Goal: Task Accomplishment & Management: Manage account settings

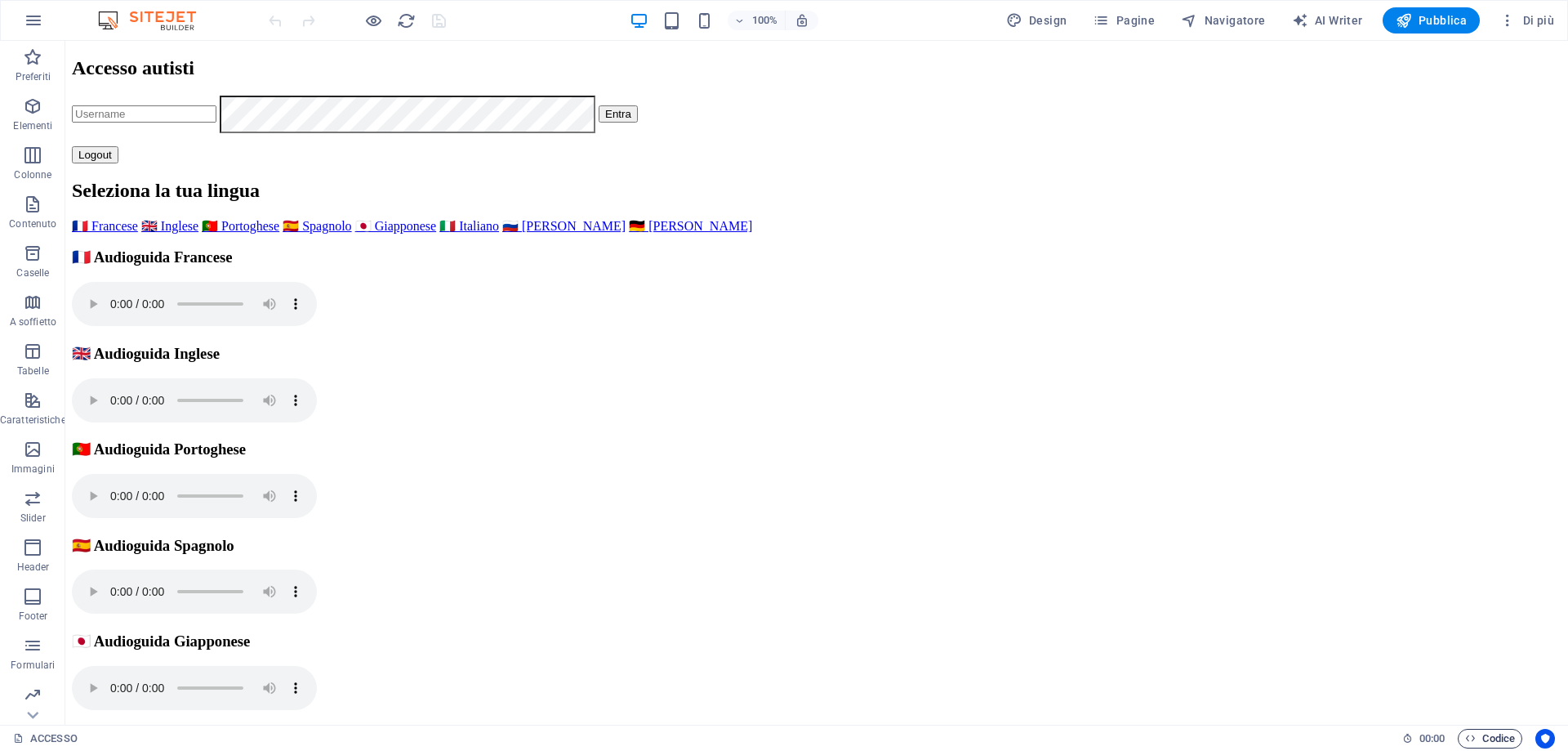
click at [1490, 735] on span "Codice" at bounding box center [1489, 738] width 50 height 19
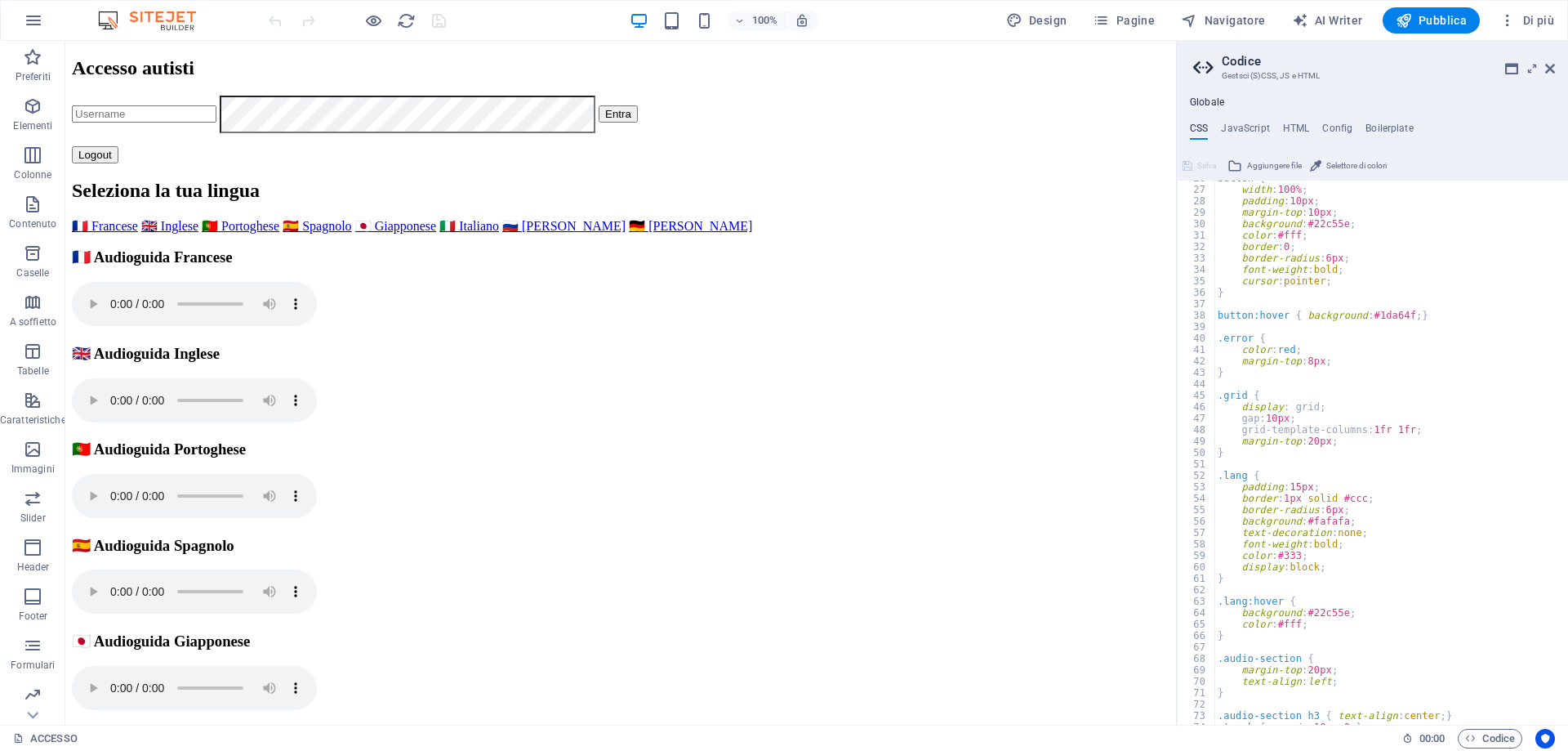
scroll to position [417, 0]
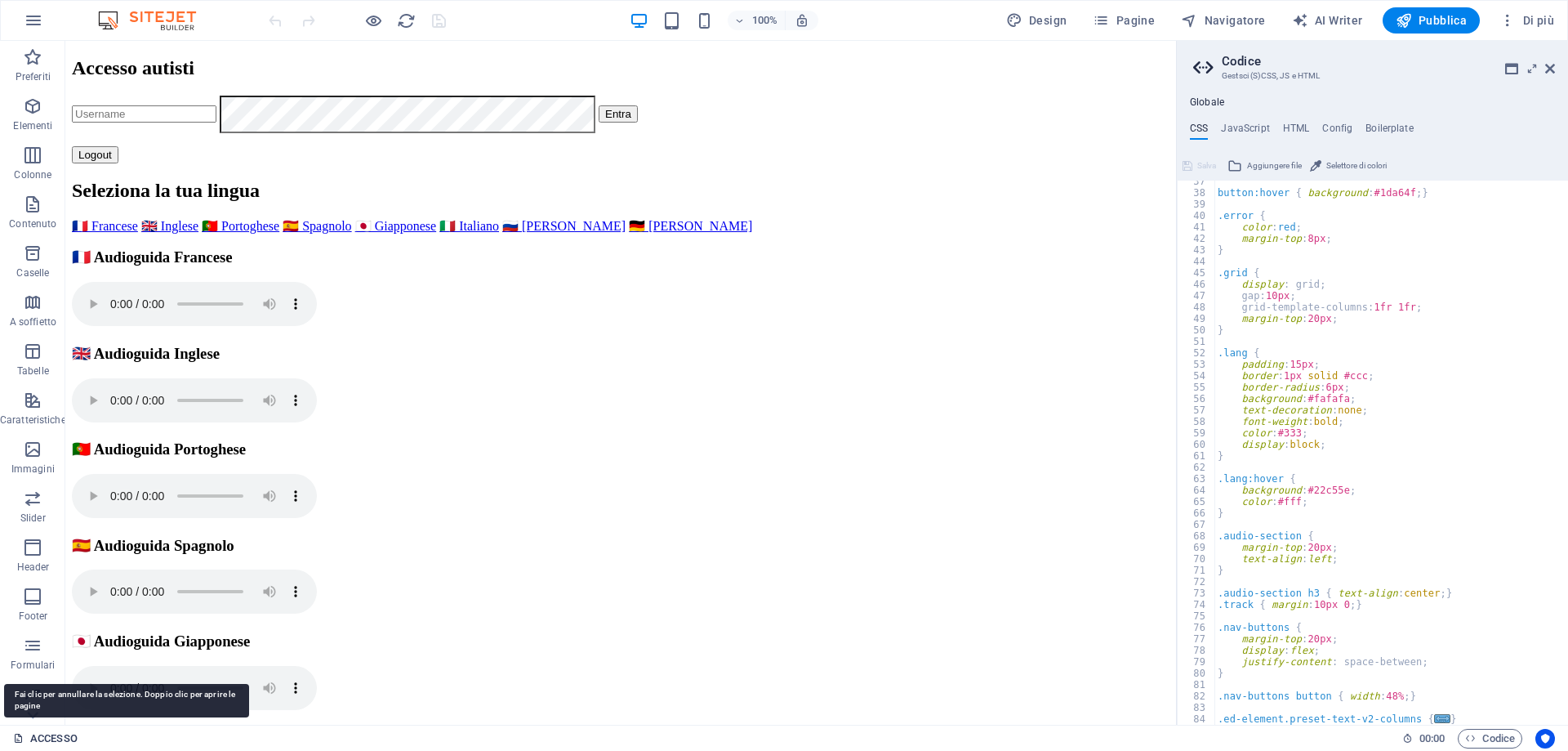
click at [49, 734] on link "ACCESSO" at bounding box center [45, 738] width 65 height 19
click at [17, 735] on icon at bounding box center [18, 738] width 11 height 11
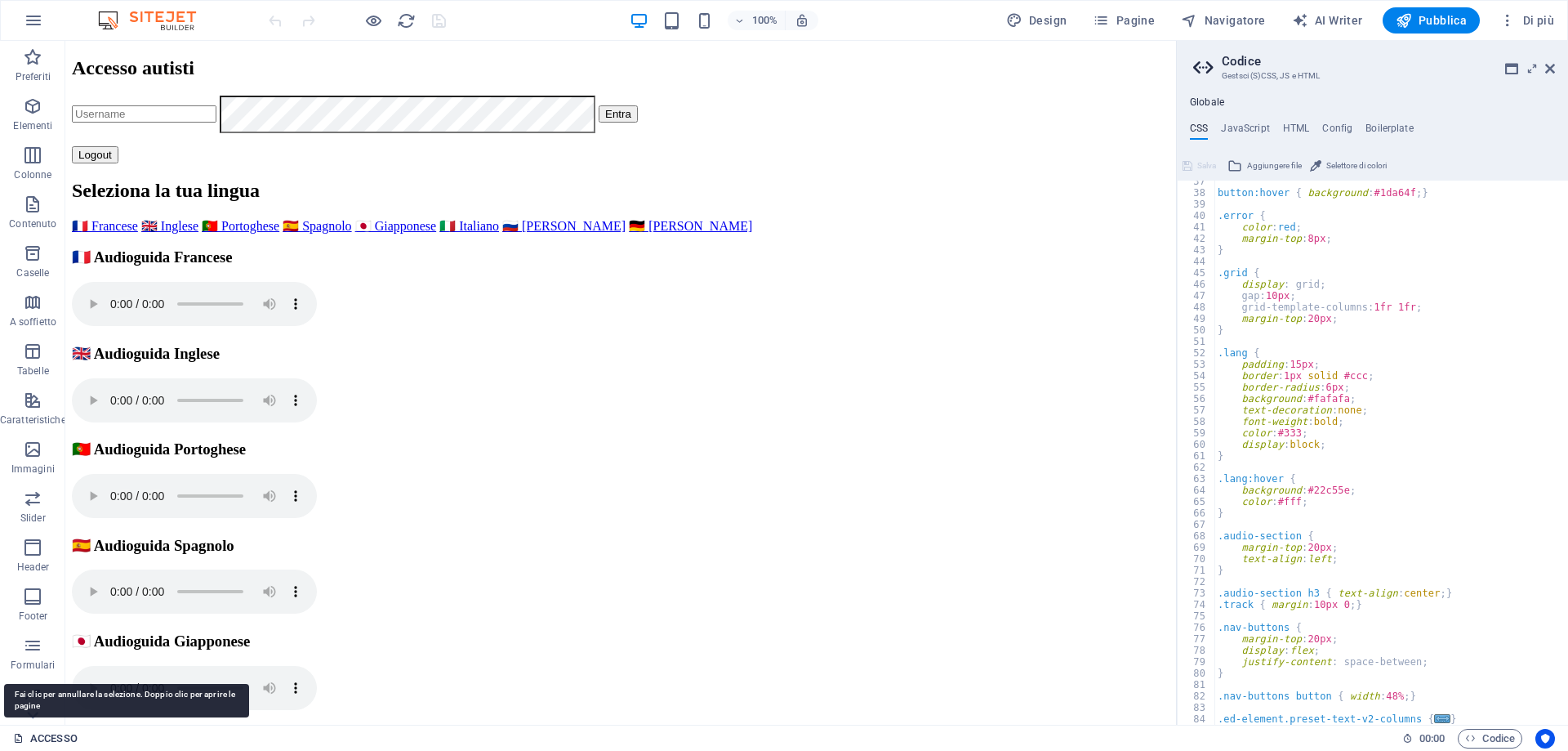
click at [17, 735] on icon at bounding box center [18, 738] width 11 height 11
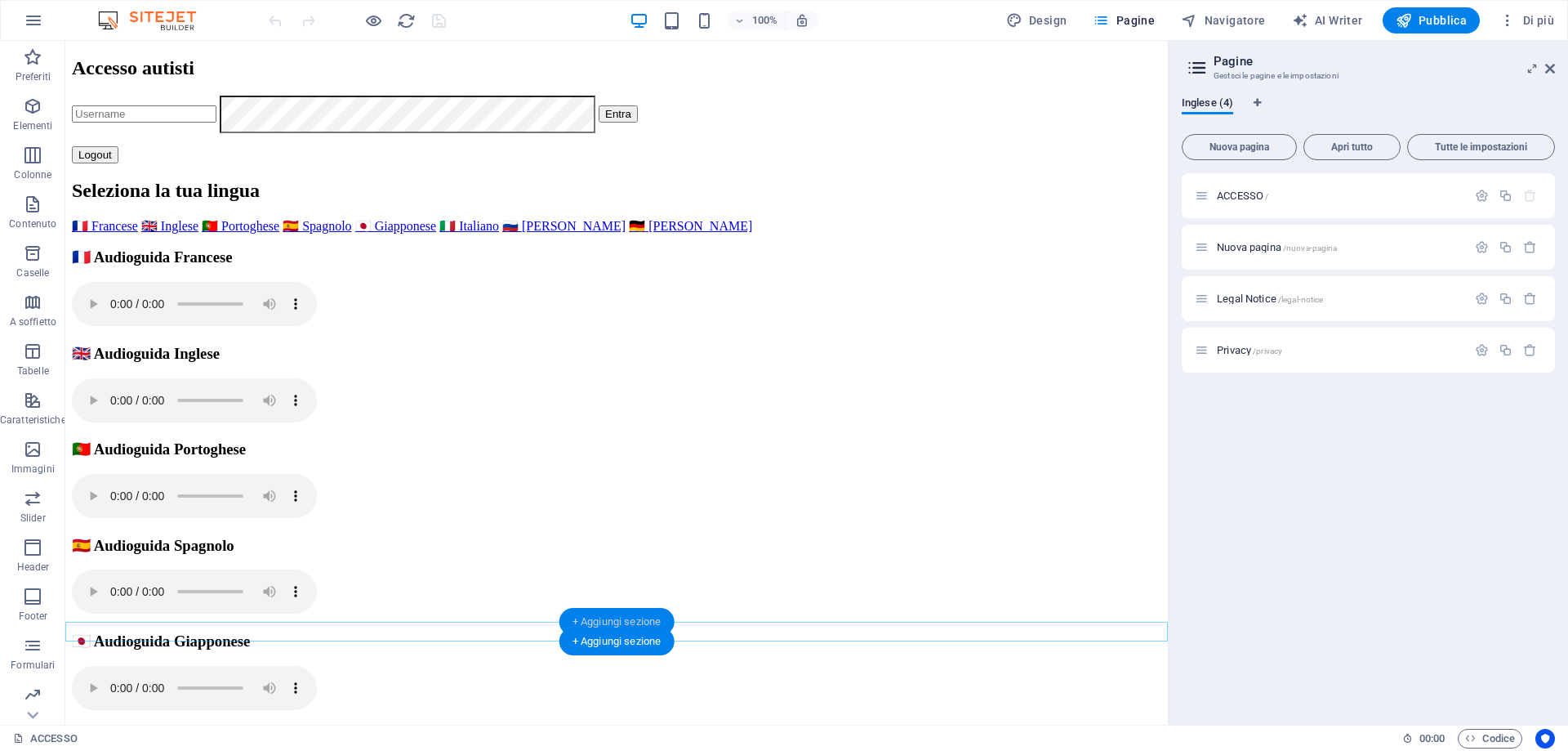
click at [619, 622] on div "+ Aggiungi sezione" at bounding box center [617, 621] width 115 height 27
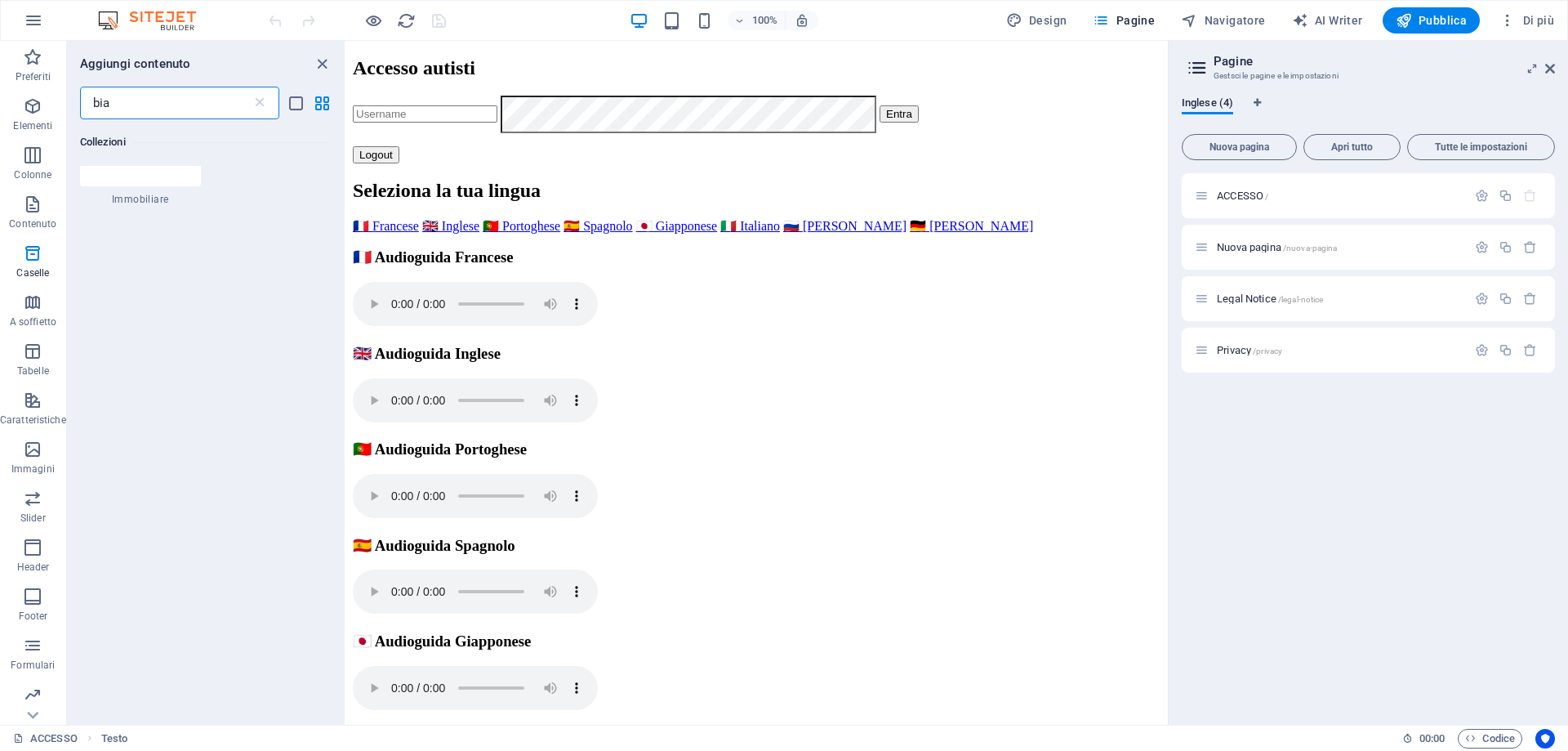
scroll to position [0, 0]
type input "b"
type input "v"
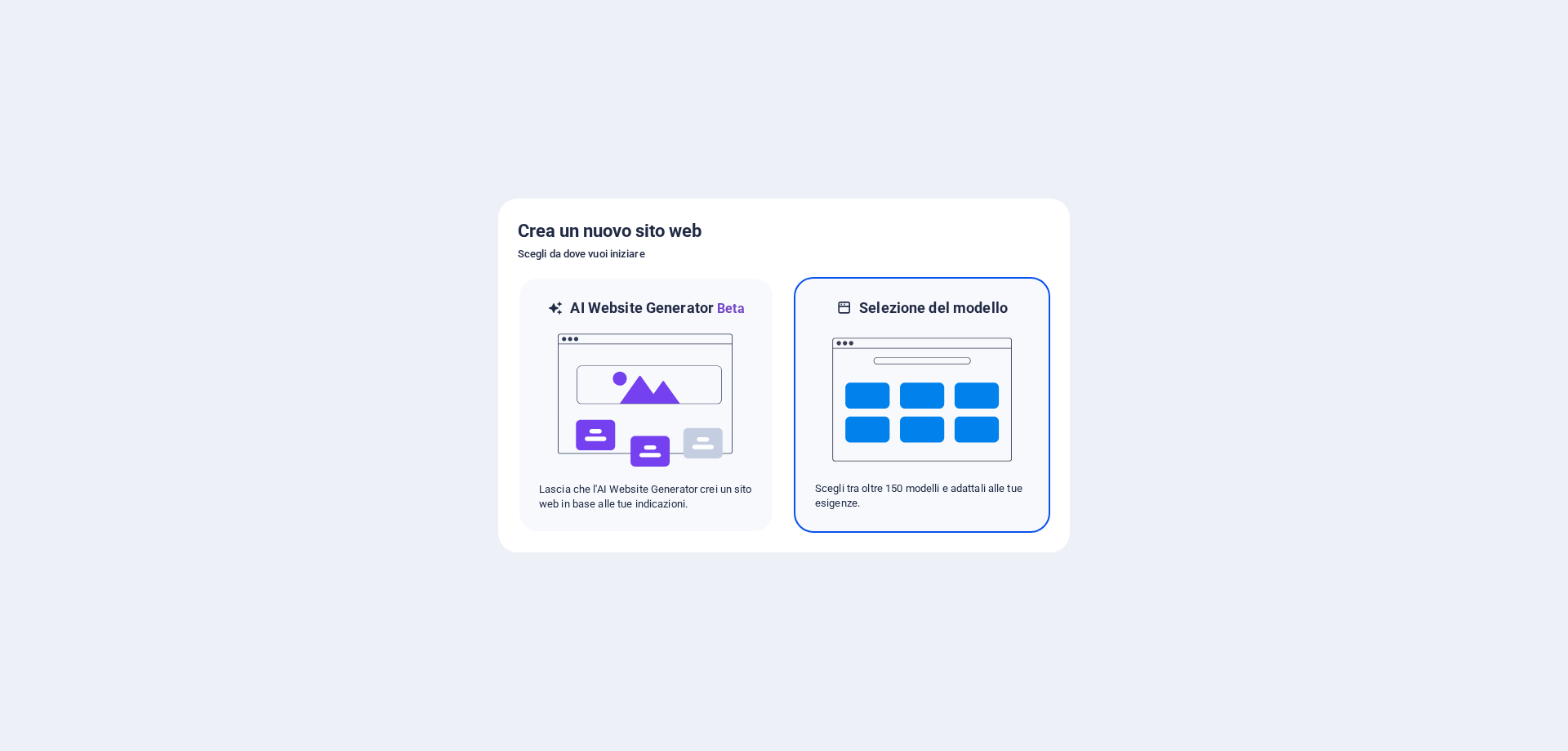
click at [861, 347] on img at bounding box center [921, 399] width 180 height 164
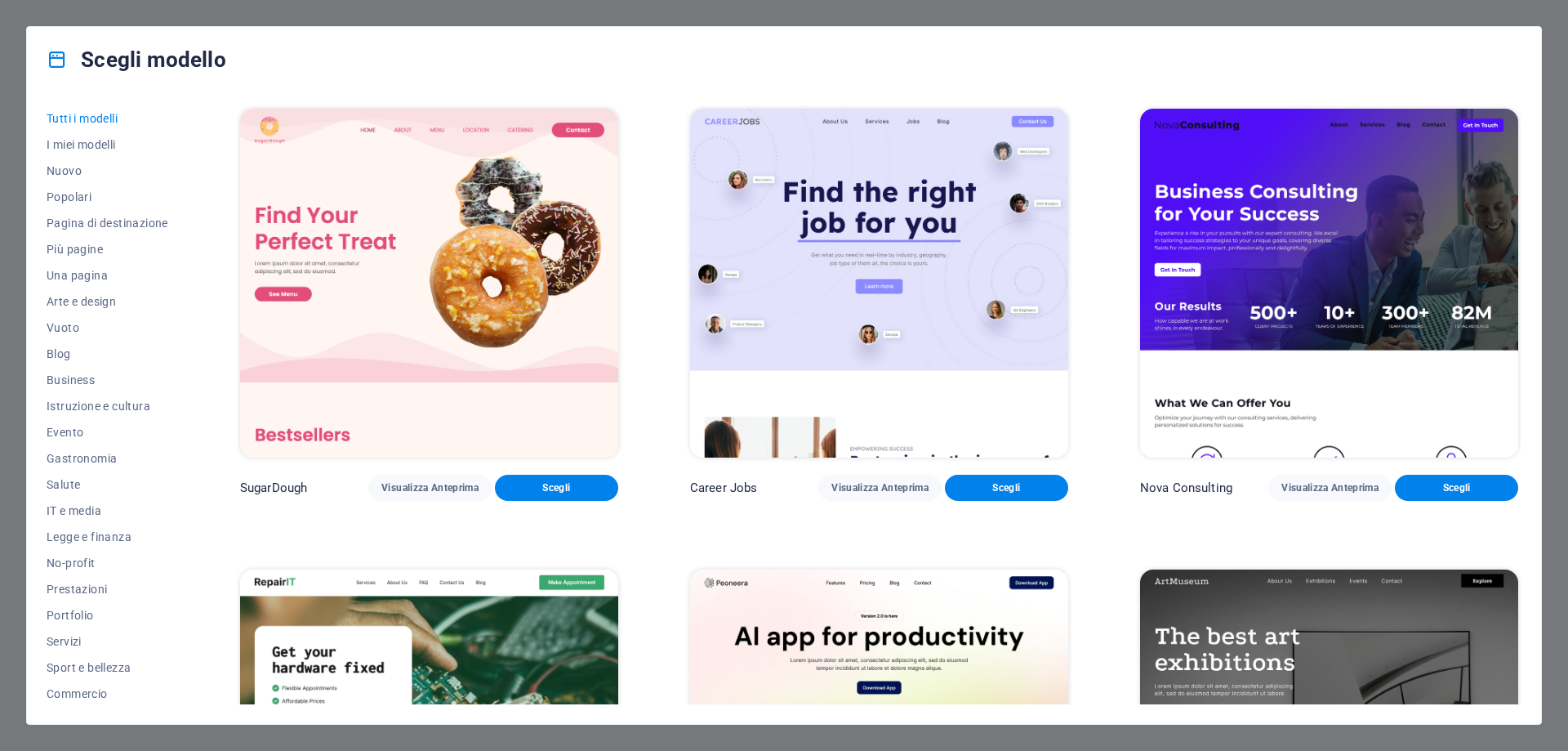
click at [291, 11] on div "Scegli modello Tutti i modelli I miei modelli Nuovo Popolari Pagina di destinaz…" at bounding box center [784, 376] width 1568 height 751
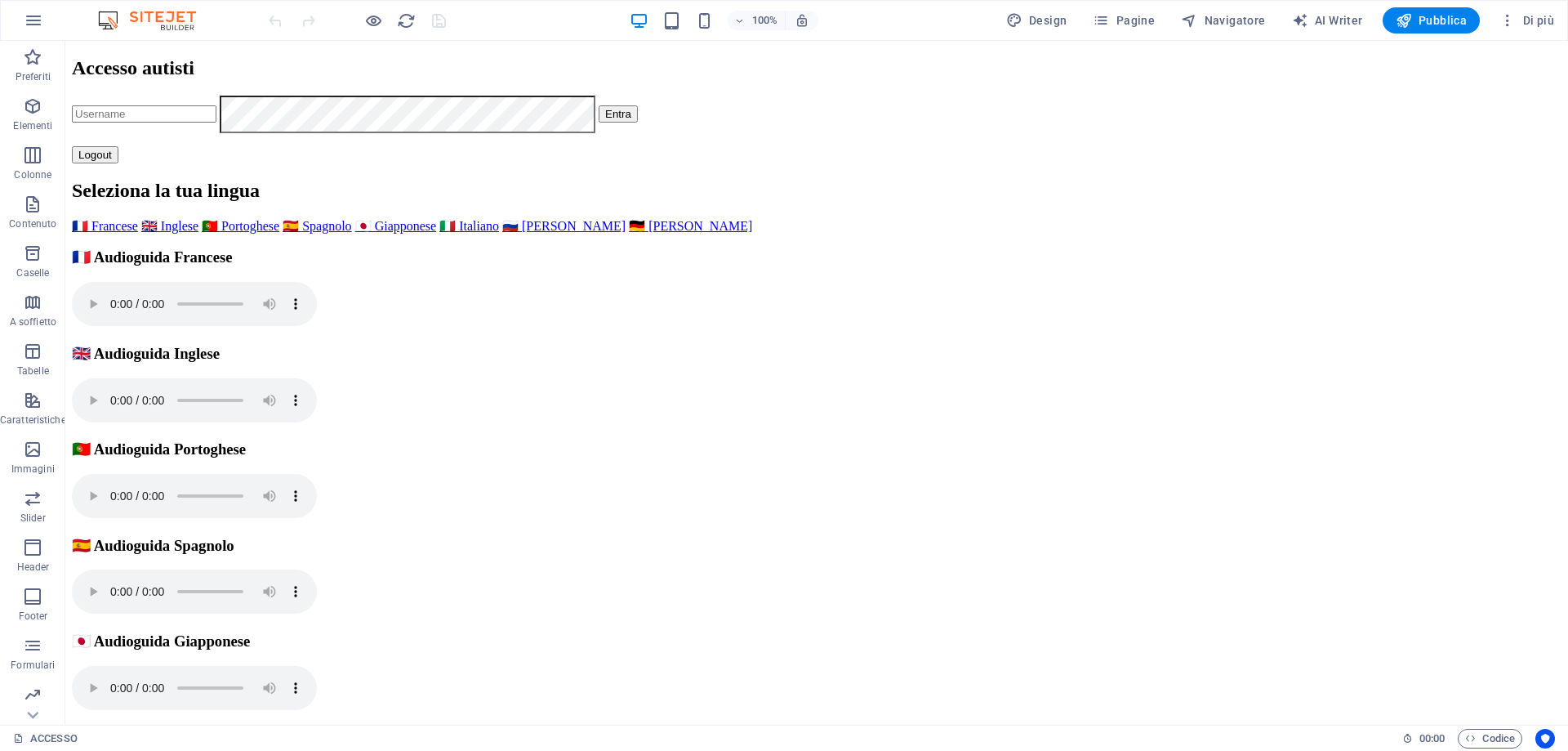
click at [216, 122] on input "text" at bounding box center [144, 113] width 144 height 17
type input "admin"
click at [637, 122] on button "Entra" at bounding box center [618, 113] width 39 height 17
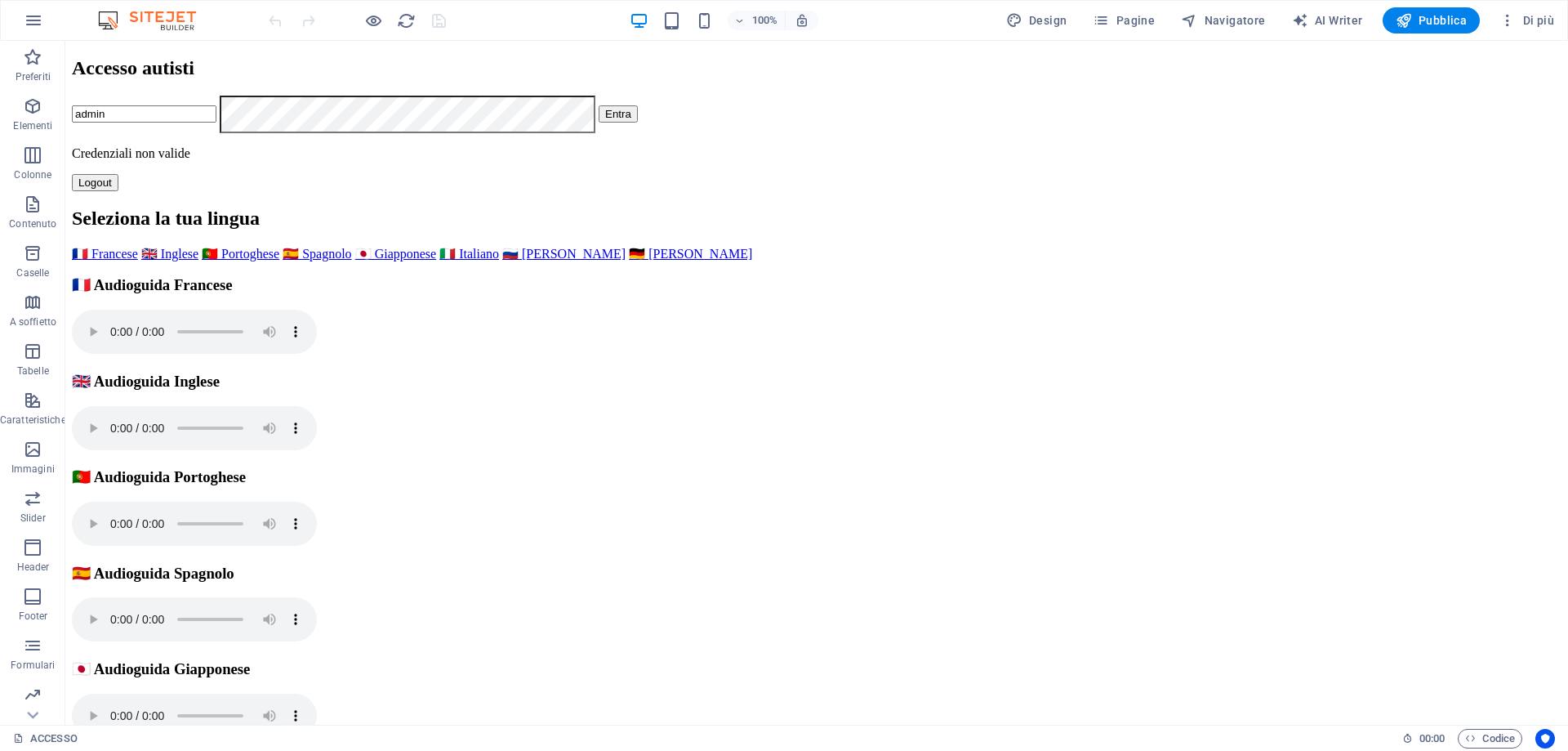
click at [637, 122] on button "Entra" at bounding box center [618, 113] width 39 height 17
click at [1496, 740] on span "Codice" at bounding box center [1489, 738] width 50 height 19
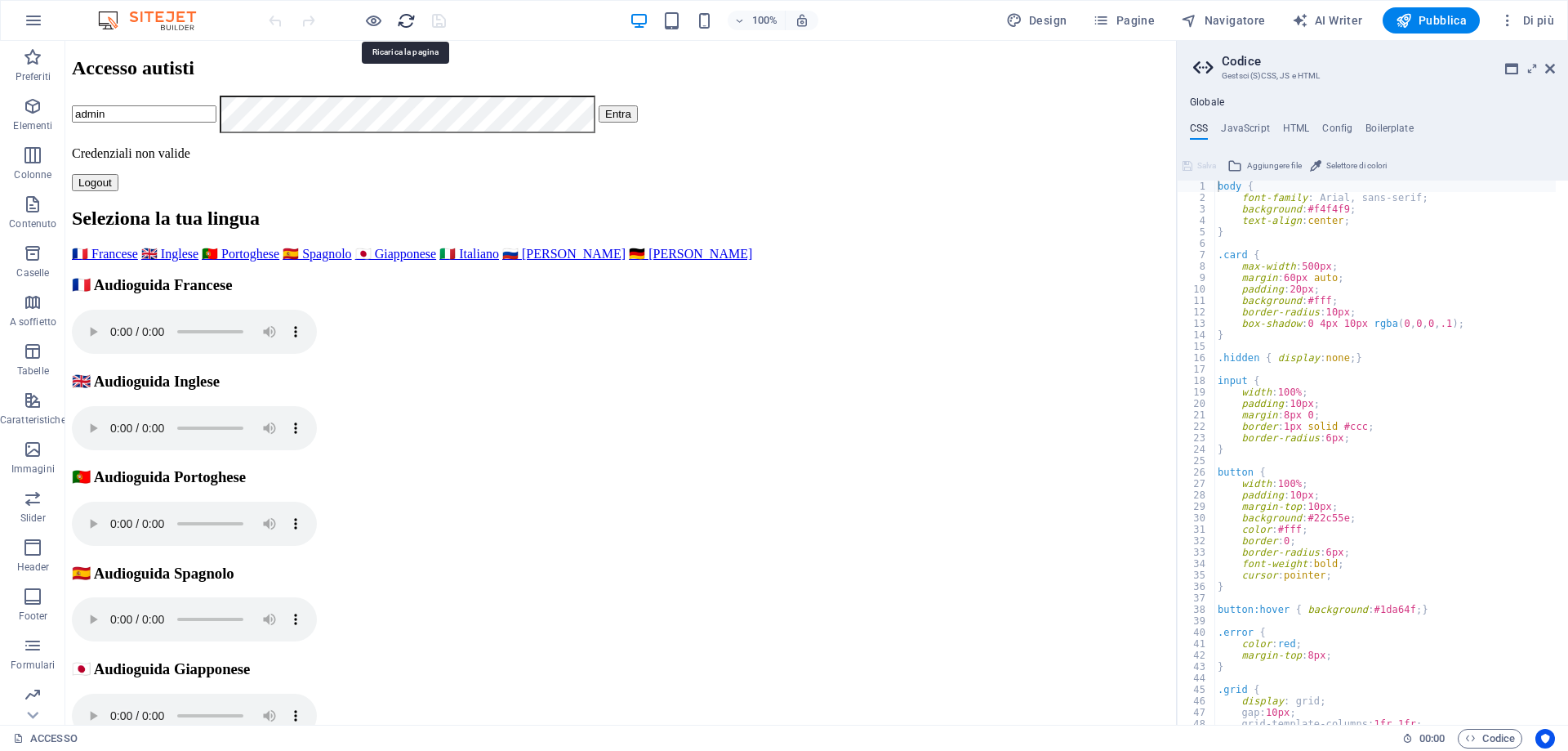
click at [408, 21] on icon "reload" at bounding box center [406, 21] width 19 height 19
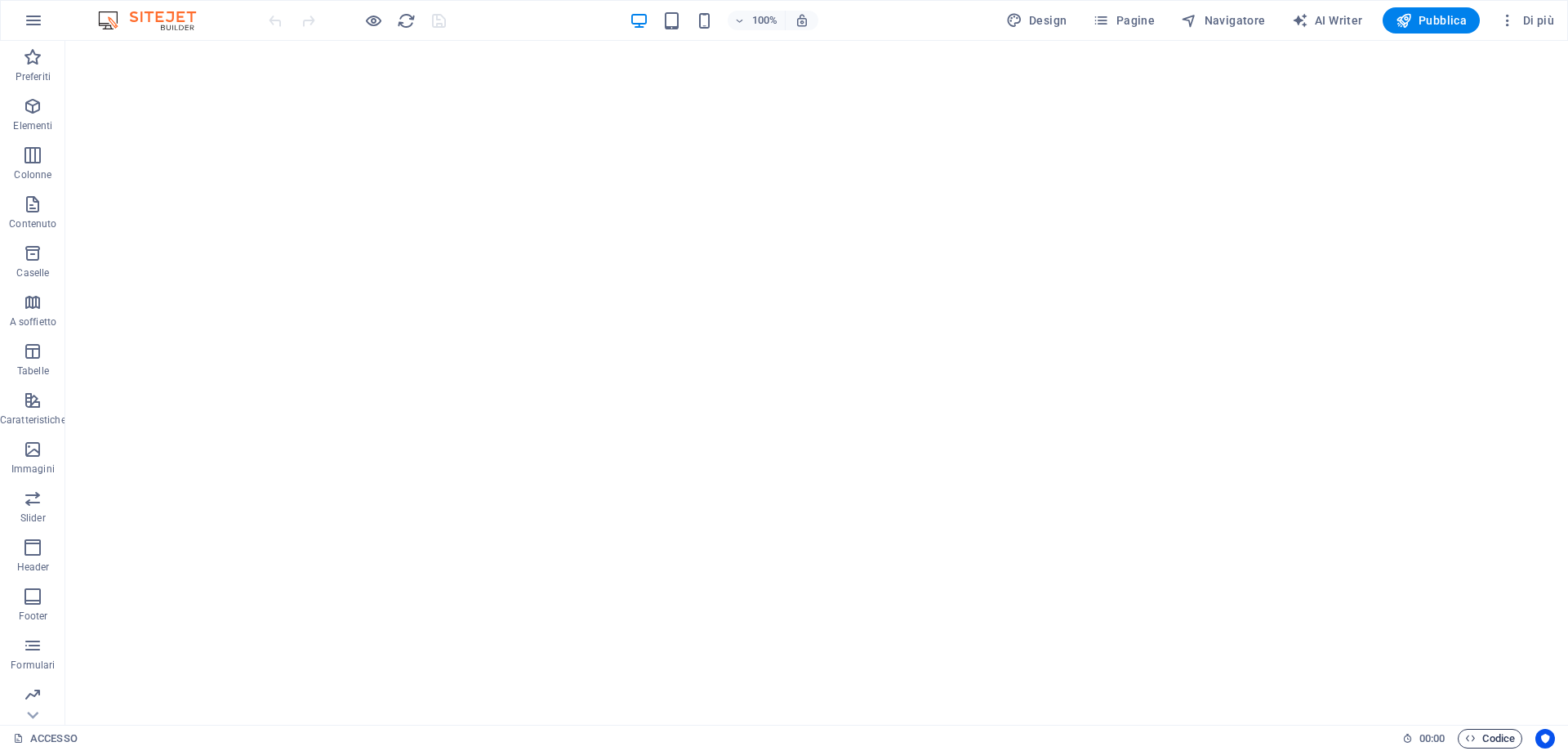
click at [1498, 732] on span "Codice" at bounding box center [1489, 738] width 50 height 19
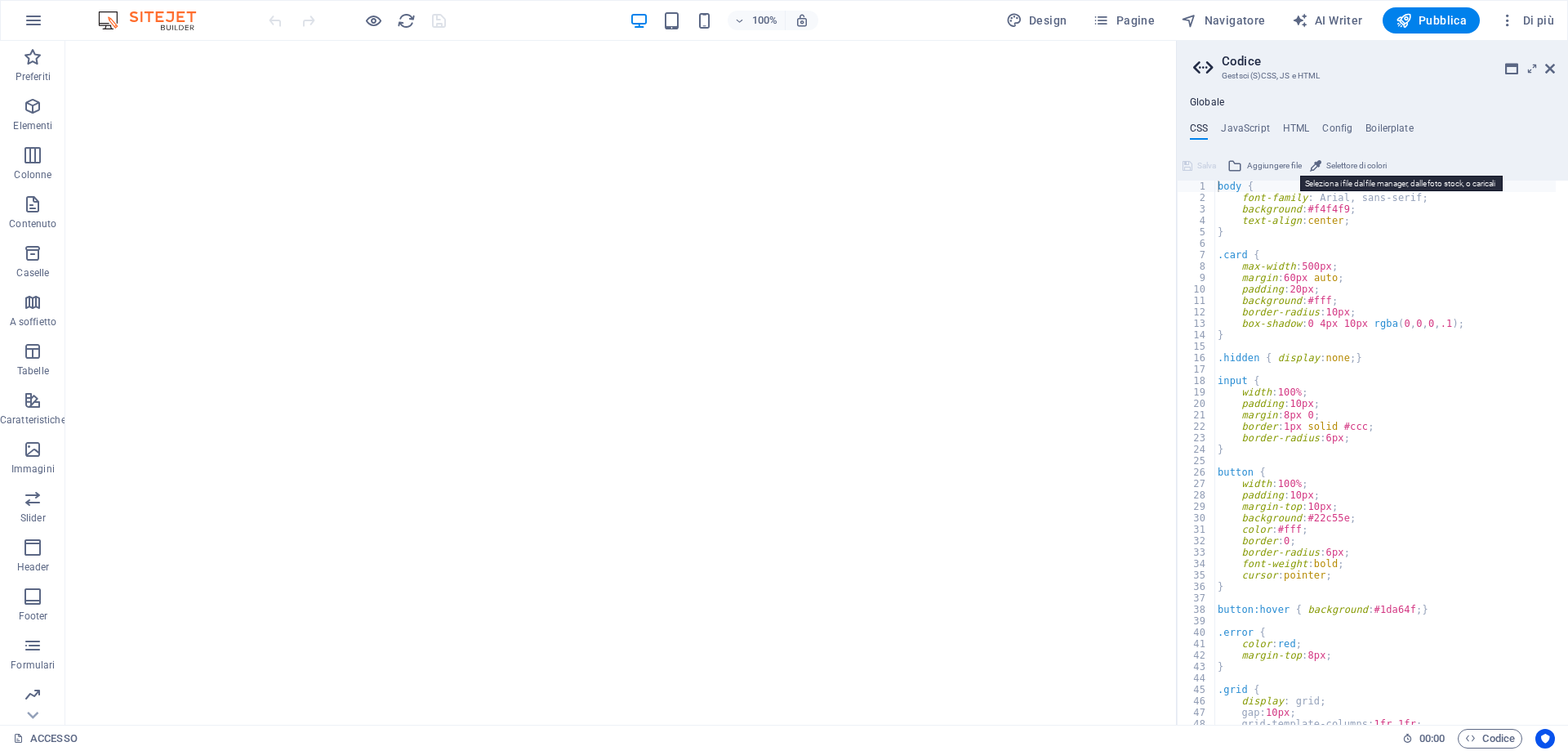
click at [1293, 164] on span "Aggiungere file" at bounding box center [1275, 165] width 55 height 19
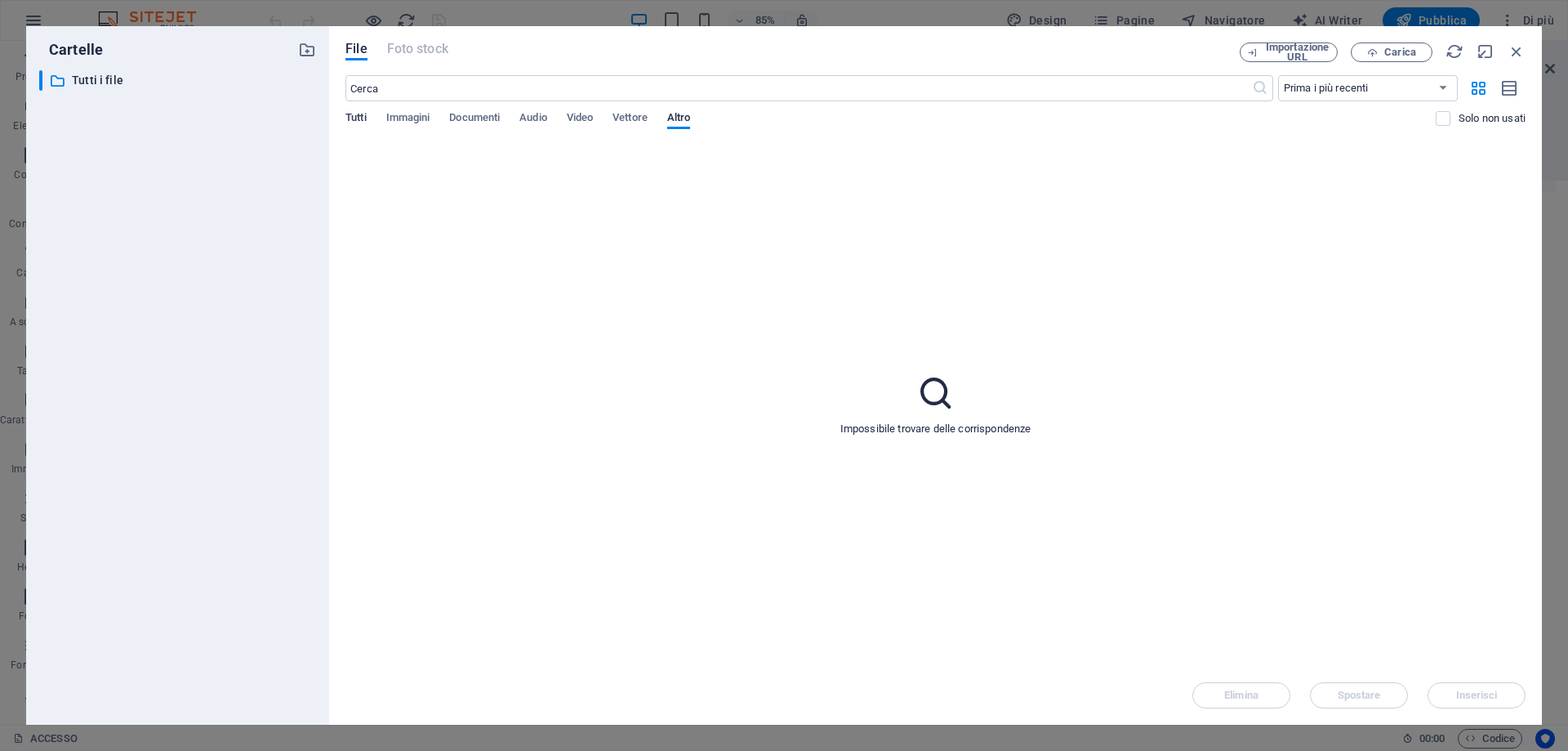
click at [354, 115] on span "Tutti" at bounding box center [355, 119] width 20 height 23
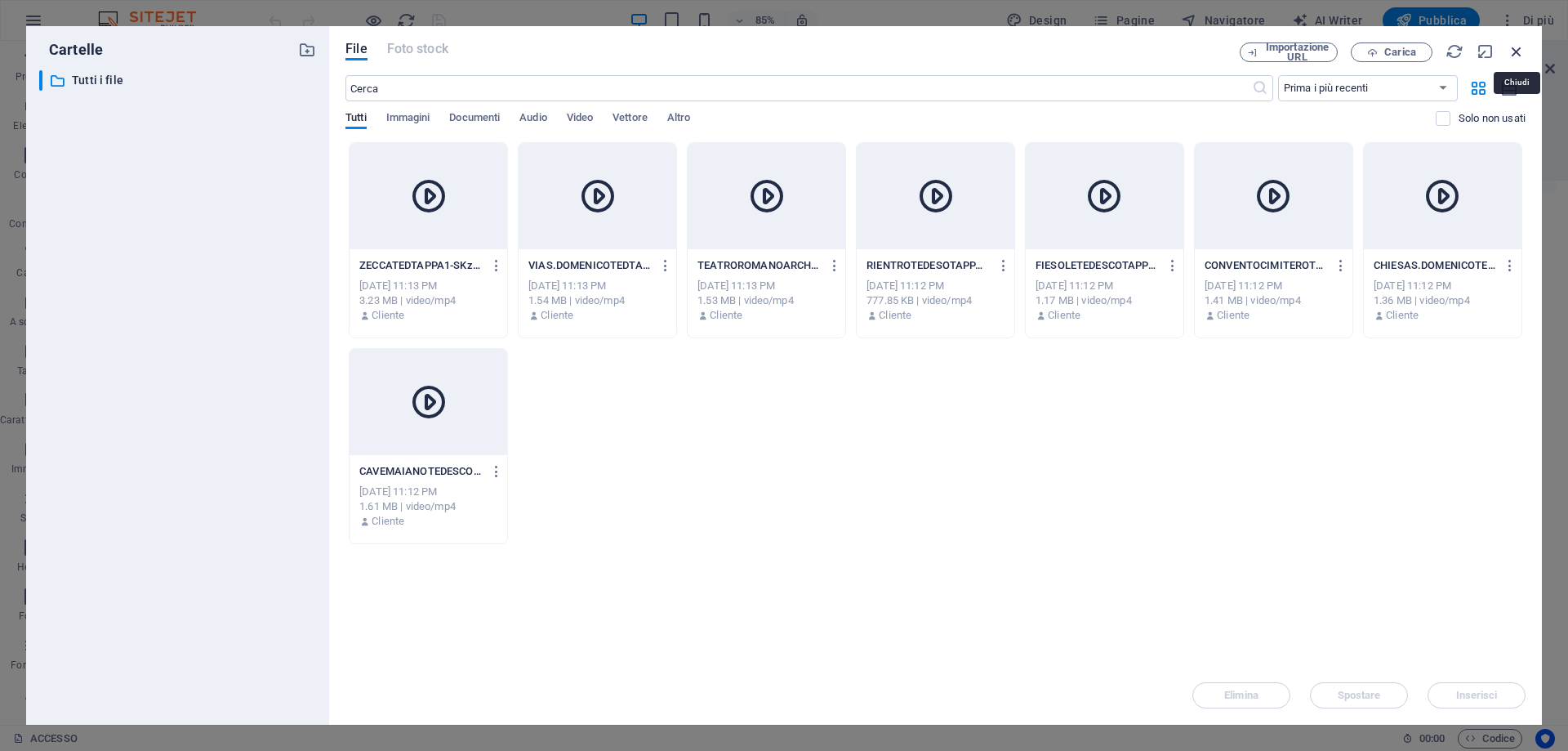
click at [1508, 50] on icon "button" at bounding box center [1517, 52] width 18 height 18
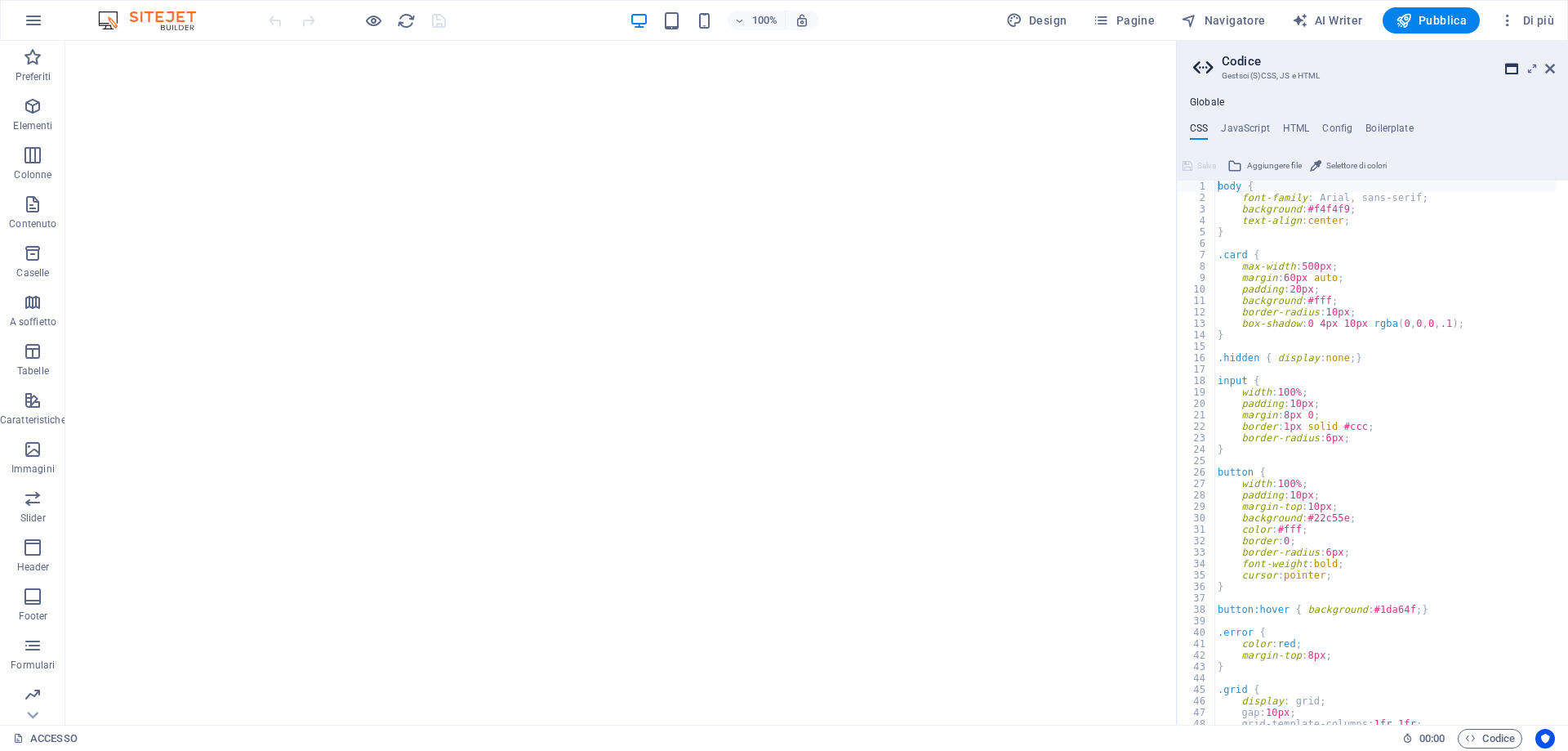
click at [1513, 73] on icon at bounding box center [1511, 69] width 13 height 13
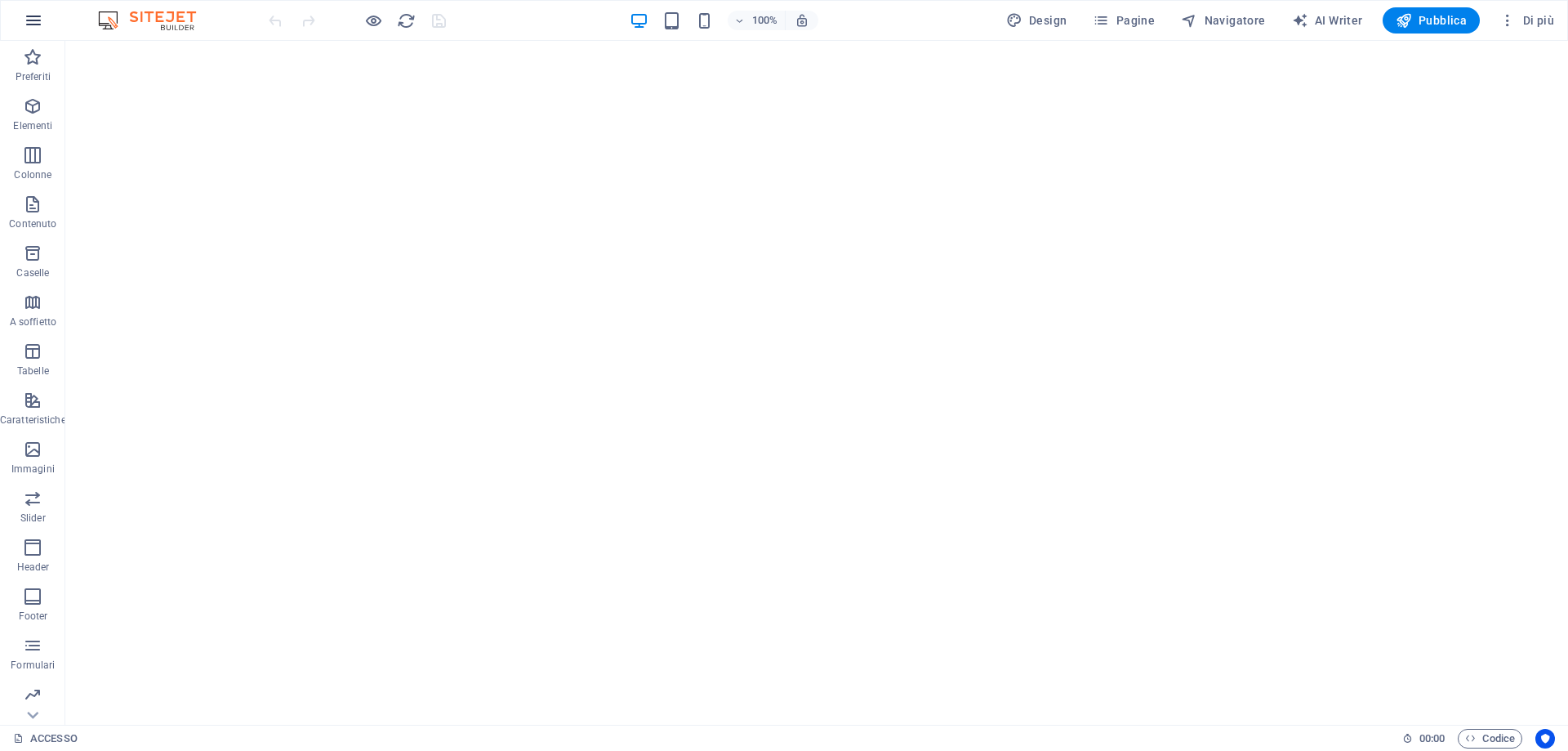
click at [43, 13] on button "button" at bounding box center [33, 20] width 39 height 39
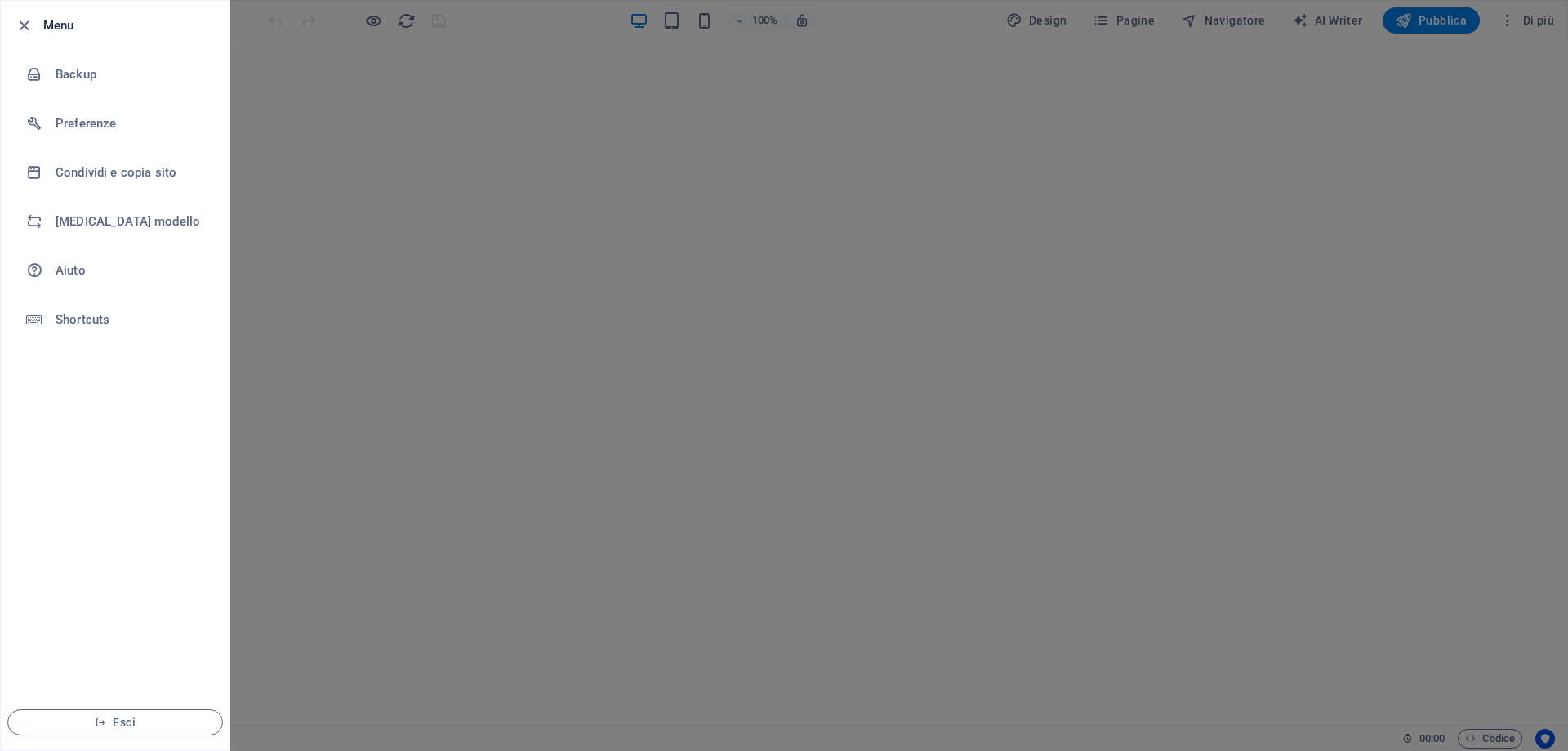
click at [317, 79] on div at bounding box center [784, 376] width 1568 height 751
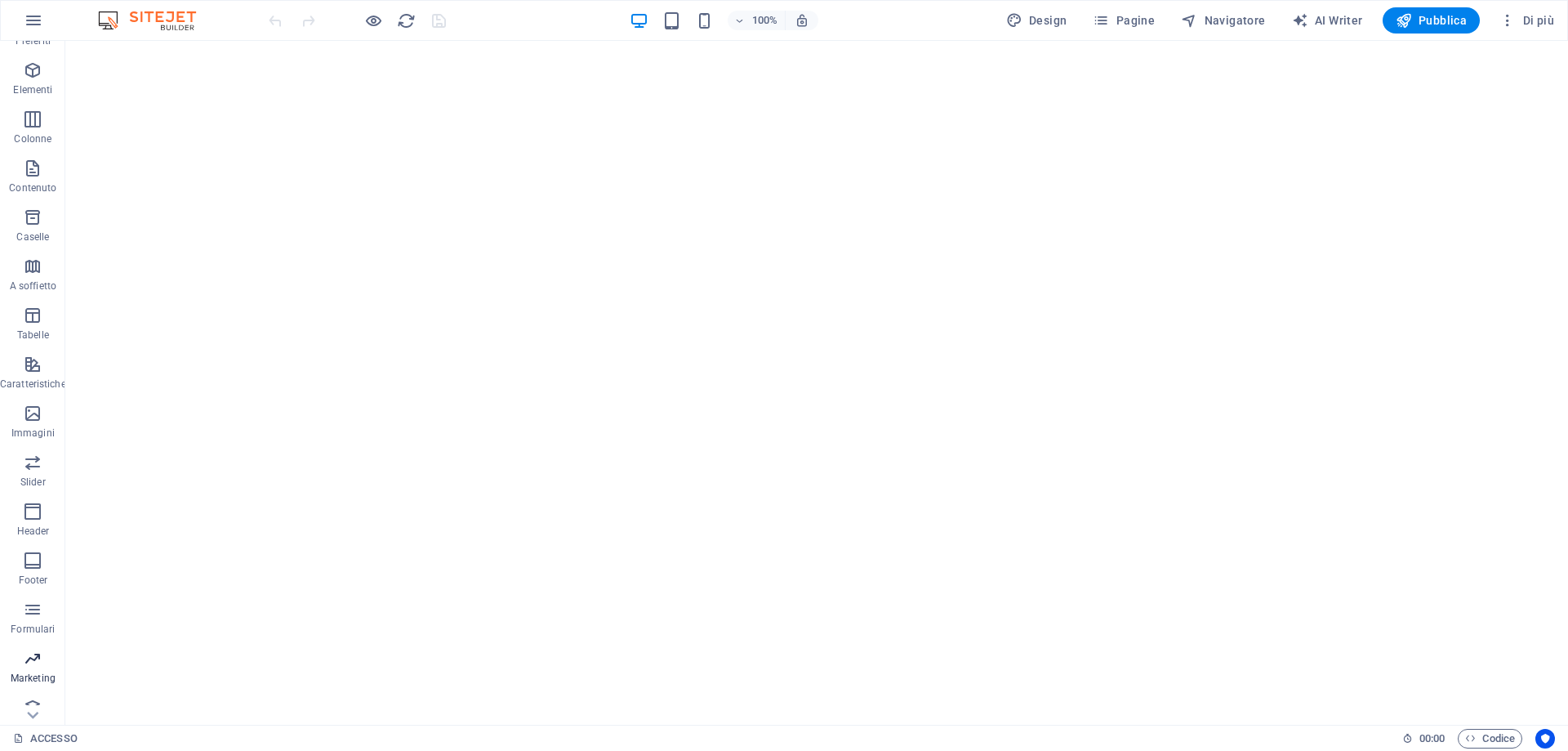
scroll to position [51, 0]
click at [27, 684] on icon "button" at bounding box center [32, 692] width 19 height 19
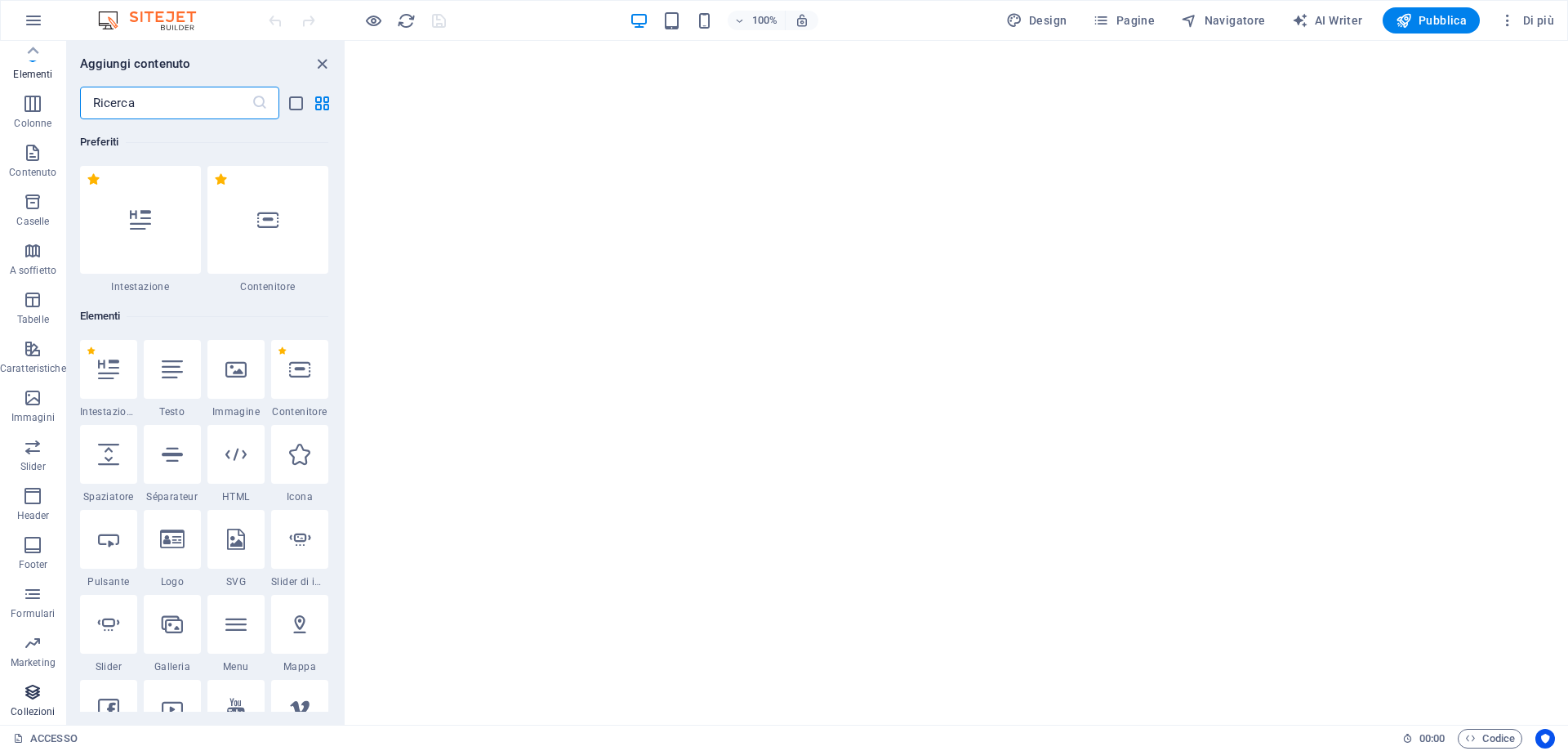
scroll to position [14957, 0]
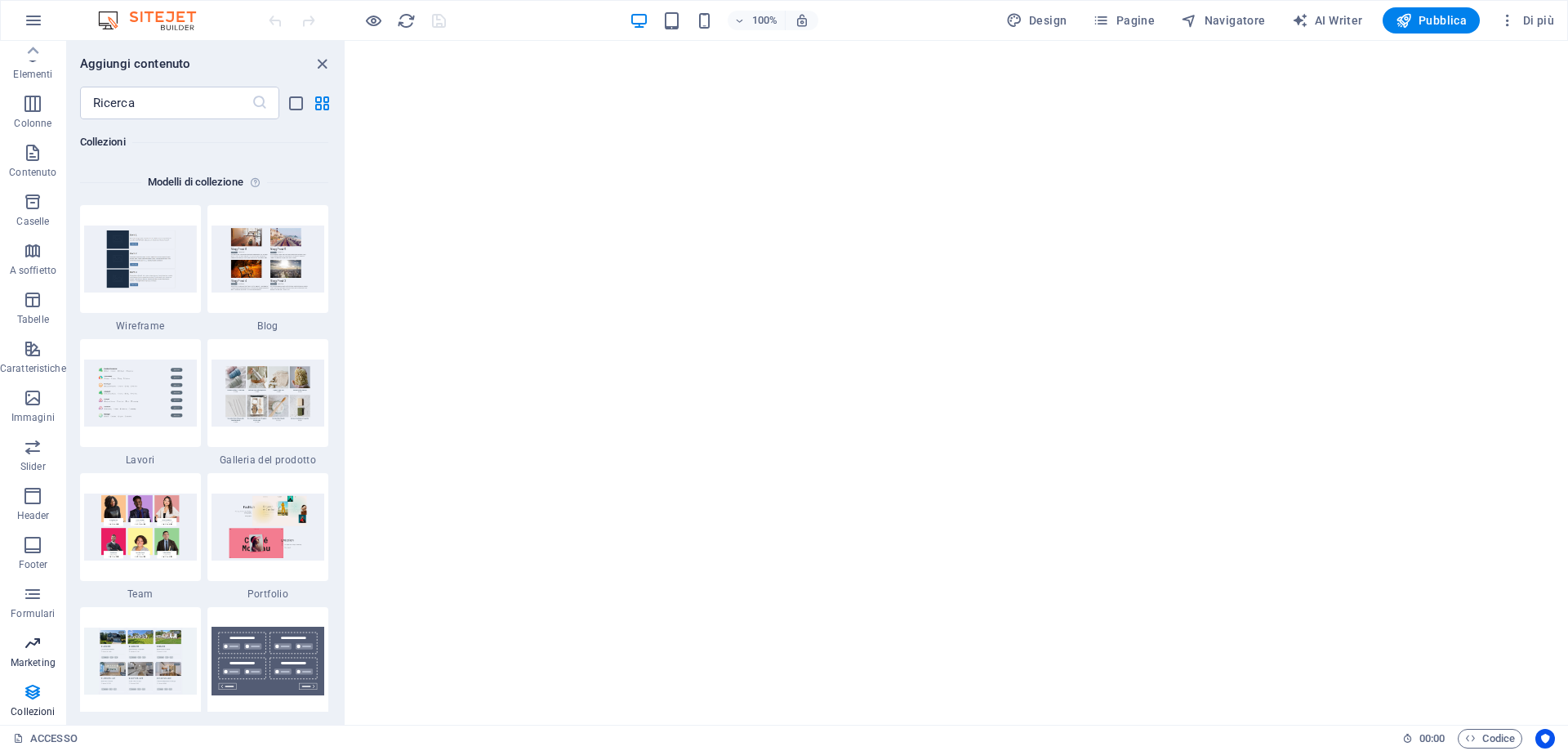
click at [27, 640] on icon "button" at bounding box center [32, 642] width 19 height 19
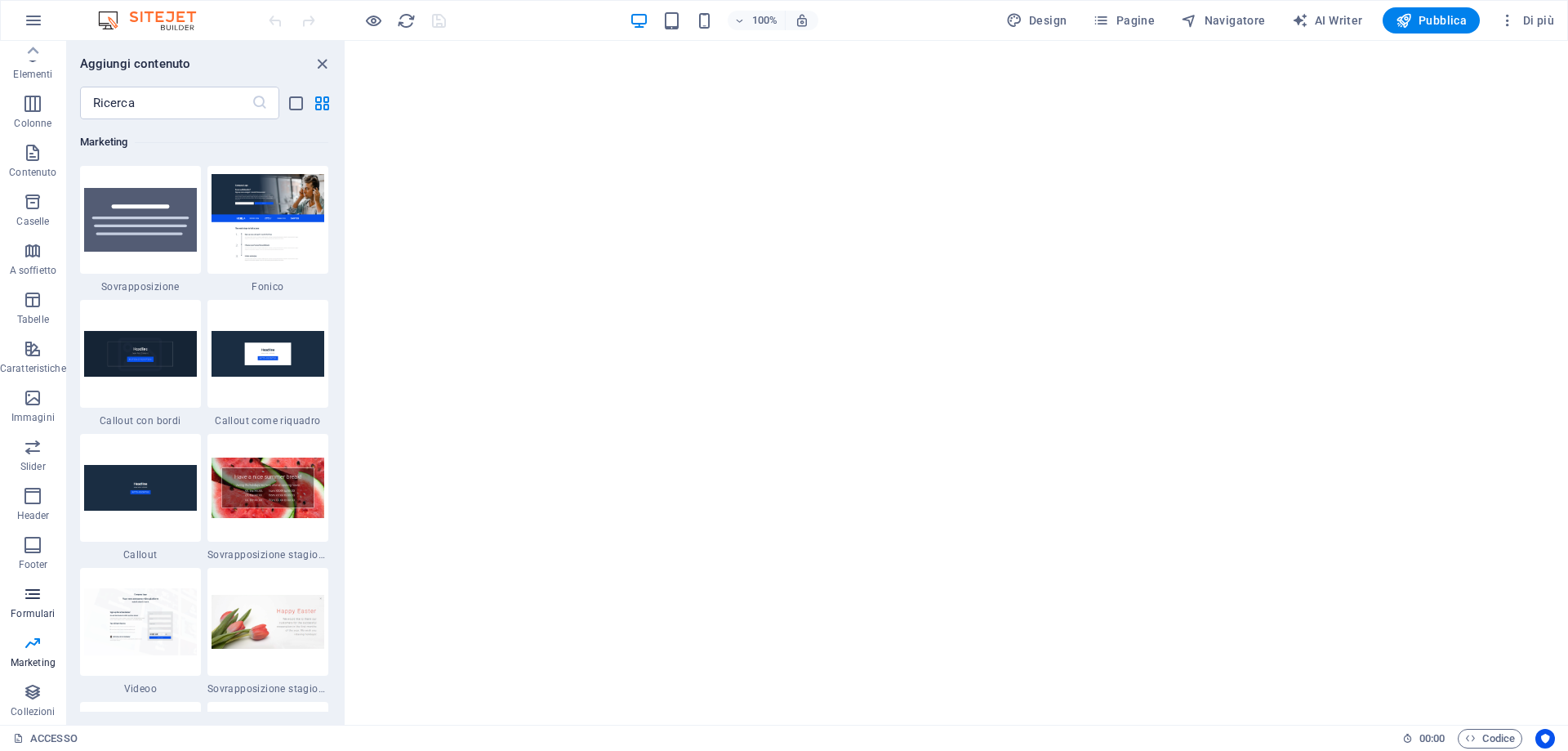
click at [26, 605] on span "Formulari" at bounding box center [33, 603] width 66 height 39
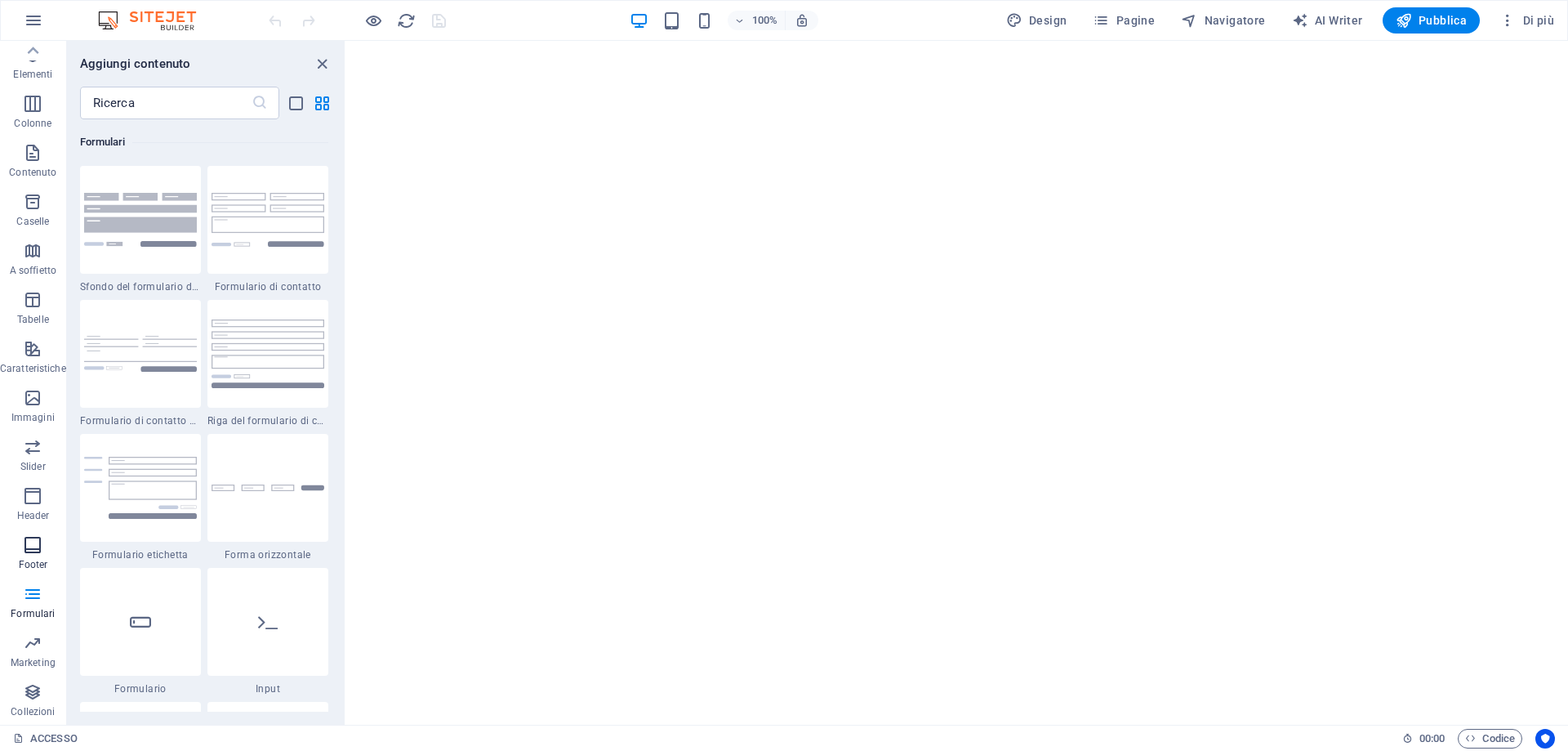
click at [17, 547] on span "Footer" at bounding box center [33, 555] width 66 height 39
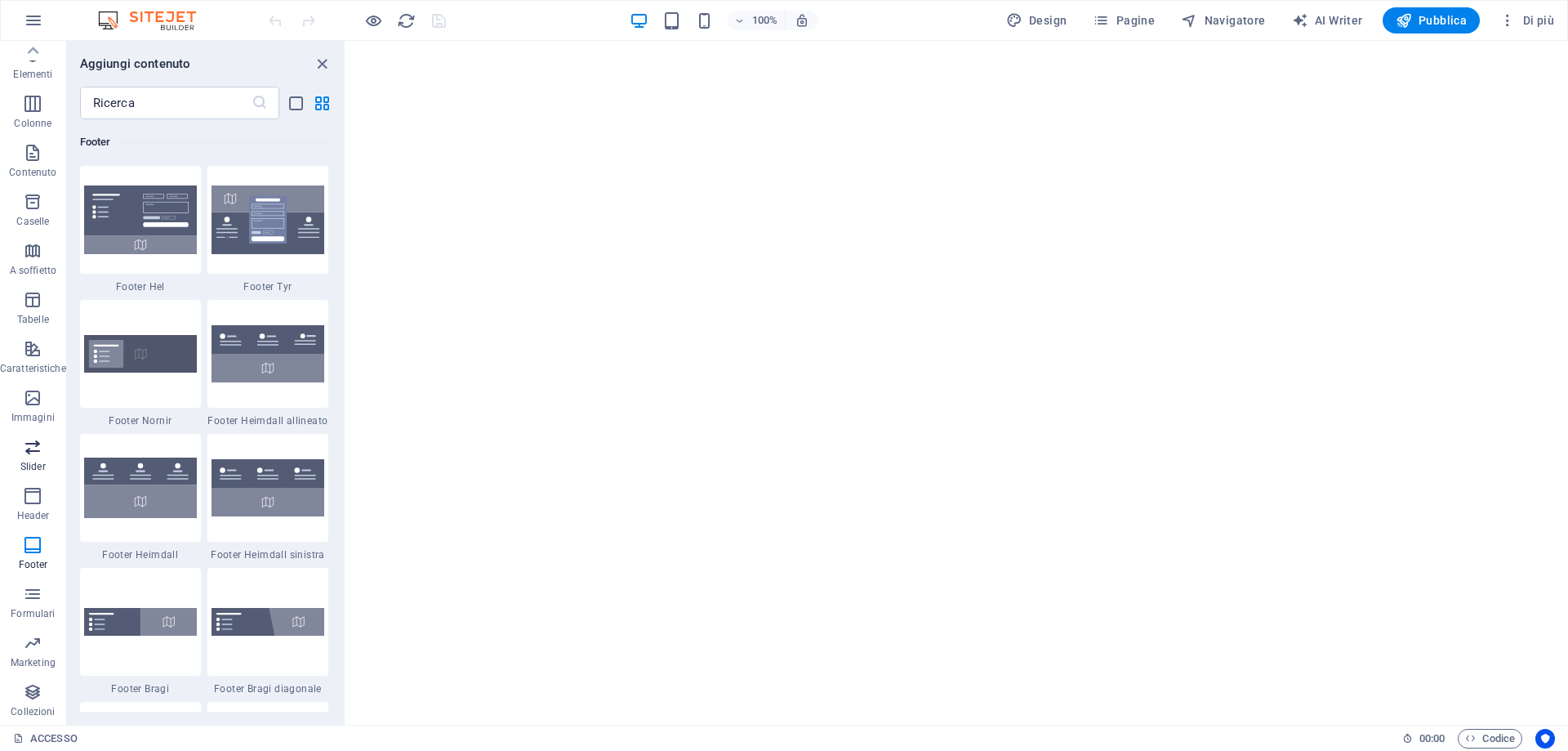
scroll to position [10816, 0]
click at [29, 147] on icon "button" at bounding box center [32, 152] width 19 height 19
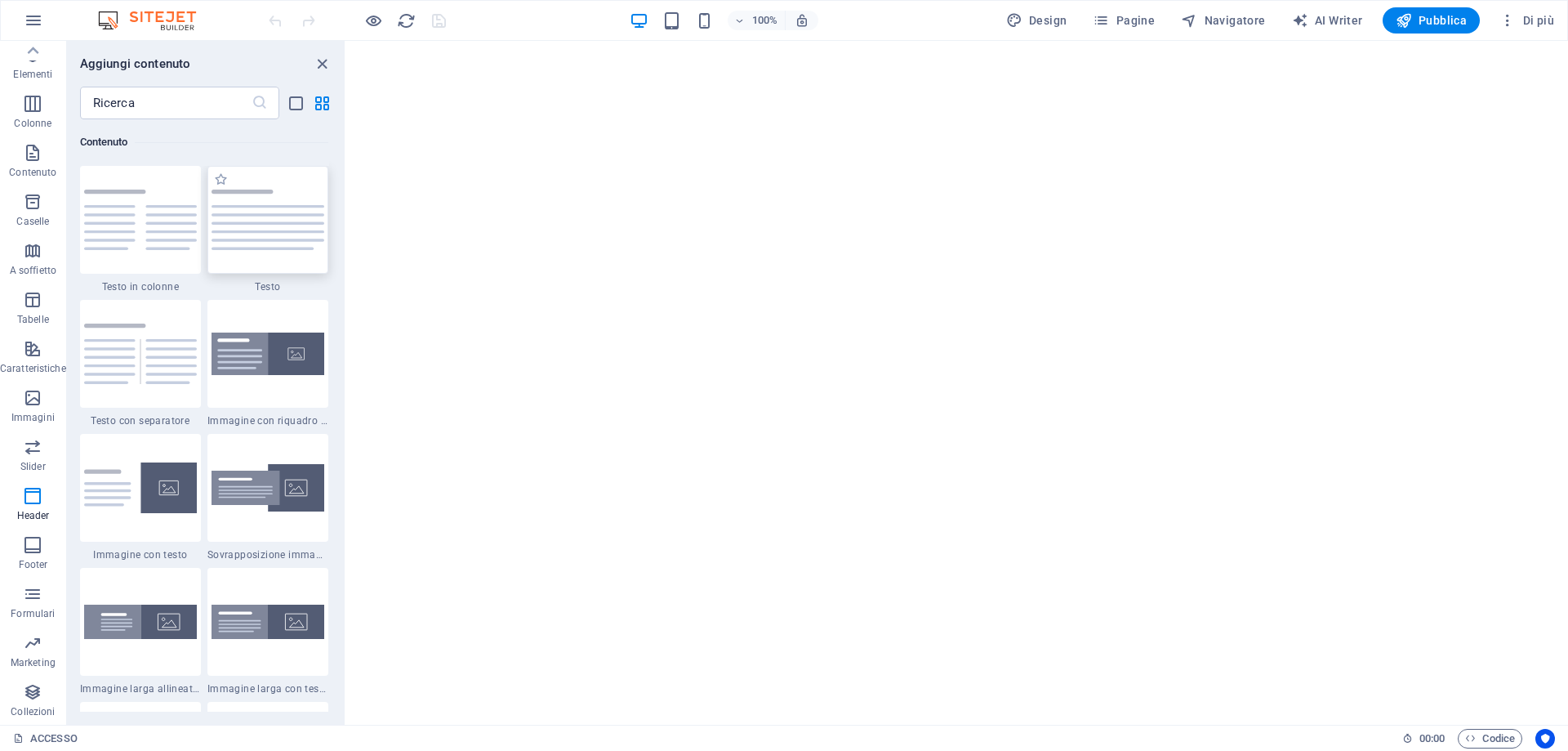
scroll to position [2859, 0]
click at [1137, 25] on span "Pagine" at bounding box center [1124, 20] width 62 height 16
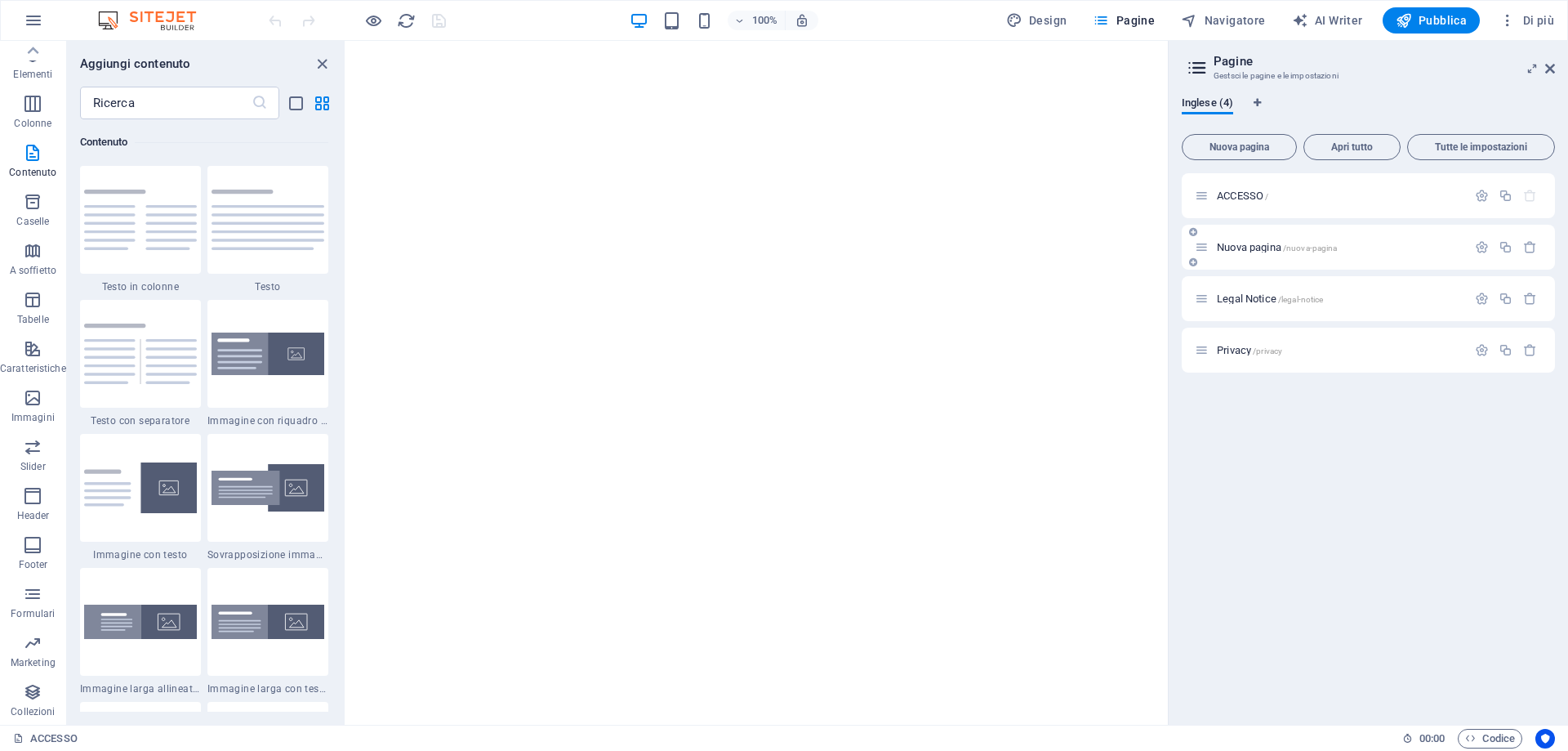
click at [1279, 251] on div "Nuova pagina /nuova-pagina" at bounding box center [1331, 247] width 272 height 19
click at [1482, 246] on icon "button" at bounding box center [1481, 247] width 14 height 14
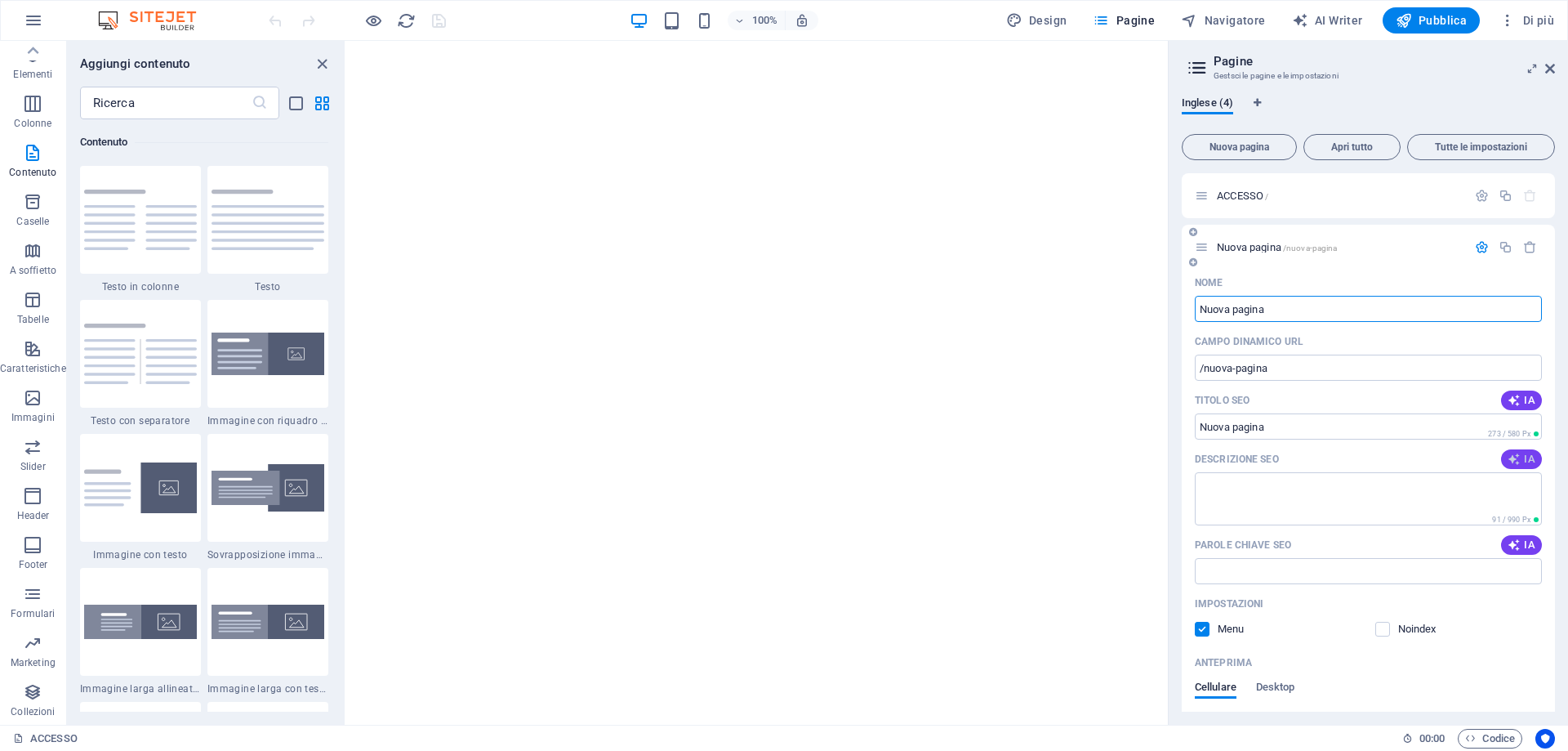
click at [1517, 452] on icon "button" at bounding box center [1514, 459] width 13 height 13
click at [325, 63] on icon "close panel" at bounding box center [322, 64] width 19 height 19
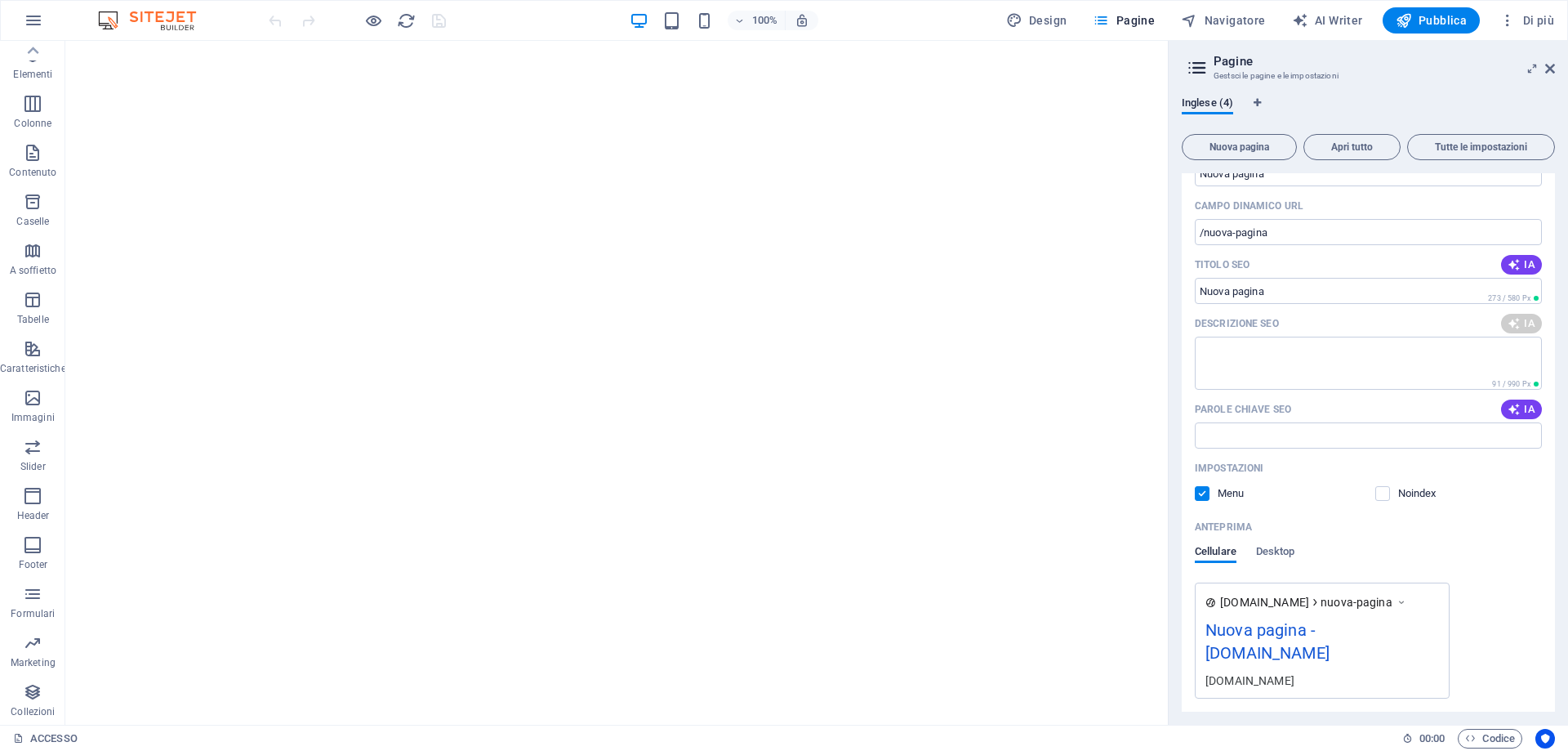
scroll to position [276, 0]
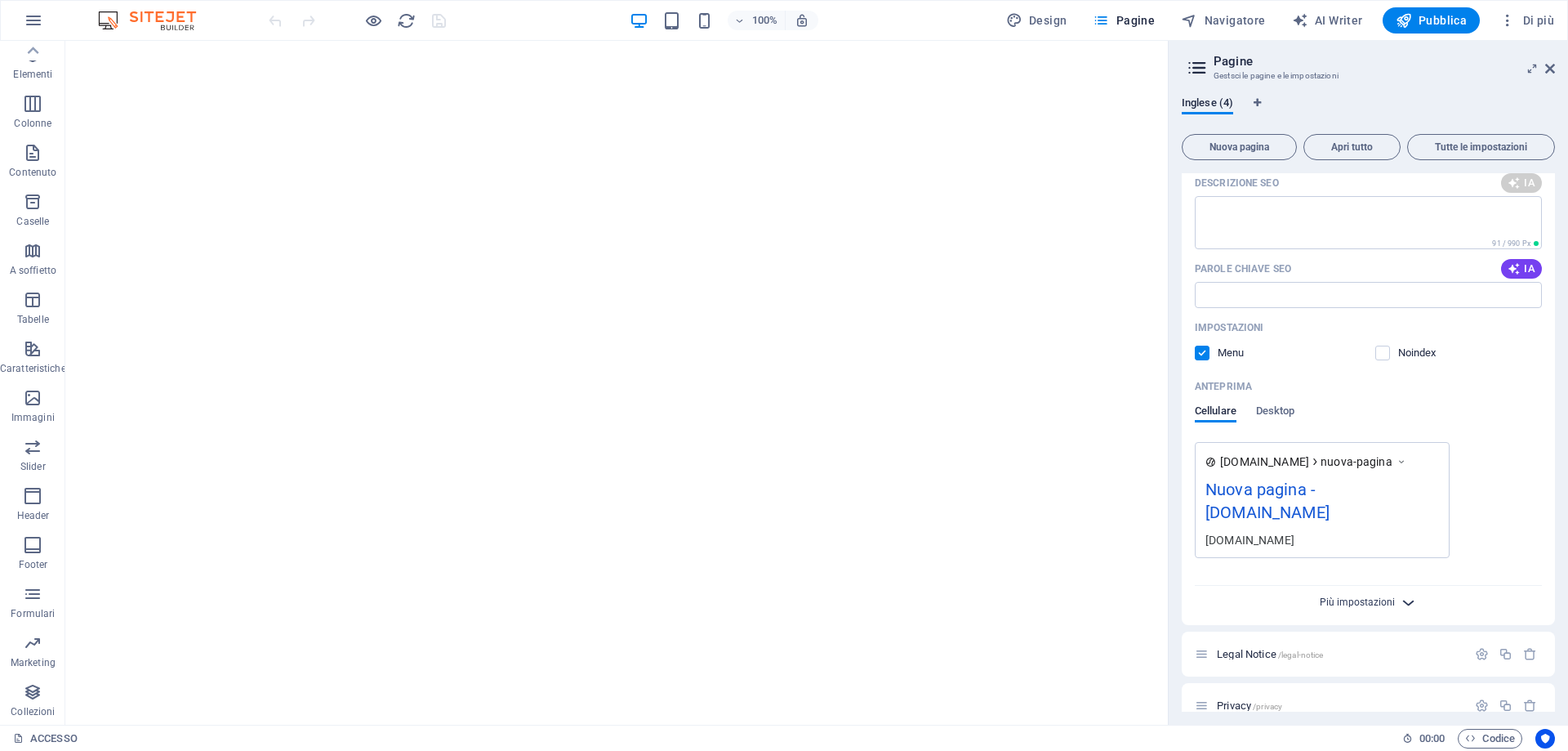
click at [1339, 597] on span "Più impostazioni" at bounding box center [1357, 602] width 75 height 12
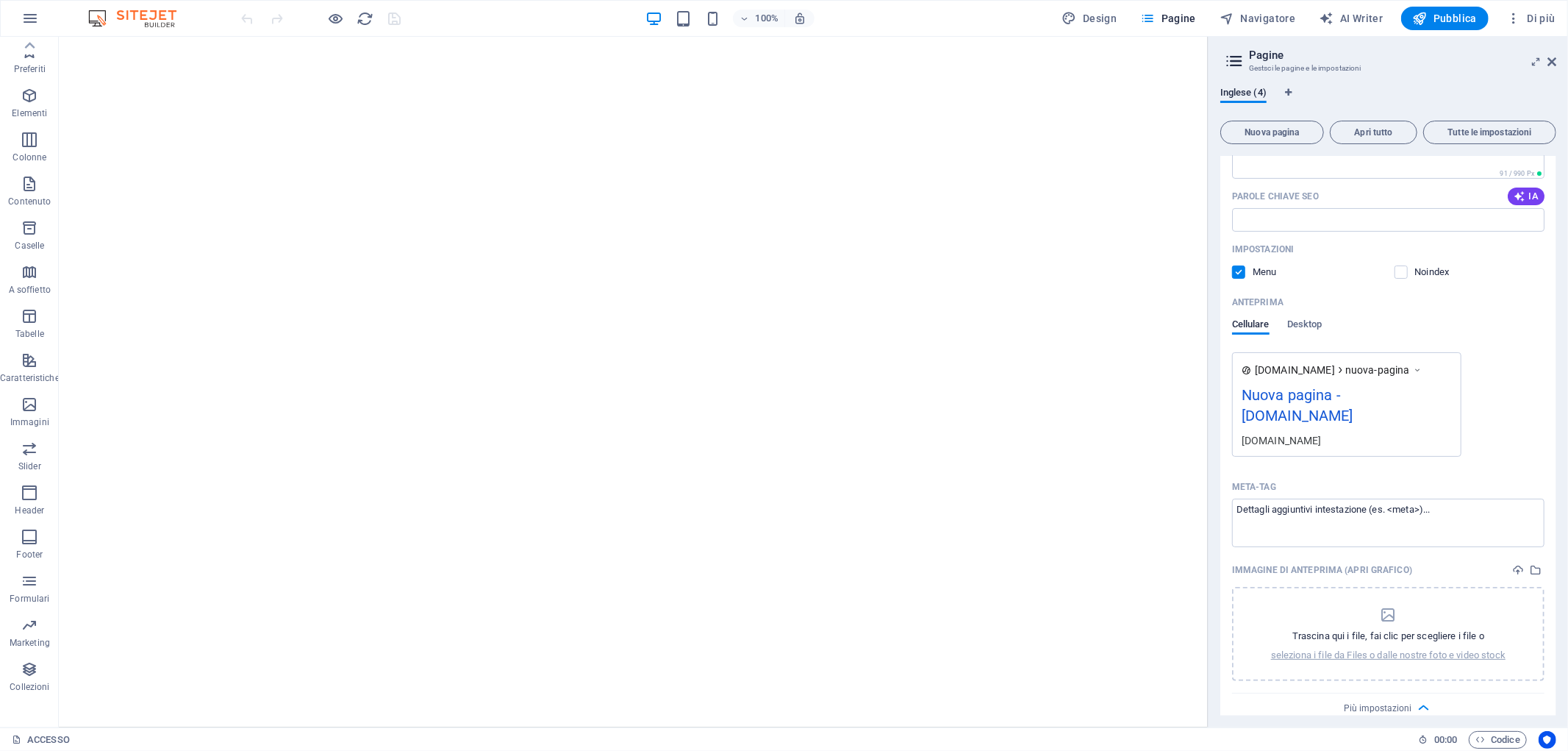
scroll to position [294, 0]
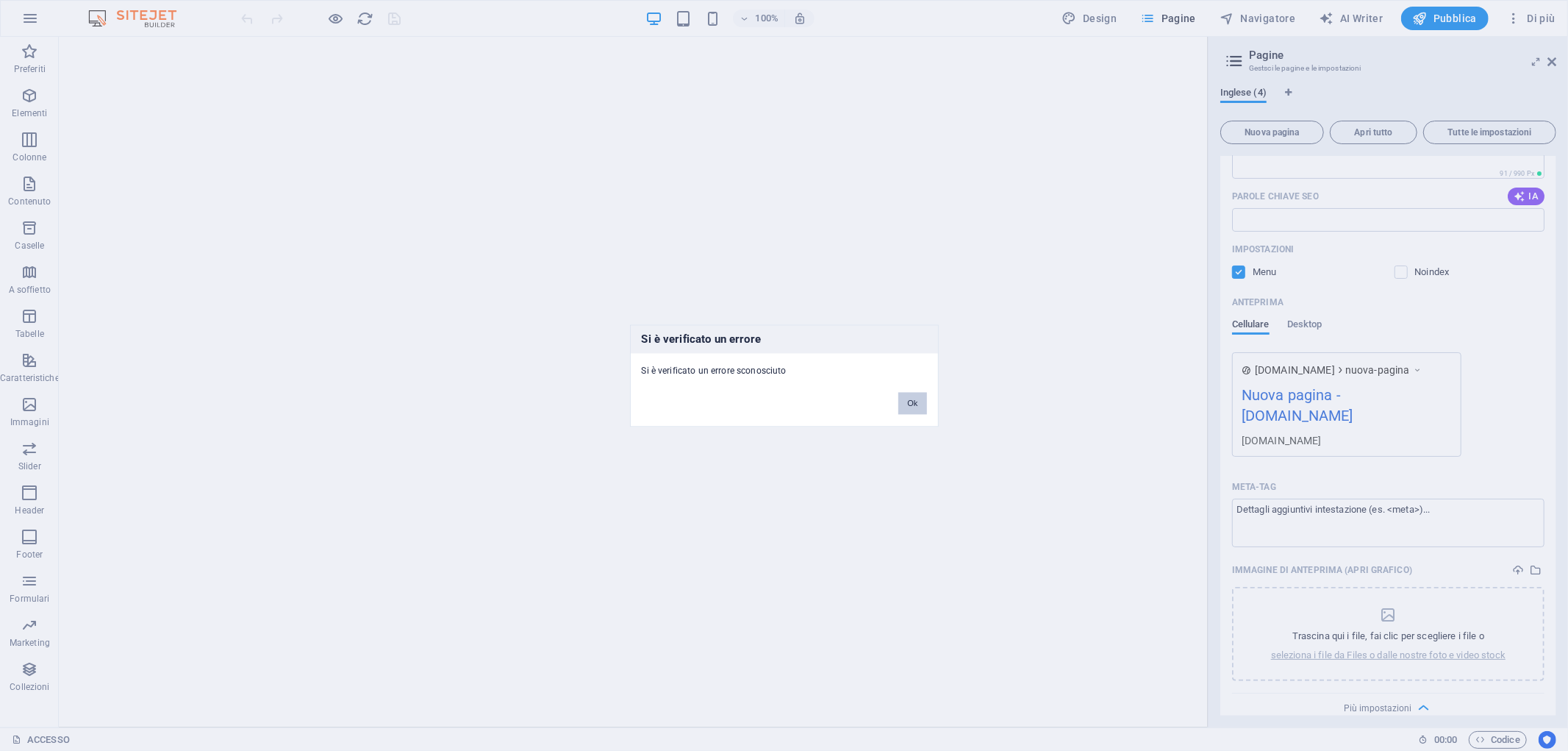
click at [925, 412] on button "Ok" at bounding box center [913, 403] width 28 height 22
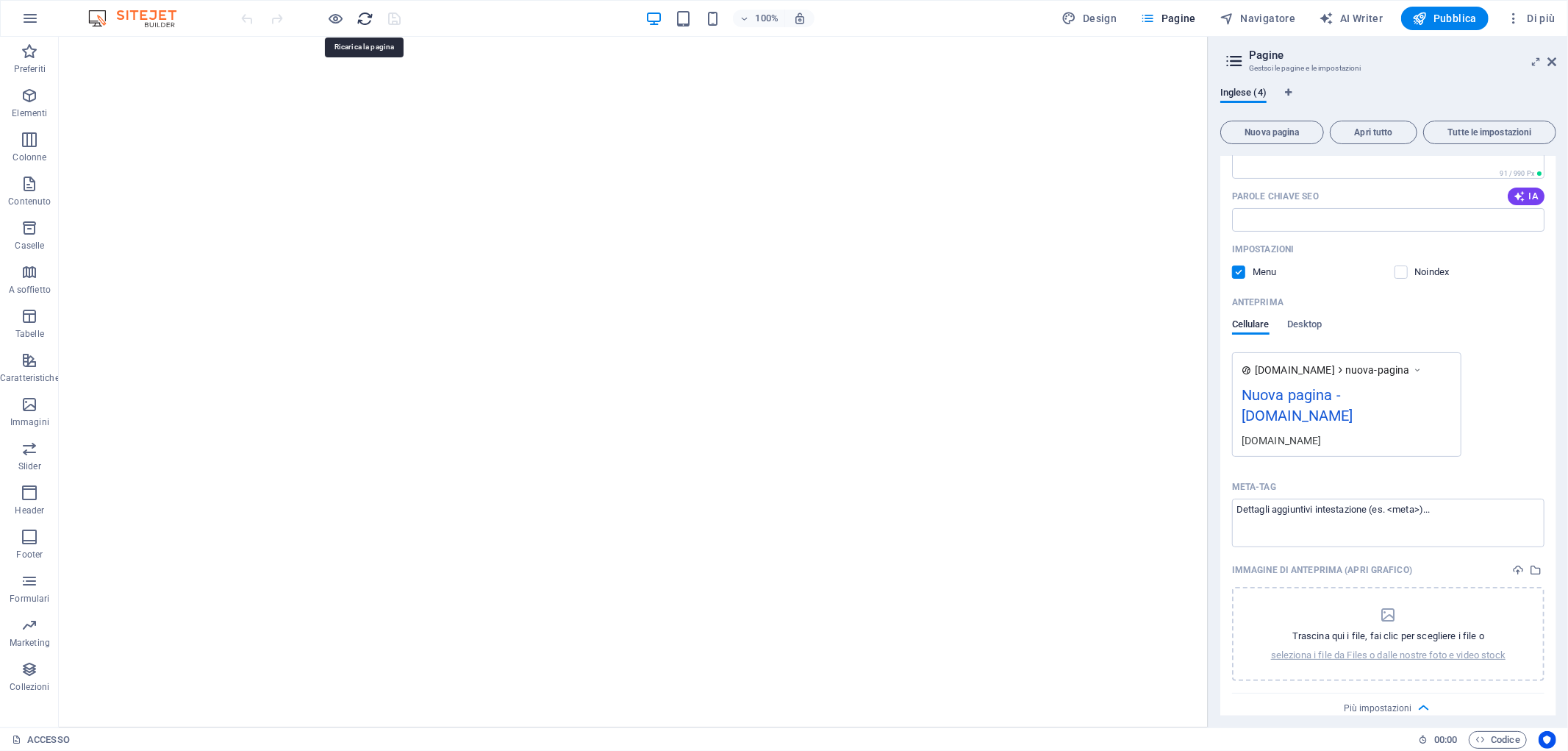
click at [368, 11] on icon "reload" at bounding box center [366, 19] width 17 height 17
click at [362, 20] on icon "reload" at bounding box center [366, 19] width 17 height 17
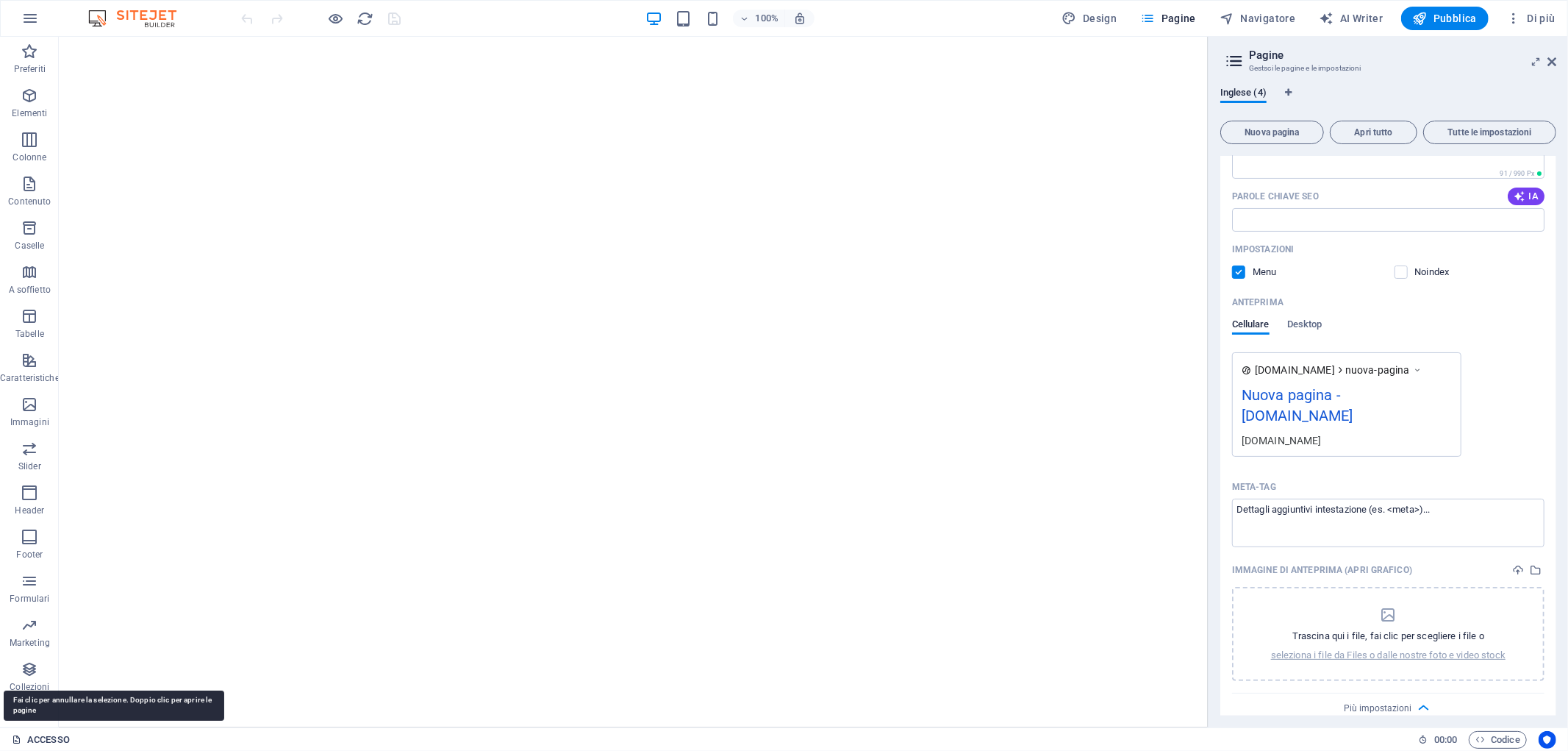
click at [17, 675] on icon at bounding box center [16, 739] width 10 height 10
click at [20, 675] on icon at bounding box center [16, 739] width 10 height 10
click at [9, 675] on div "ACCESSO 00 : 00 Codice" at bounding box center [784, 739] width 1568 height 24
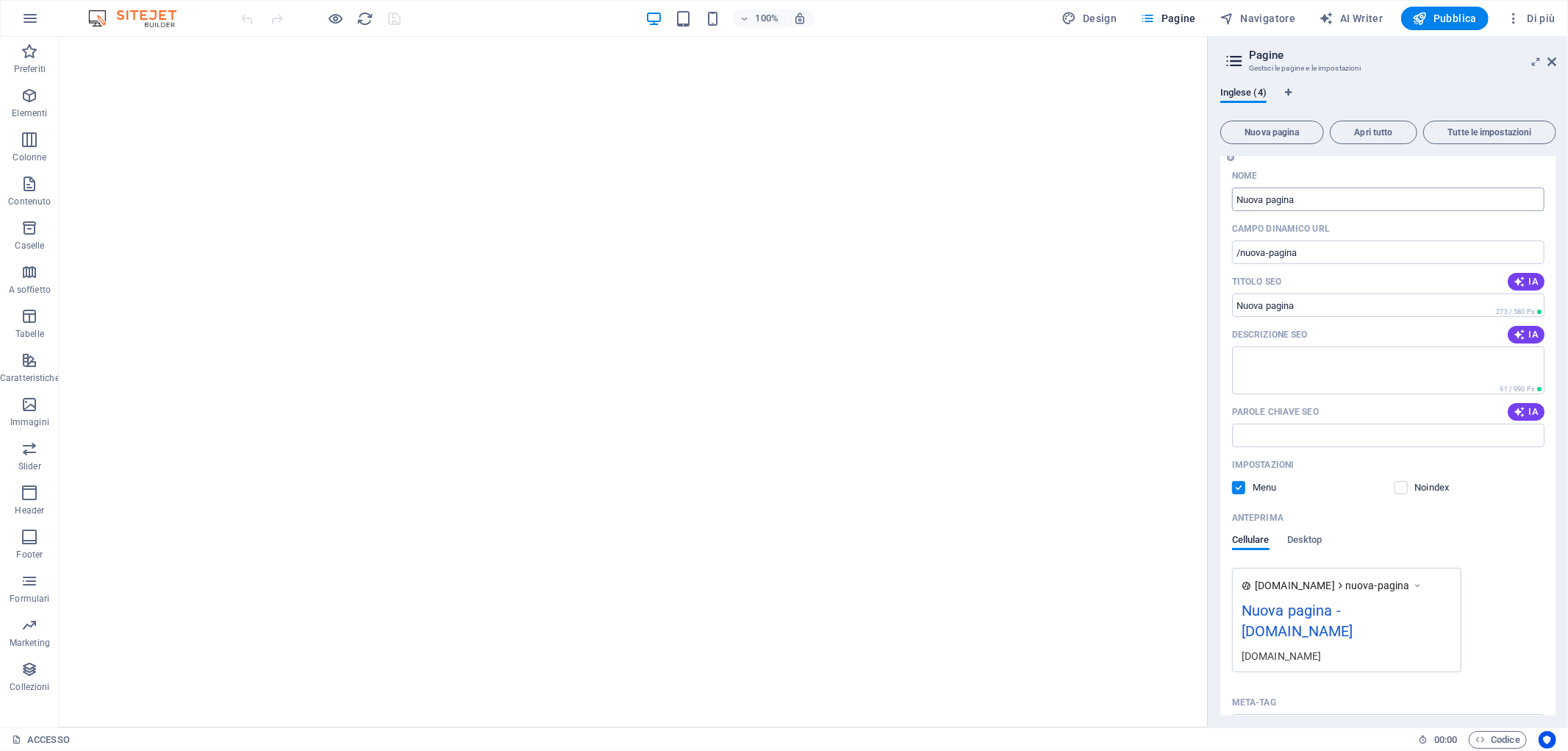
scroll to position [0, 0]
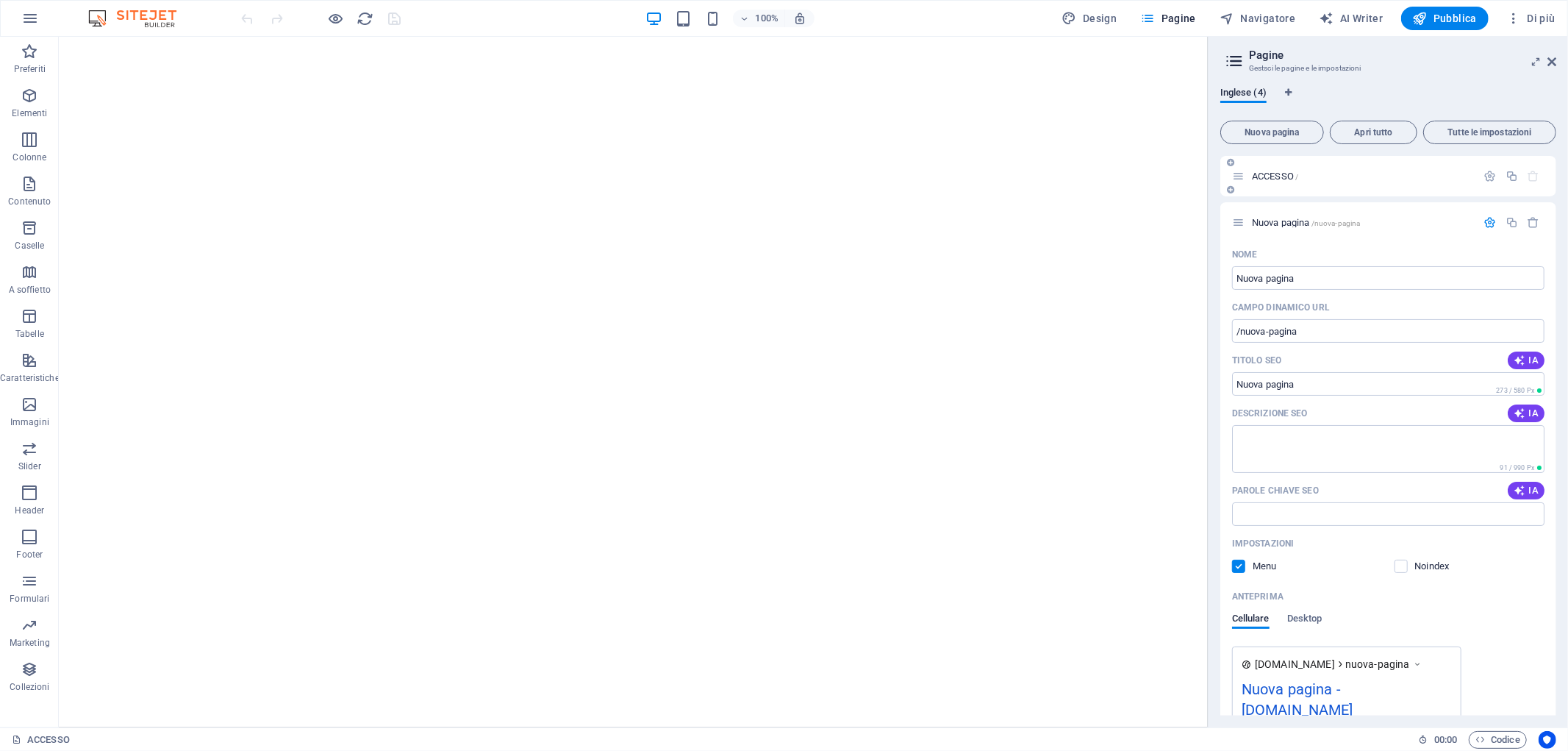
click at [1346, 178] on p "ACCESSO /" at bounding box center [1362, 176] width 220 height 10
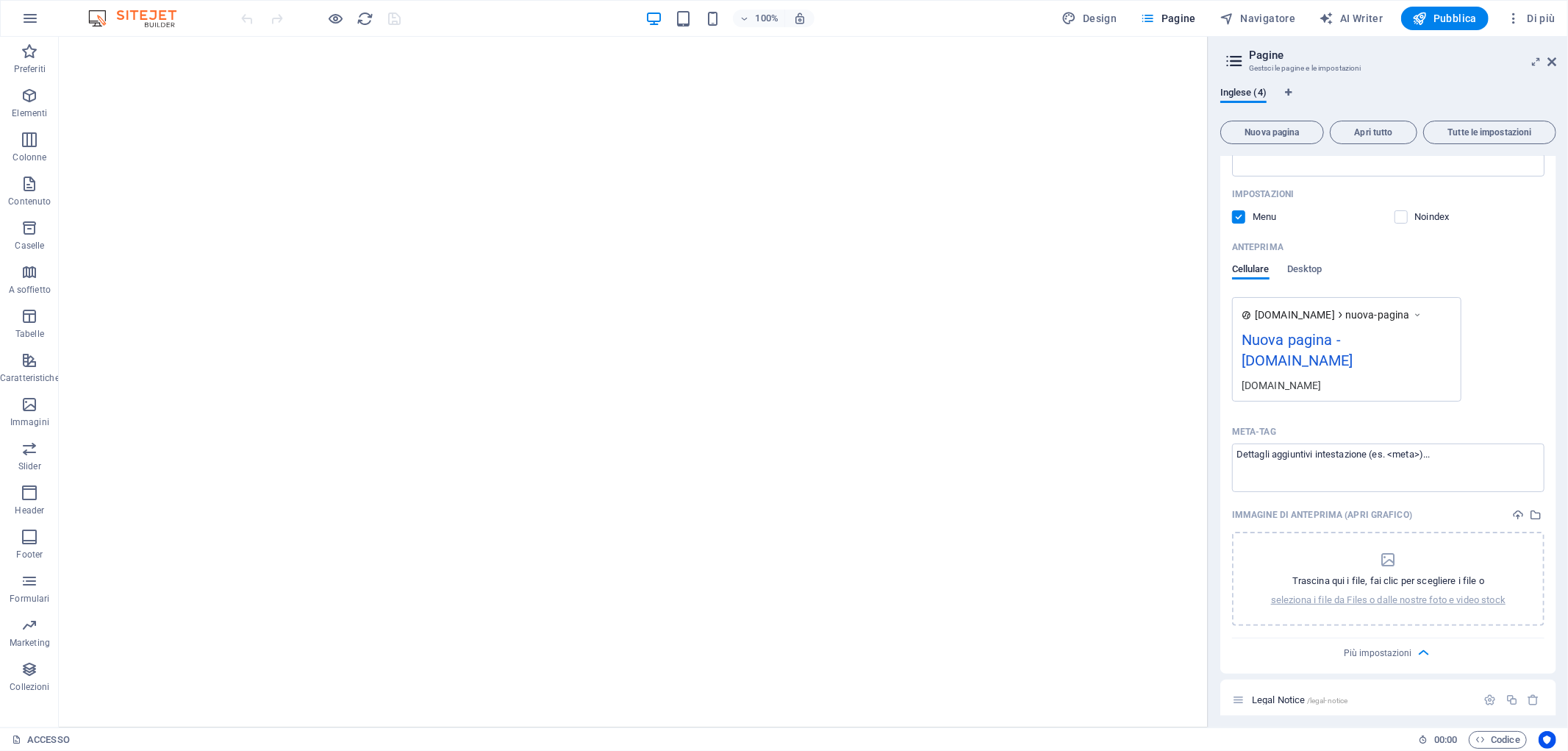
scroll to position [383, 0]
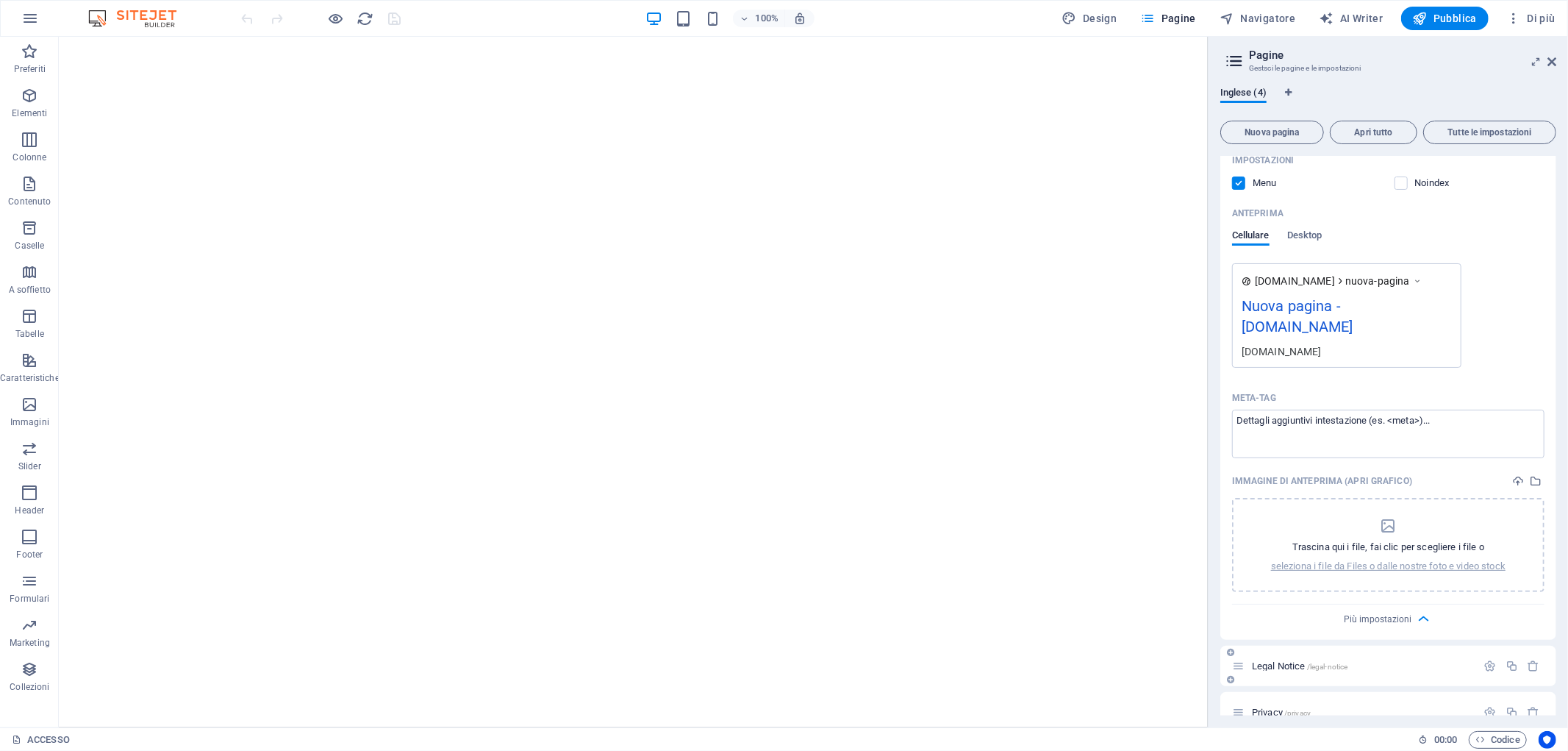
click at [1287, 661] on span "Legal Notice /legal-notice" at bounding box center [1300, 665] width 95 height 11
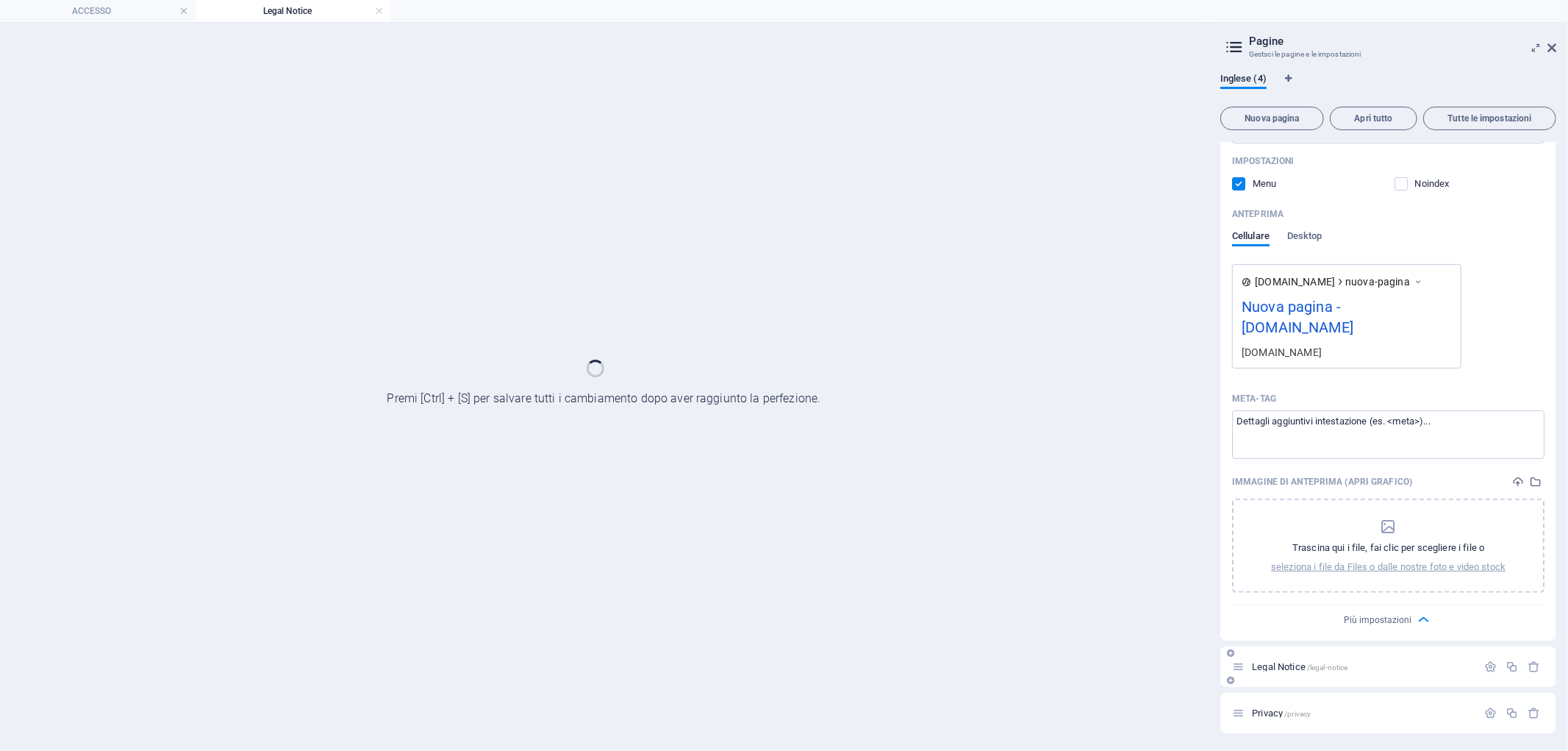
scroll to position [345, 0]
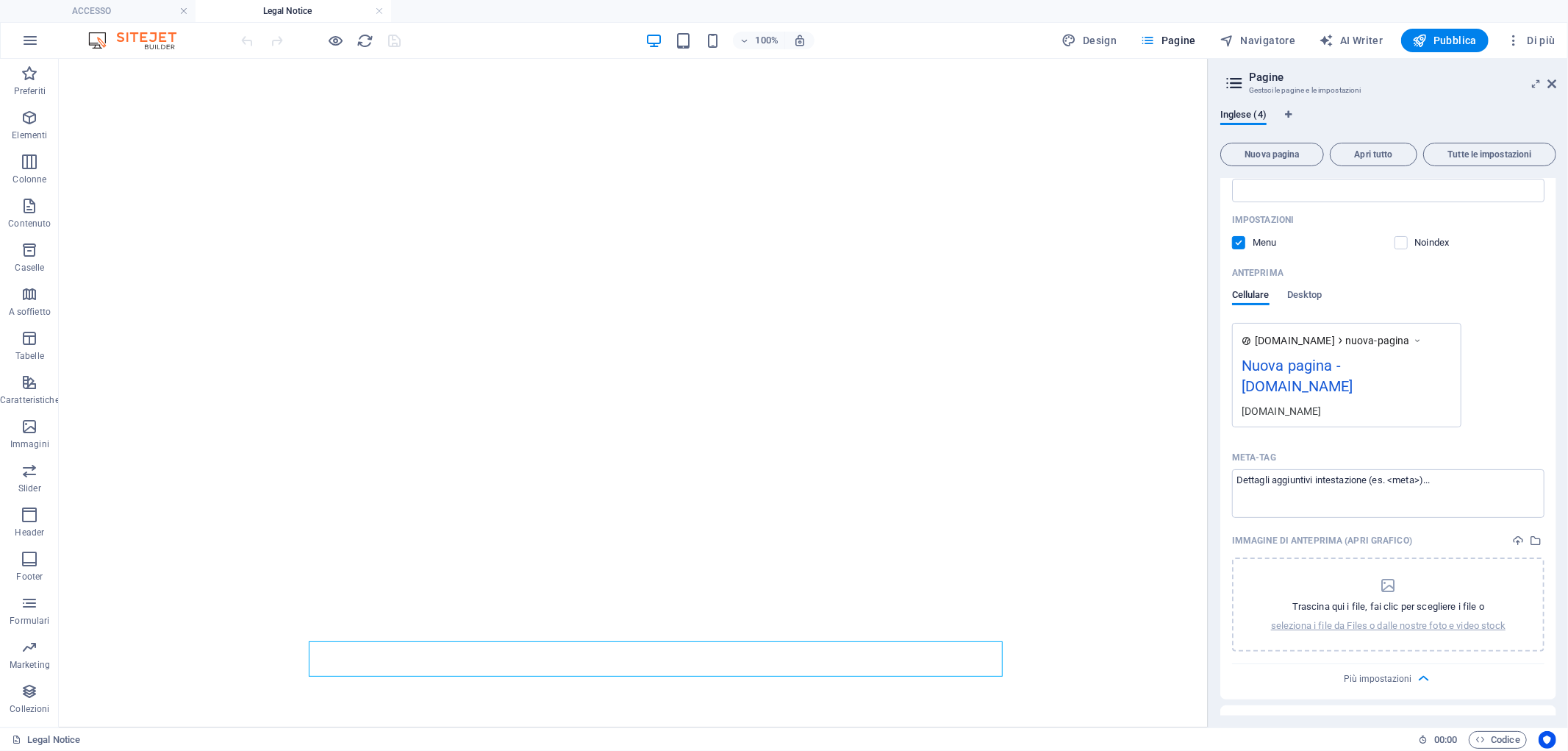
click at [1265, 675] on div "Inglese (4) Nuova pagina Apri tutto Tutte le impostazioni ACCESSO / Nuova pagin…" at bounding box center [1388, 412] width 359 height 630
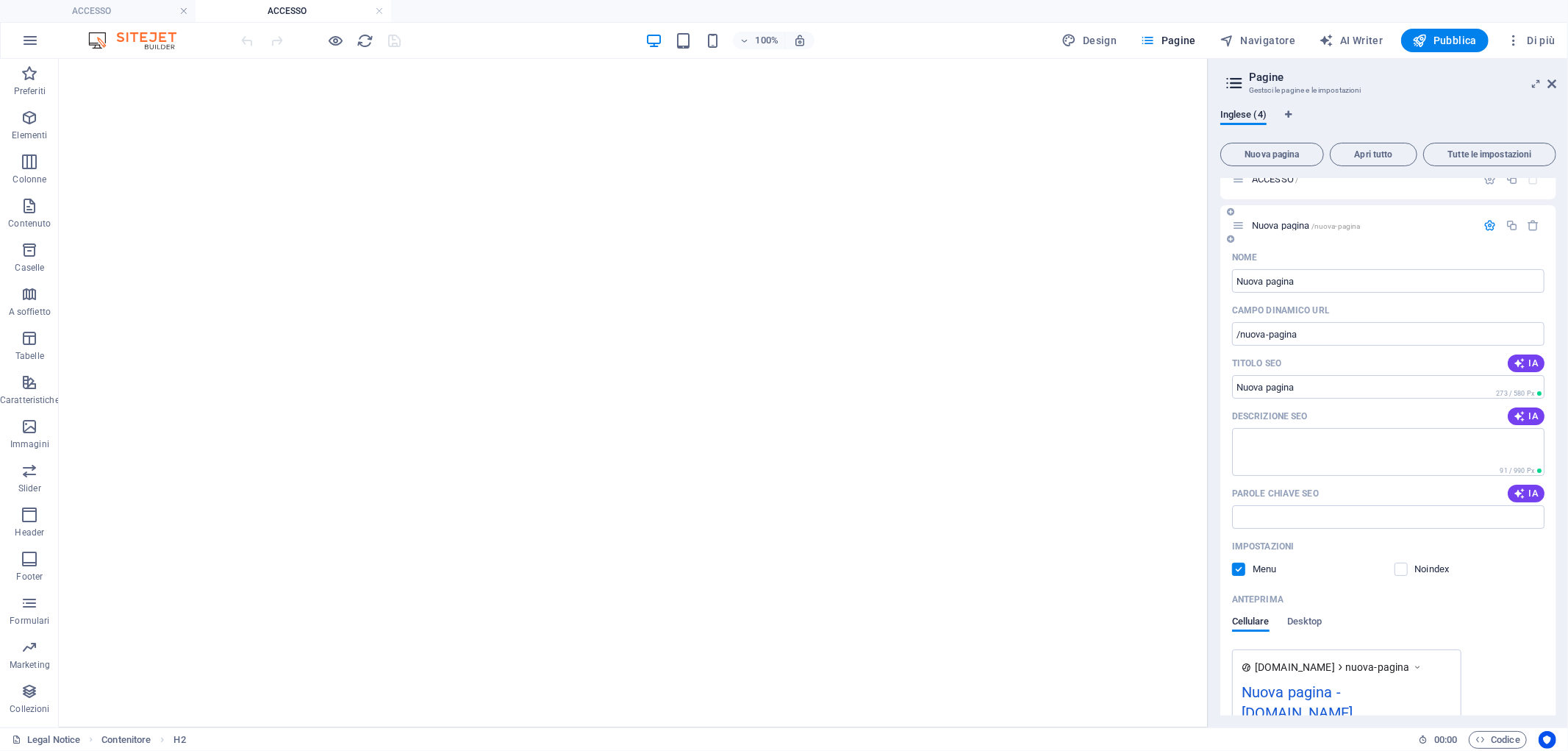
scroll to position [0, 0]
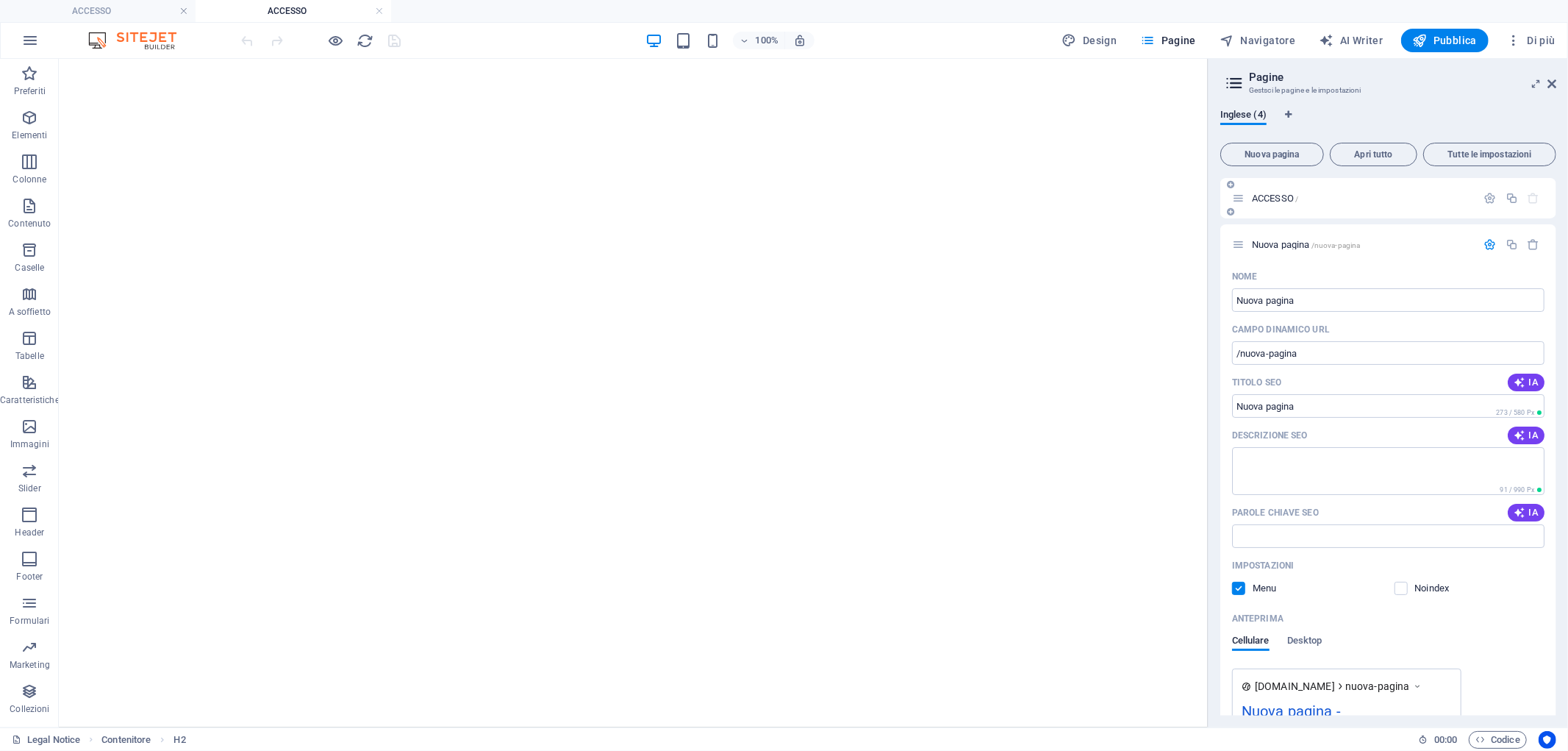
click at [1265, 198] on span "ACCESSO /" at bounding box center [1275, 197] width 46 height 11
click at [1274, 243] on span "Nuova pagina /nuova-pagina" at bounding box center [1306, 244] width 108 height 11
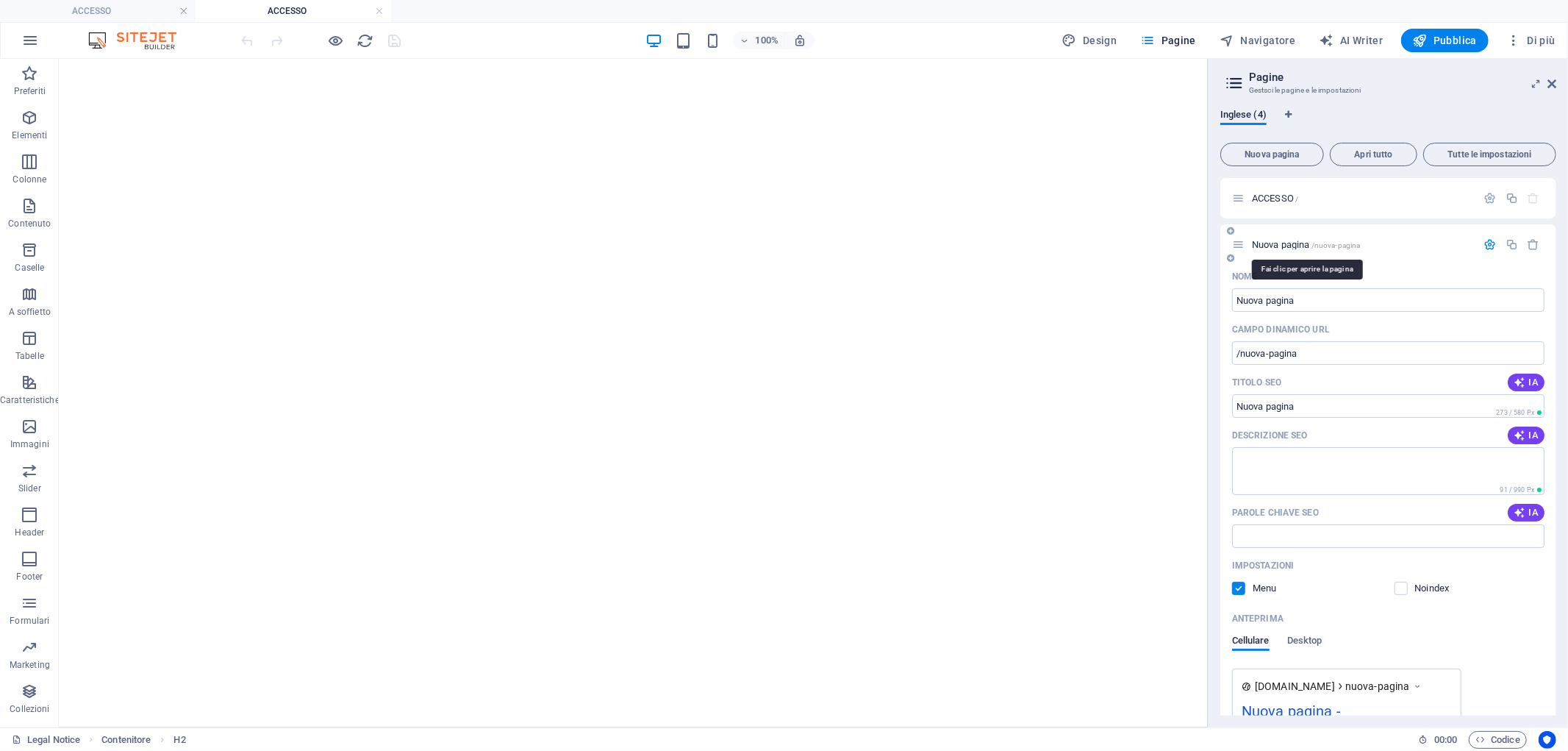
click at [1274, 243] on span "Nuova pagina /nuova-pagina" at bounding box center [1306, 244] width 108 height 11
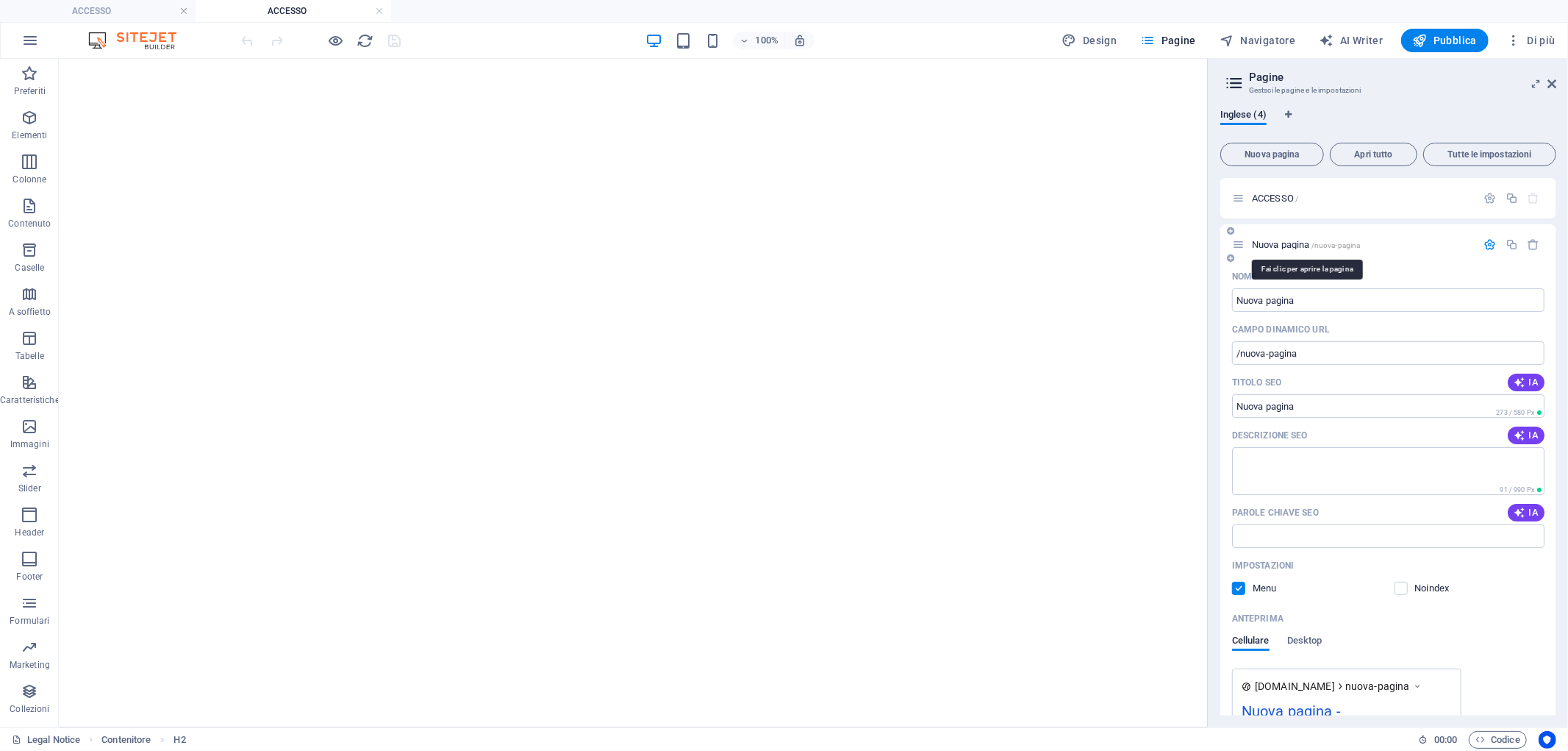
click at [1274, 243] on span "Nuova pagina /nuova-pagina" at bounding box center [1306, 244] width 108 height 11
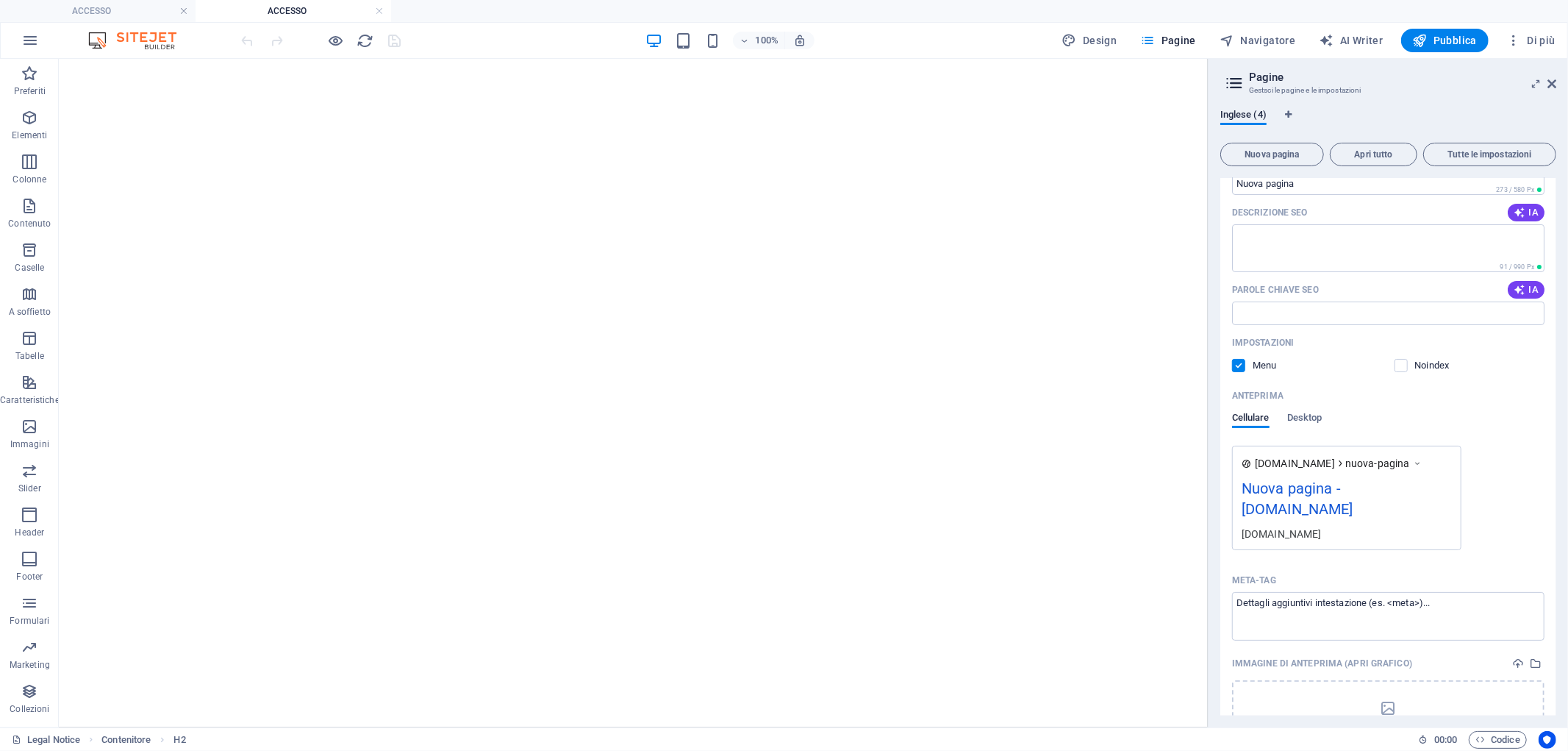
scroll to position [406, 0]
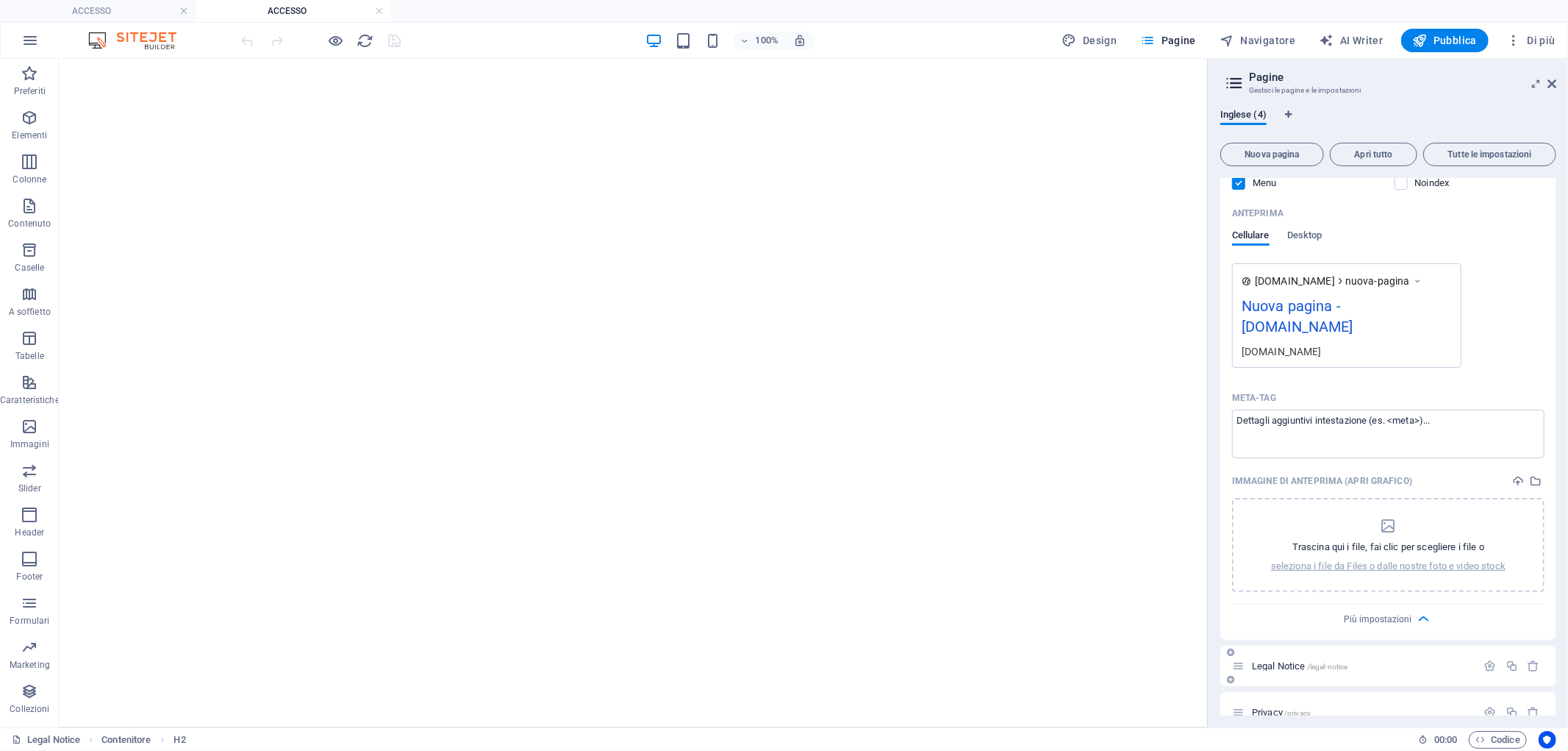
click at [1312, 657] on div "Legal Notice /legal-notice" at bounding box center [1355, 665] width 245 height 17
click at [1305, 661] on span "Legal Notice /legal-notice" at bounding box center [1300, 665] width 95 height 11
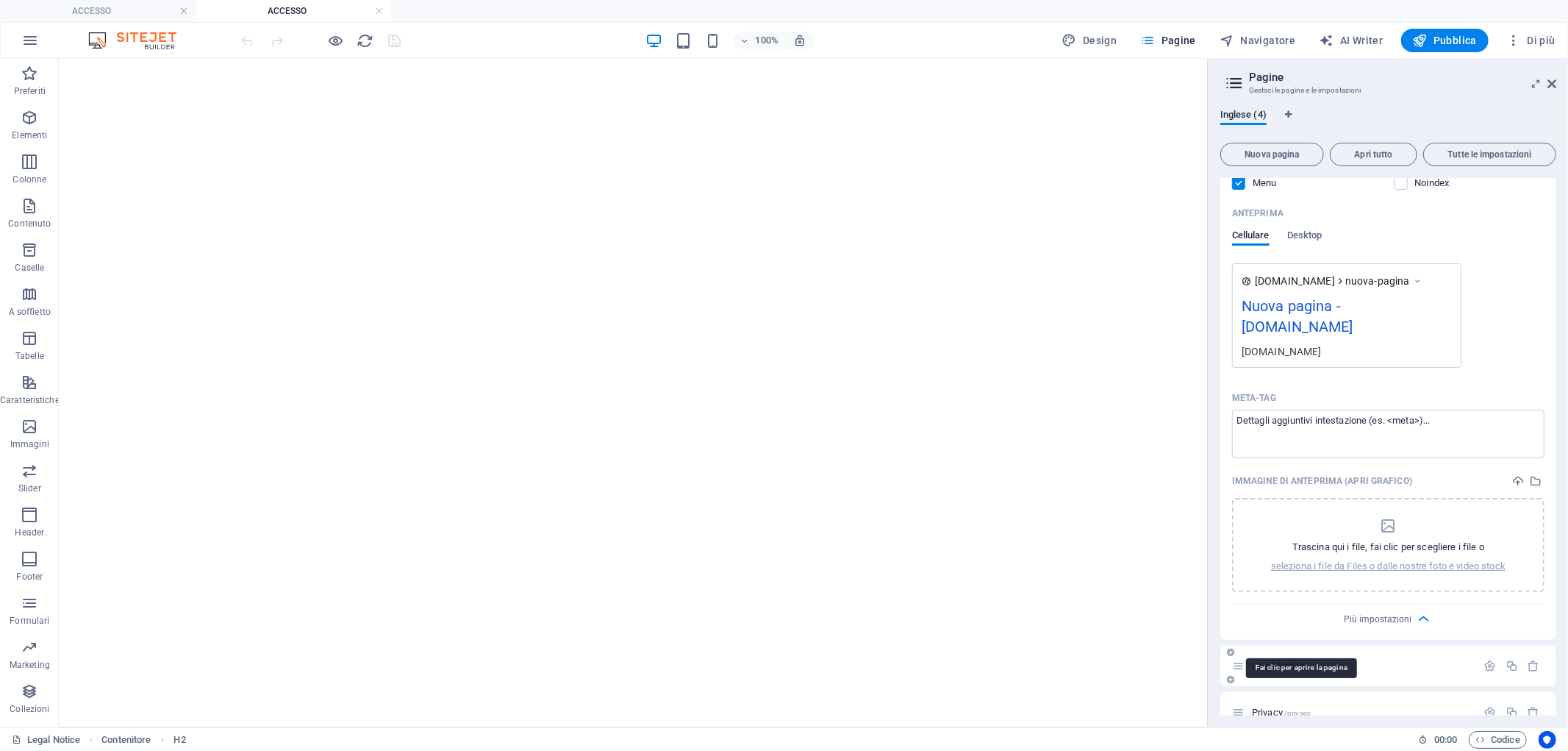
click at [1305, 661] on span "Legal Notice /legal-notice" at bounding box center [1300, 665] width 95 height 11
click at [1309, 675] on span "/privacy" at bounding box center [1297, 713] width 26 height 8
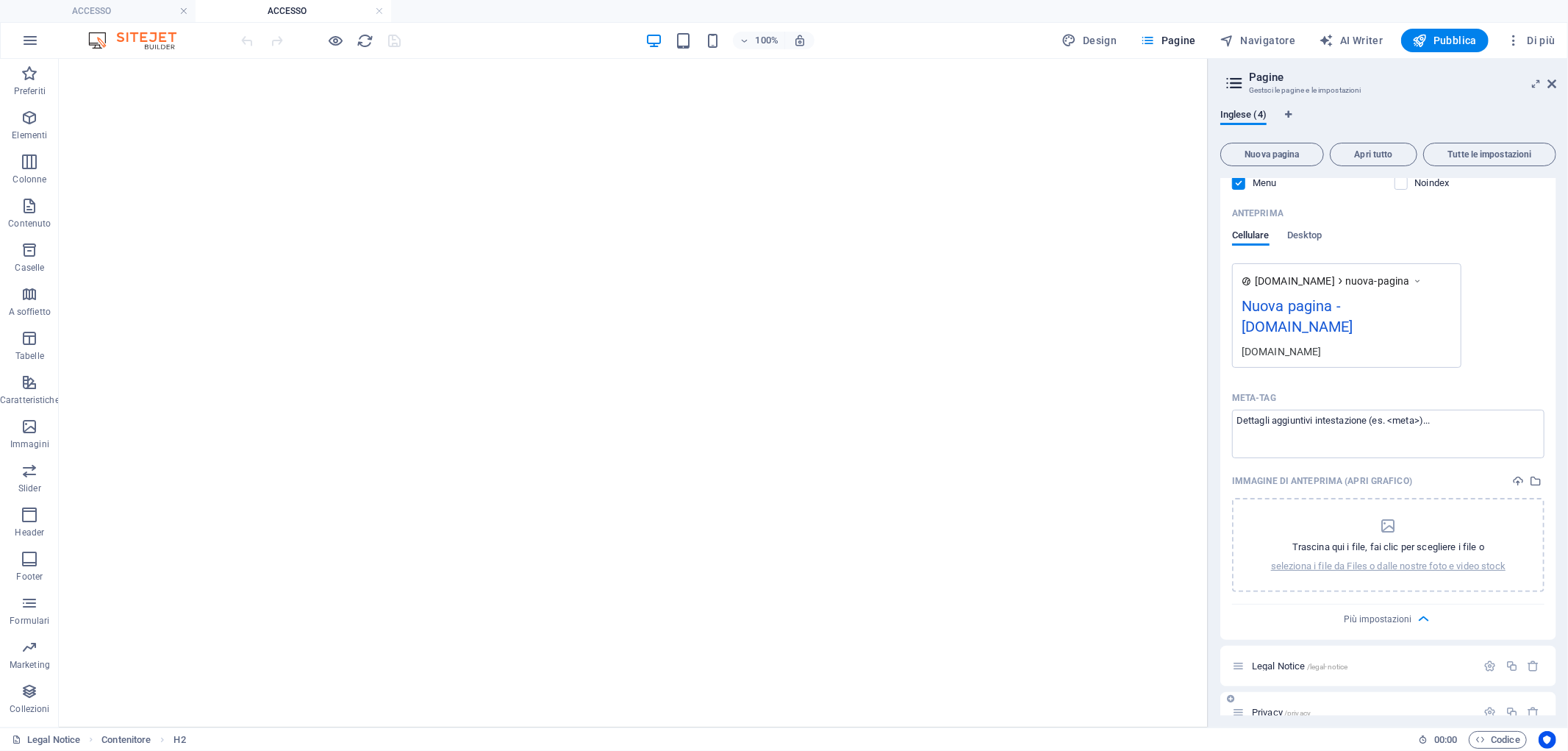
click at [1309, 675] on span "/privacy" at bounding box center [1297, 713] width 26 height 8
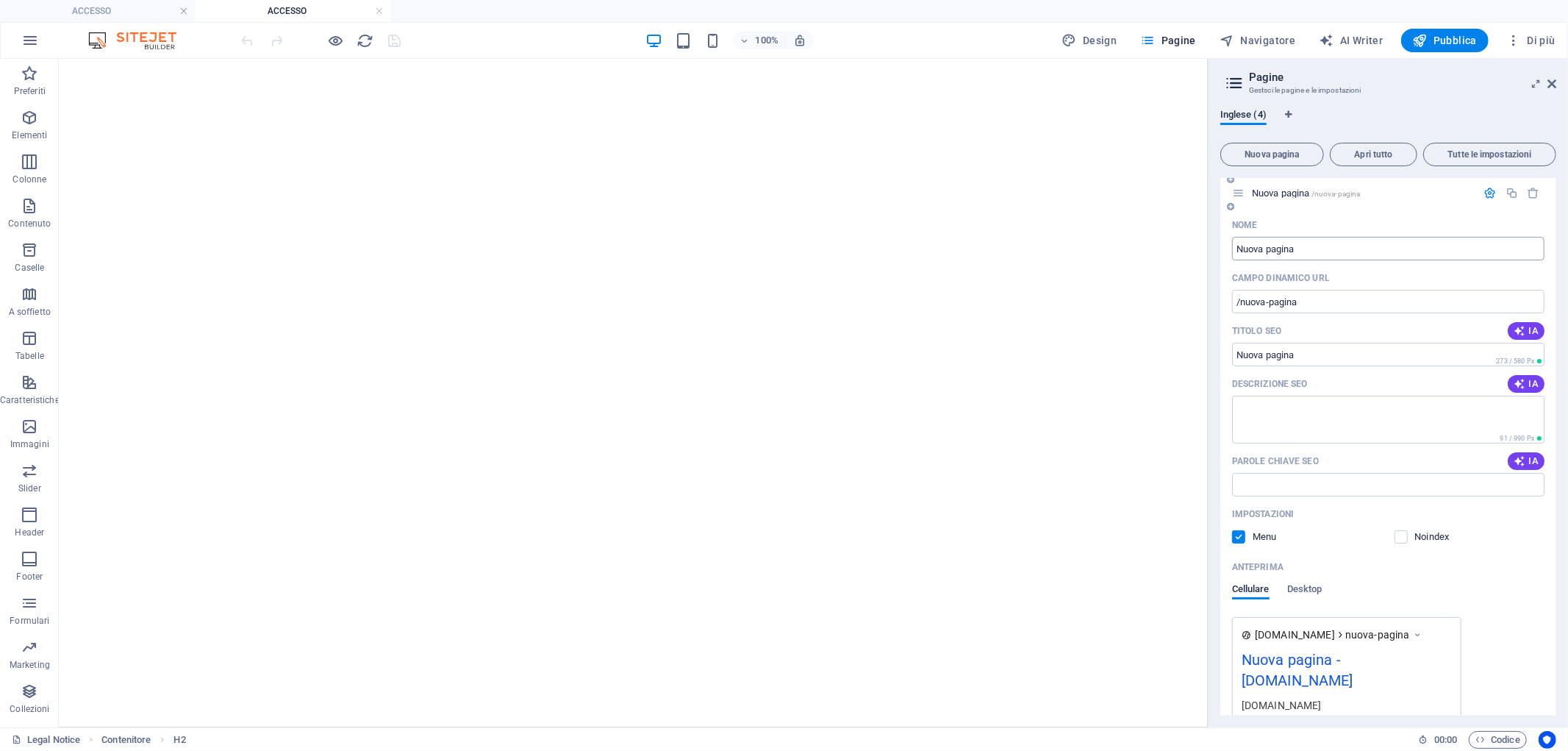
scroll to position [0, 0]
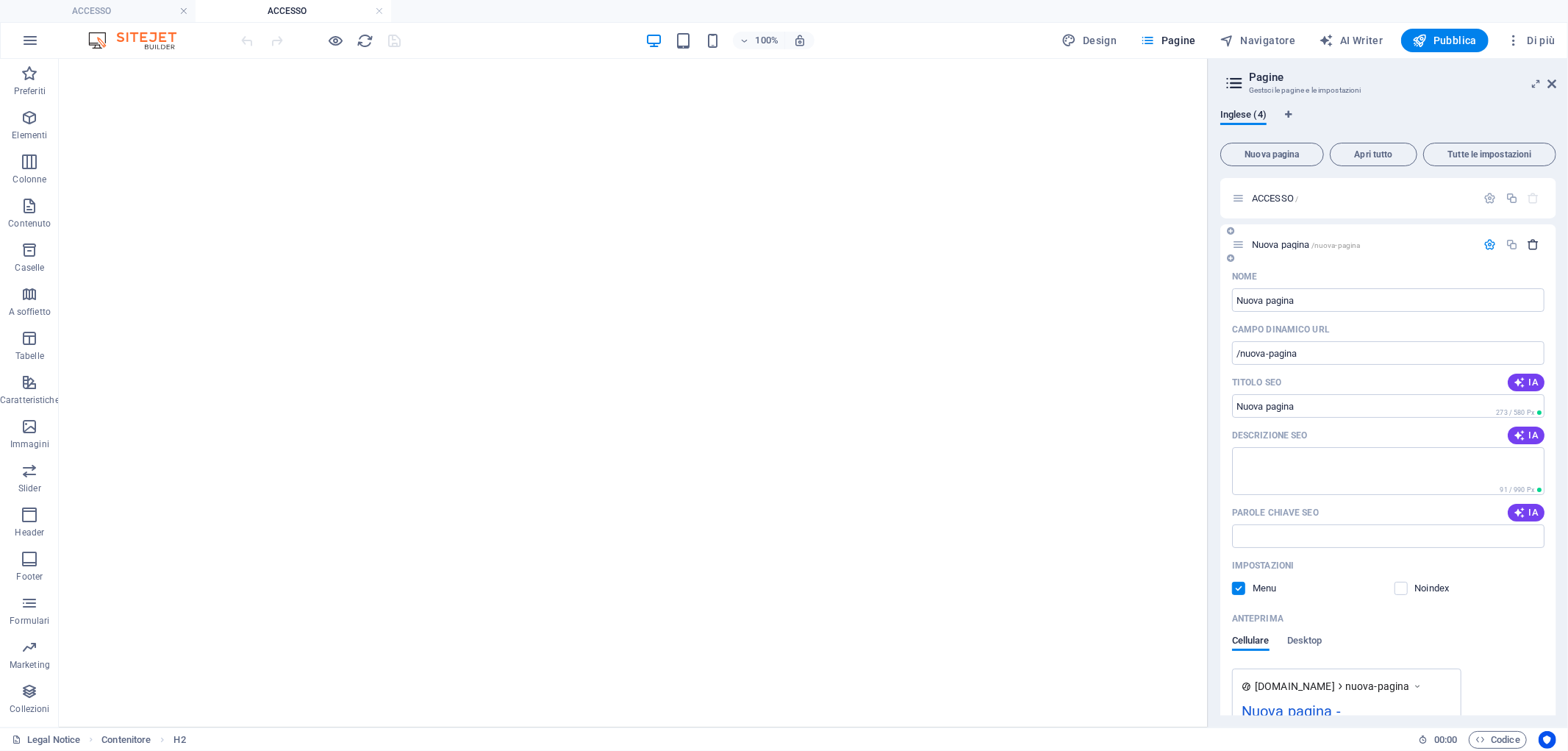
click at [1411, 246] on icon "button" at bounding box center [1533, 244] width 12 height 12
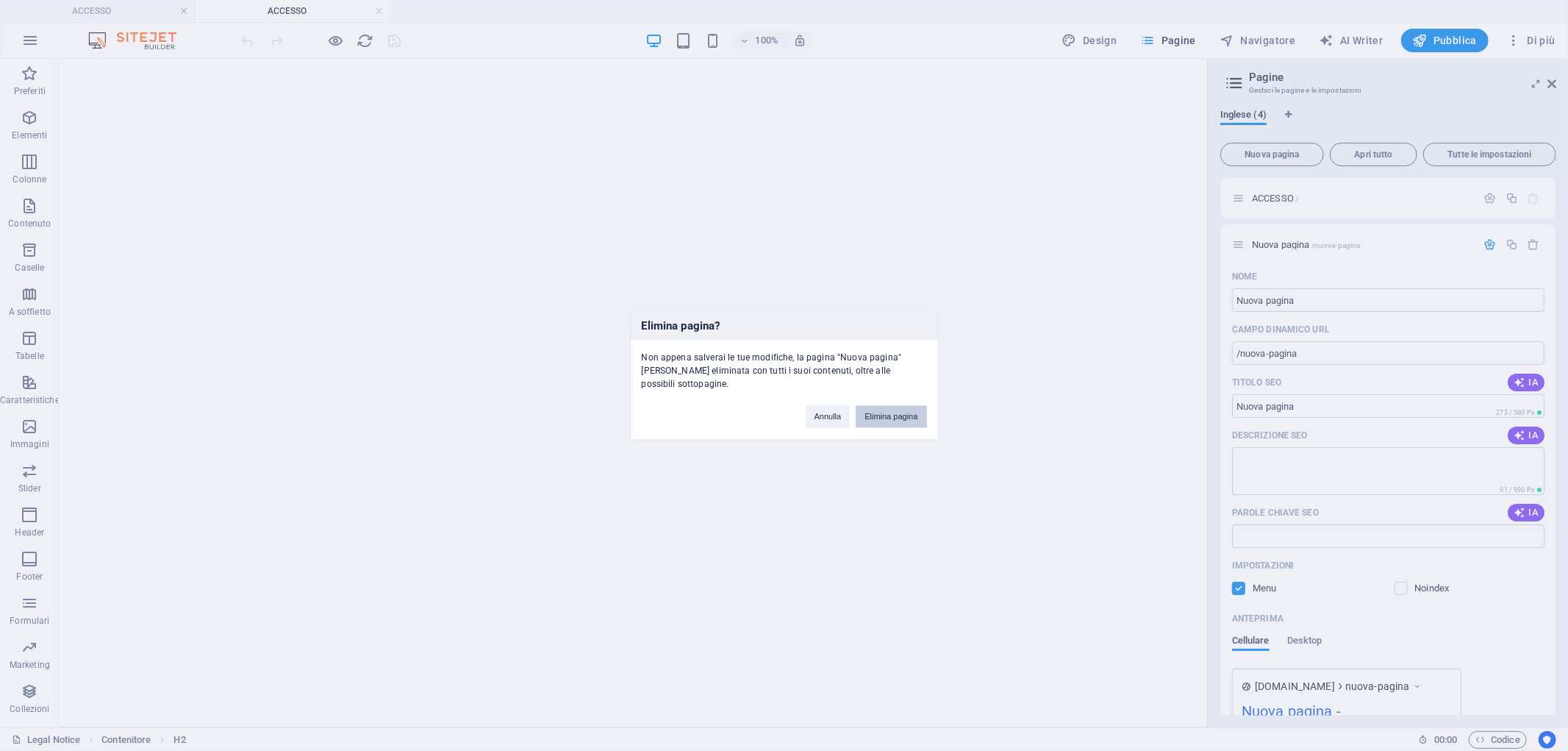
click at [888, 412] on button "Elimina pagina" at bounding box center [891, 416] width 71 height 22
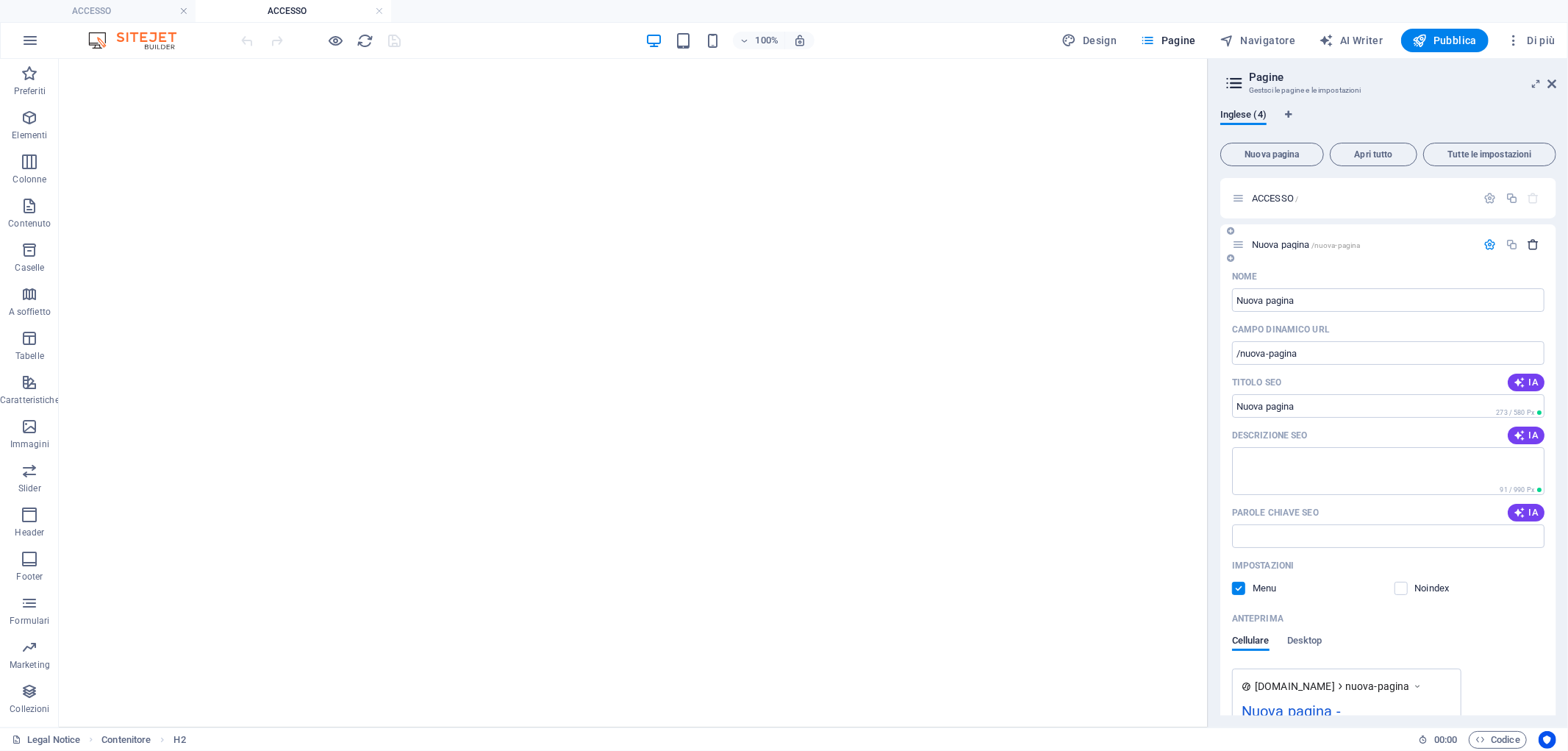
click at [1411, 248] on icon "button" at bounding box center [1533, 244] width 12 height 12
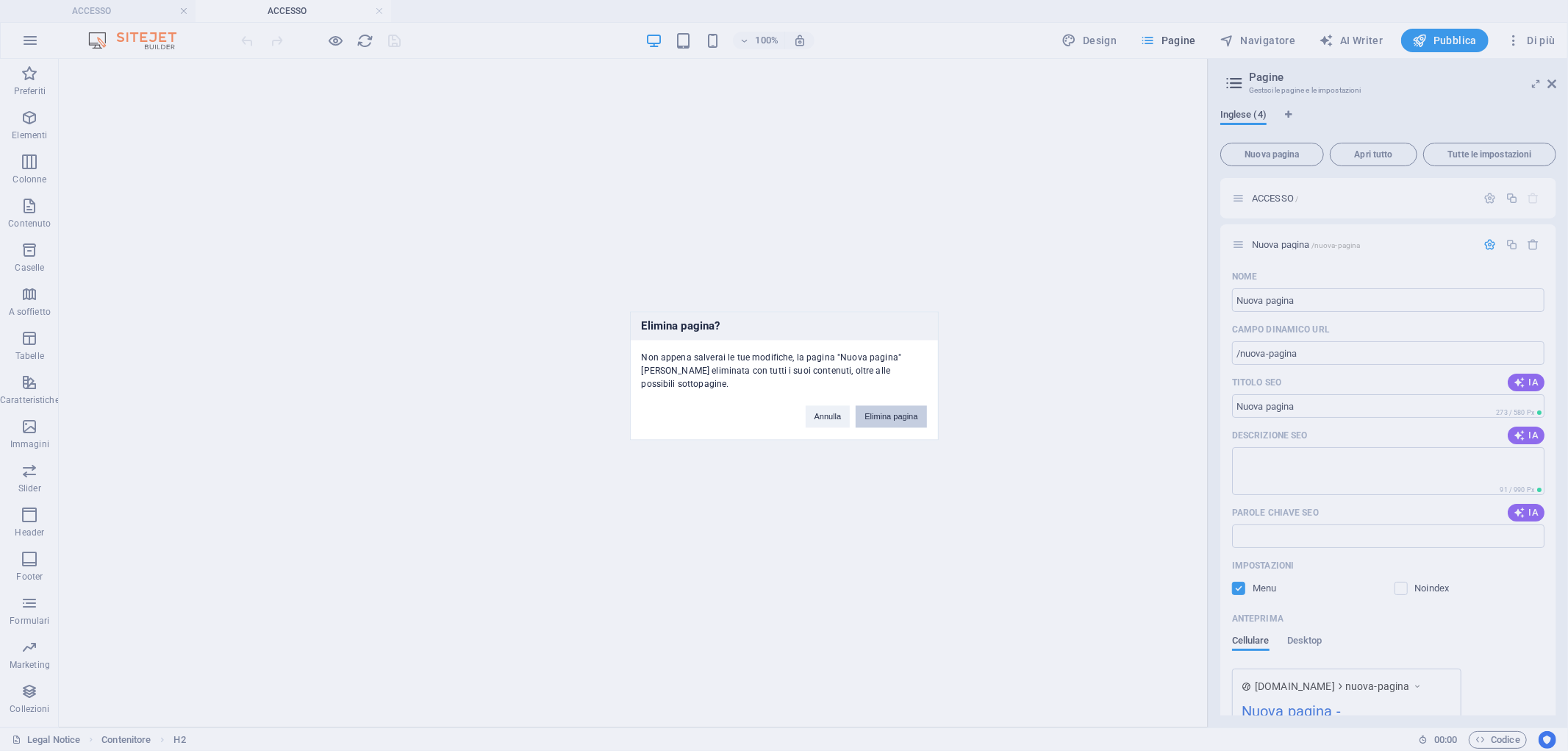
click at [918, 410] on button "Elimina pagina" at bounding box center [891, 416] width 71 height 22
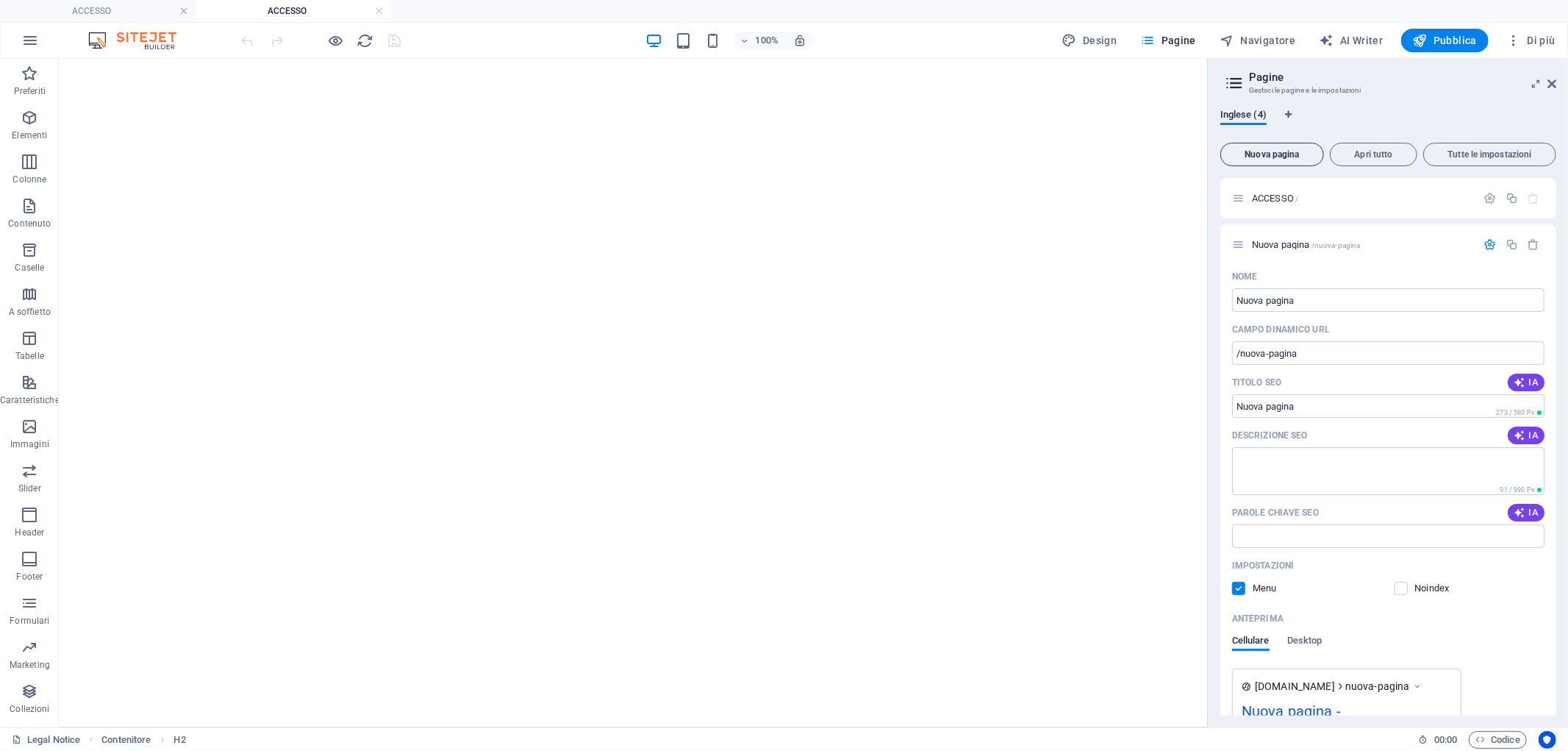
click at [1270, 144] on button "Nuova pagina" at bounding box center [1272, 154] width 104 height 24
click at [1270, 159] on button "Nuova pagina" at bounding box center [1272, 154] width 104 height 24
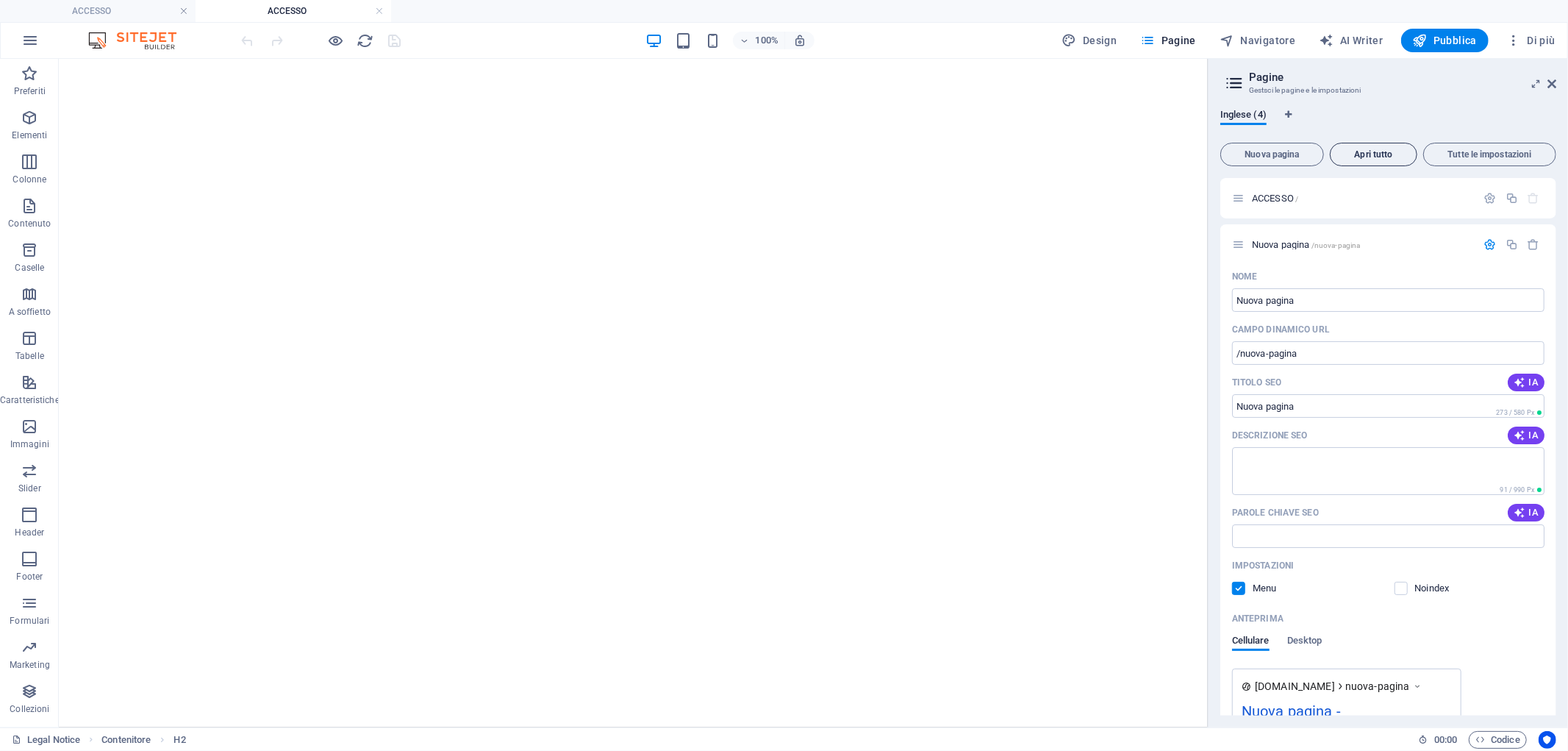
click at [1410, 160] on button "Apri tutto" at bounding box center [1374, 154] width 87 height 24
click at [1411, 151] on span "Tutte le impostazioni" at bounding box center [1490, 154] width 120 height 9
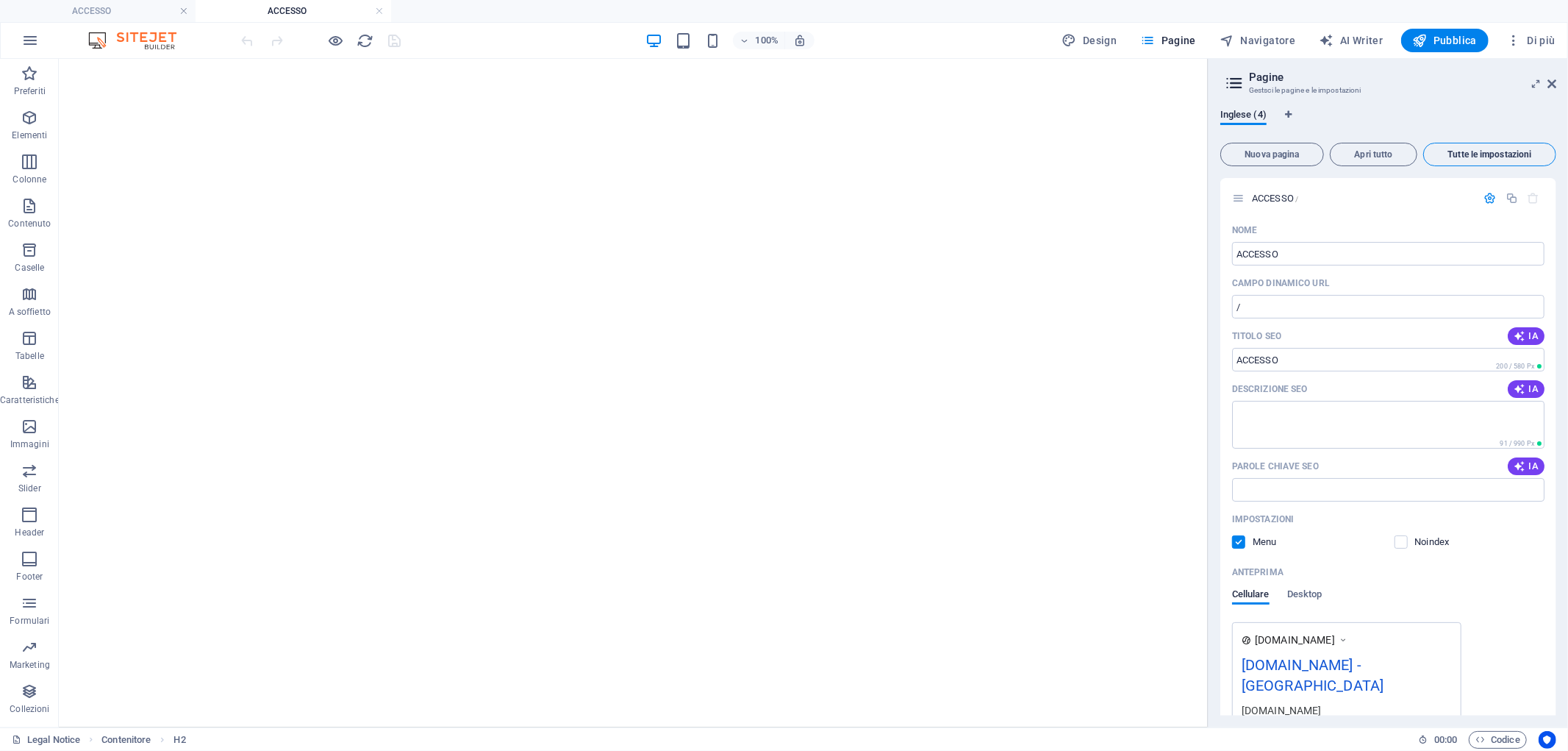
click at [1411, 151] on span "Tutte le impostazioni" at bounding box center [1490, 154] width 120 height 9
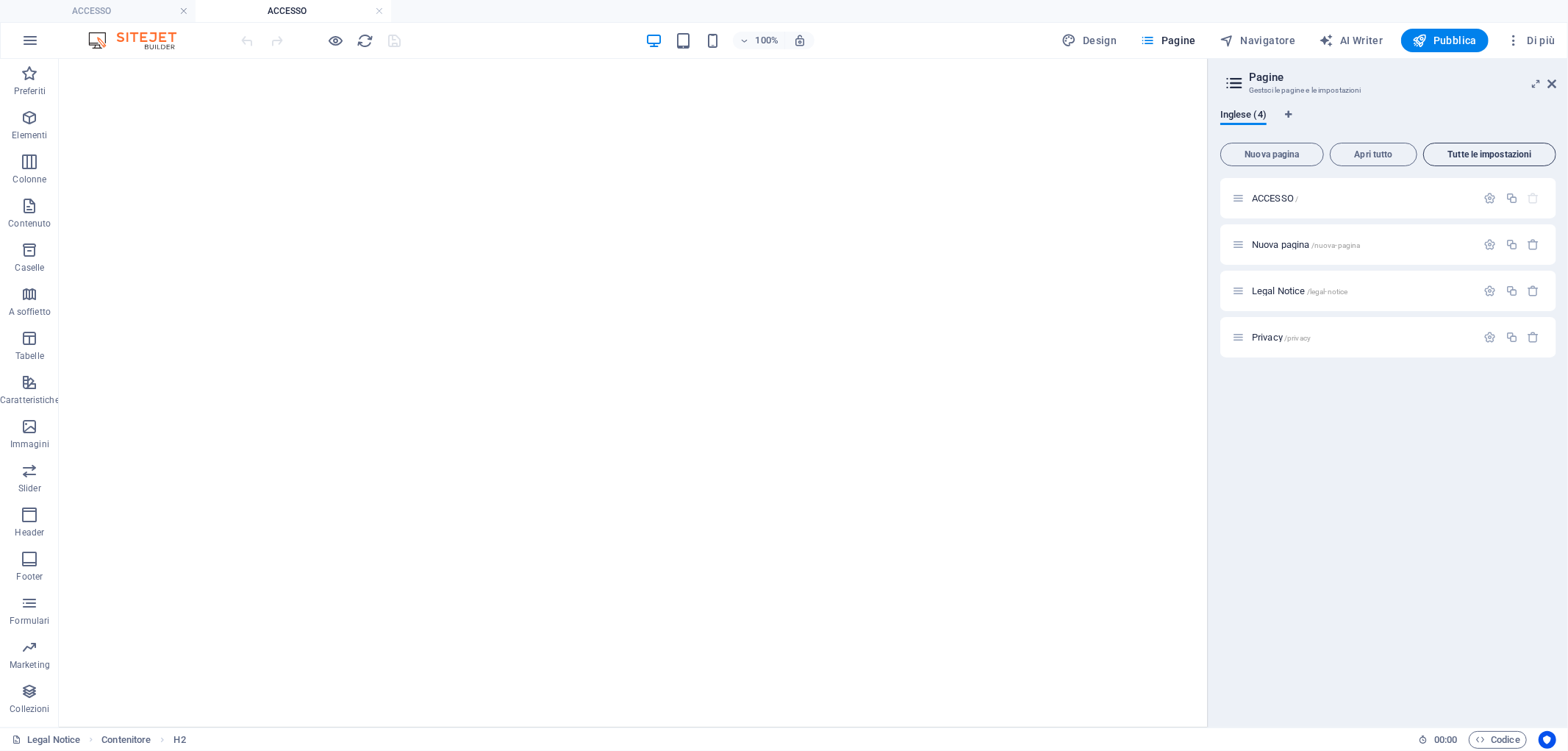
click at [1411, 147] on button "Tutte le impostazioni" at bounding box center [1490, 154] width 133 height 24
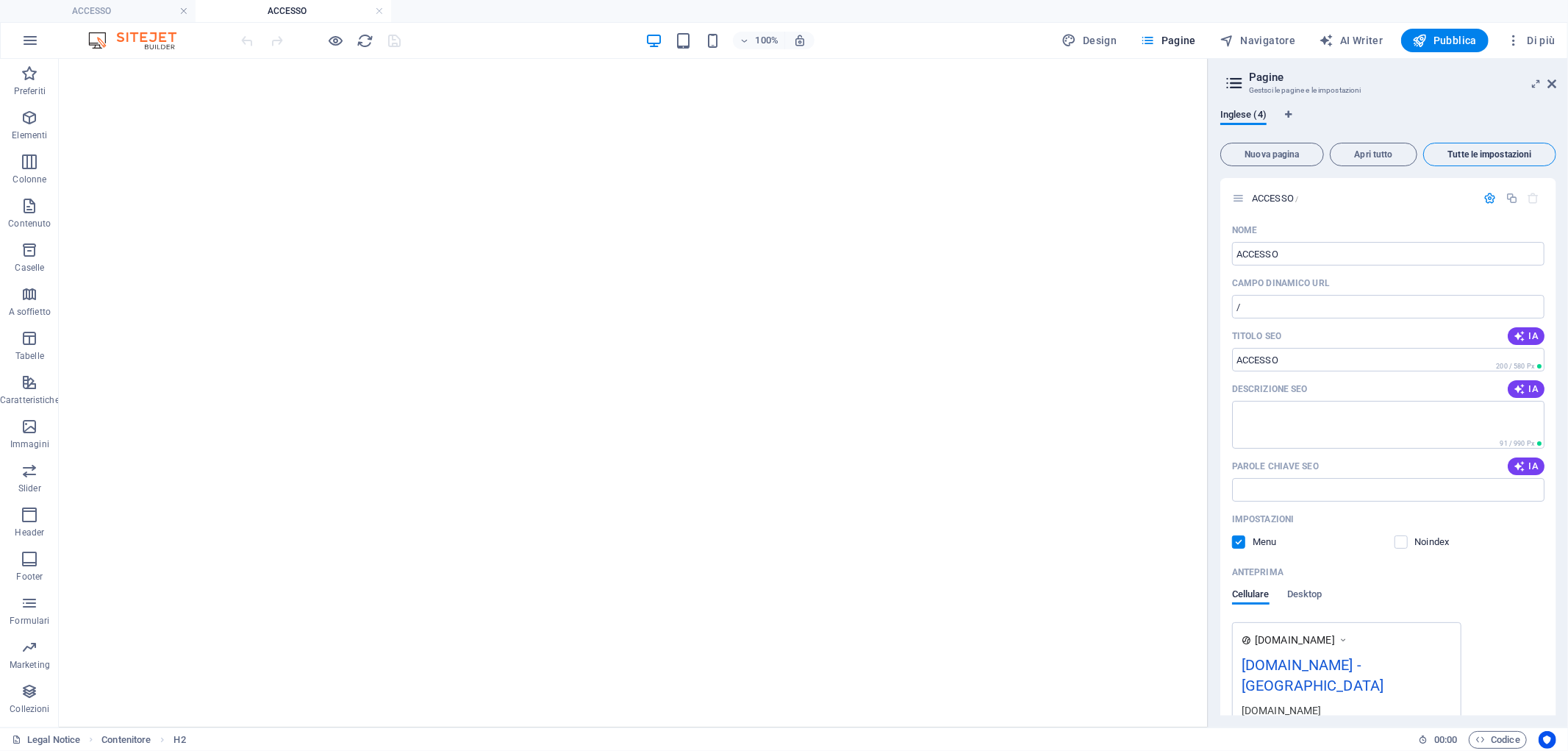
scroll to position [1590, 0]
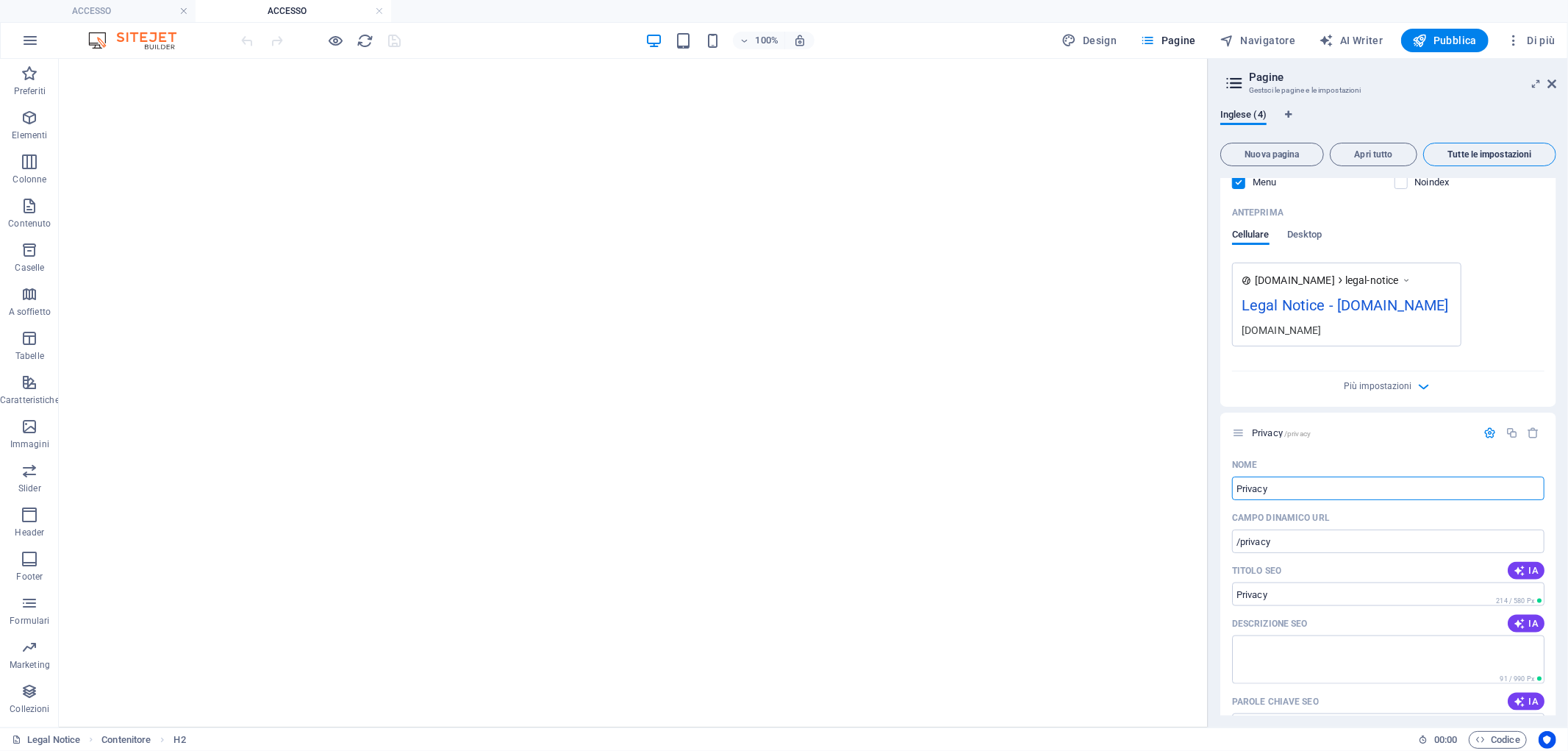
click at [1411, 150] on span "Tutte le impostazioni" at bounding box center [1490, 154] width 120 height 9
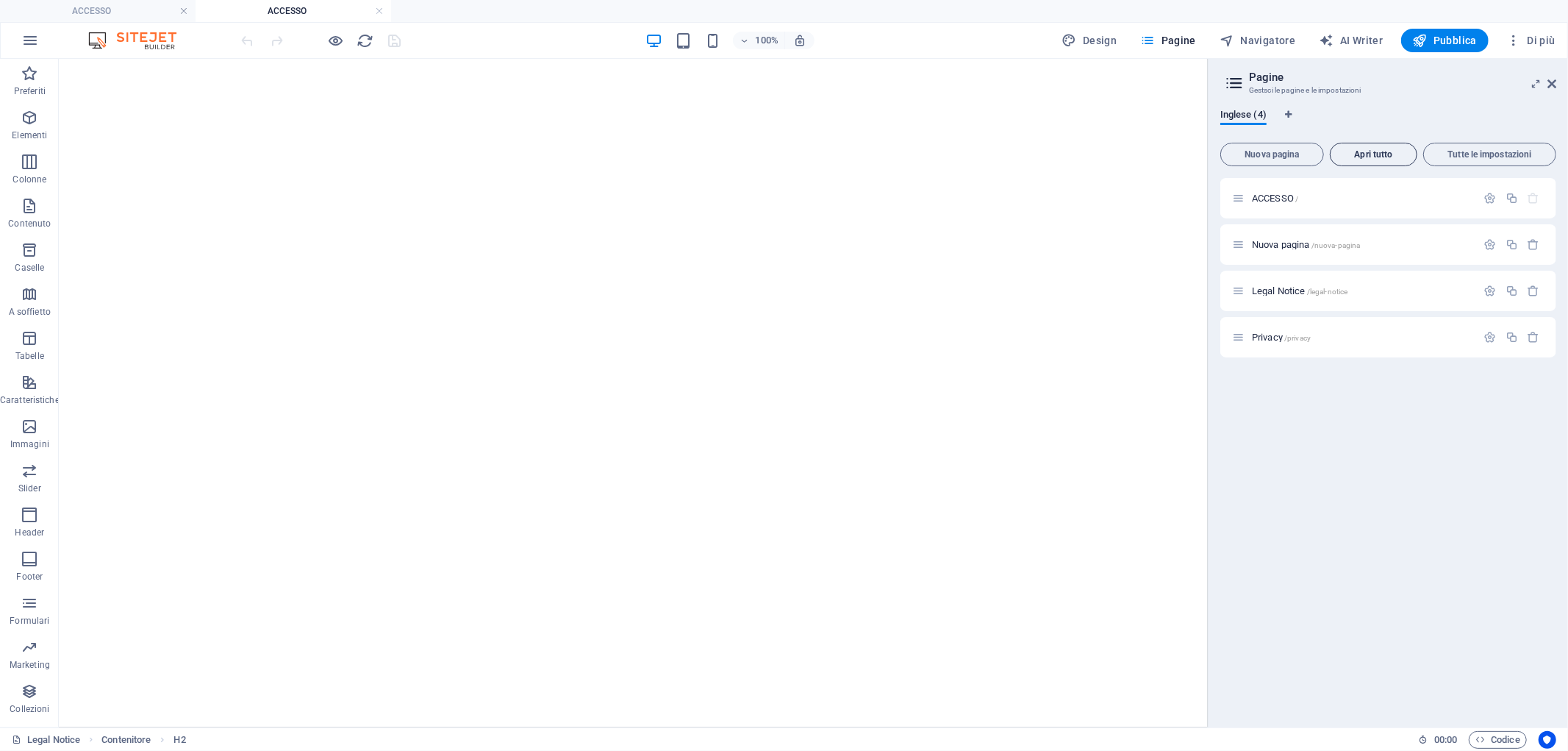
scroll to position [0, 0]
click at [1277, 155] on span "Nuova pagina" at bounding box center [1273, 154] width 90 height 9
click at [1288, 112] on icon "Schede lingua" at bounding box center [1288, 114] width 7 height 9
click at [1288, 111] on icon "Schede lingua" at bounding box center [1288, 114] width 7 height 9
click at [1254, 115] on span "Inglese (4)" at bounding box center [1243, 116] width 46 height 21
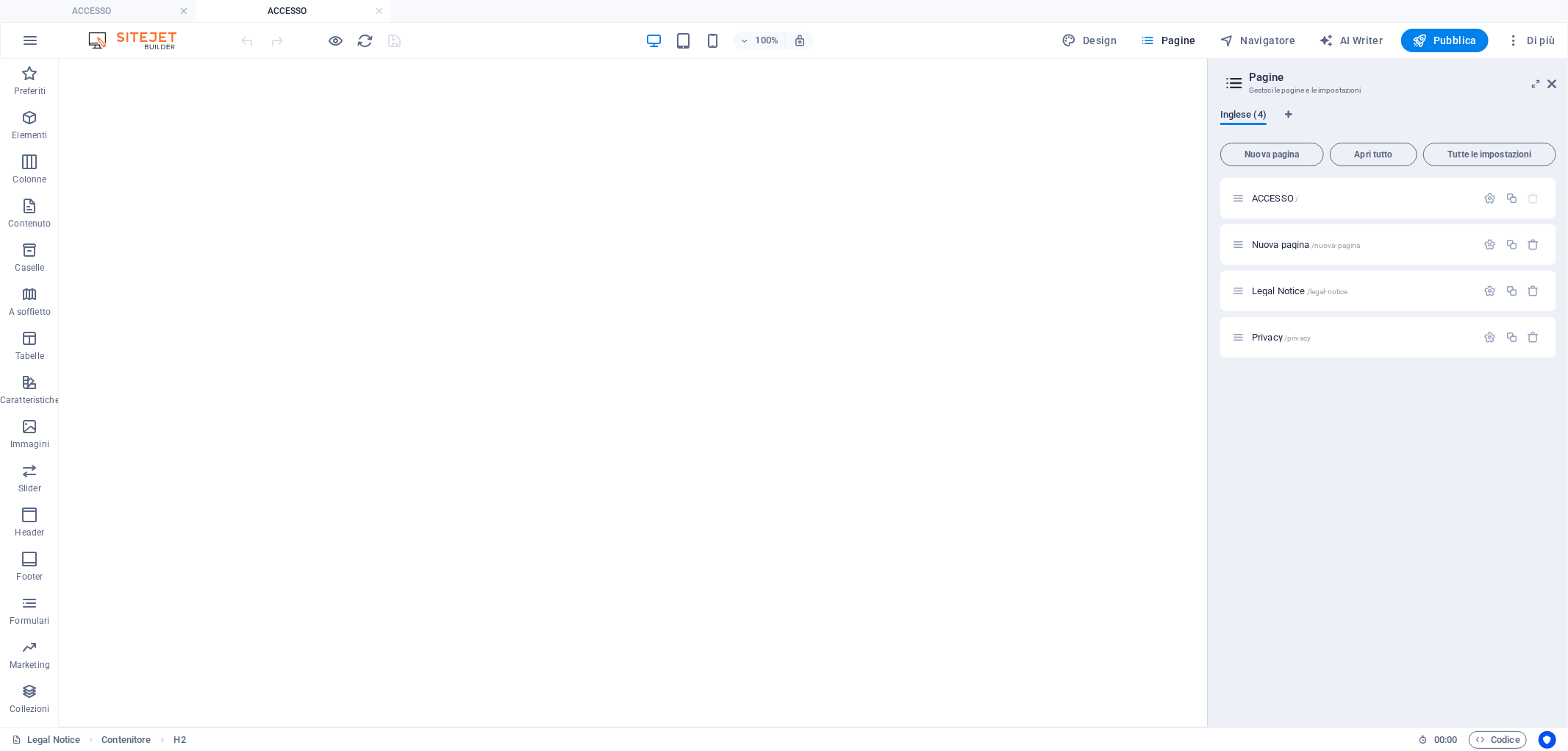
click at [1254, 115] on span "Inglese (4)" at bounding box center [1243, 116] width 46 height 21
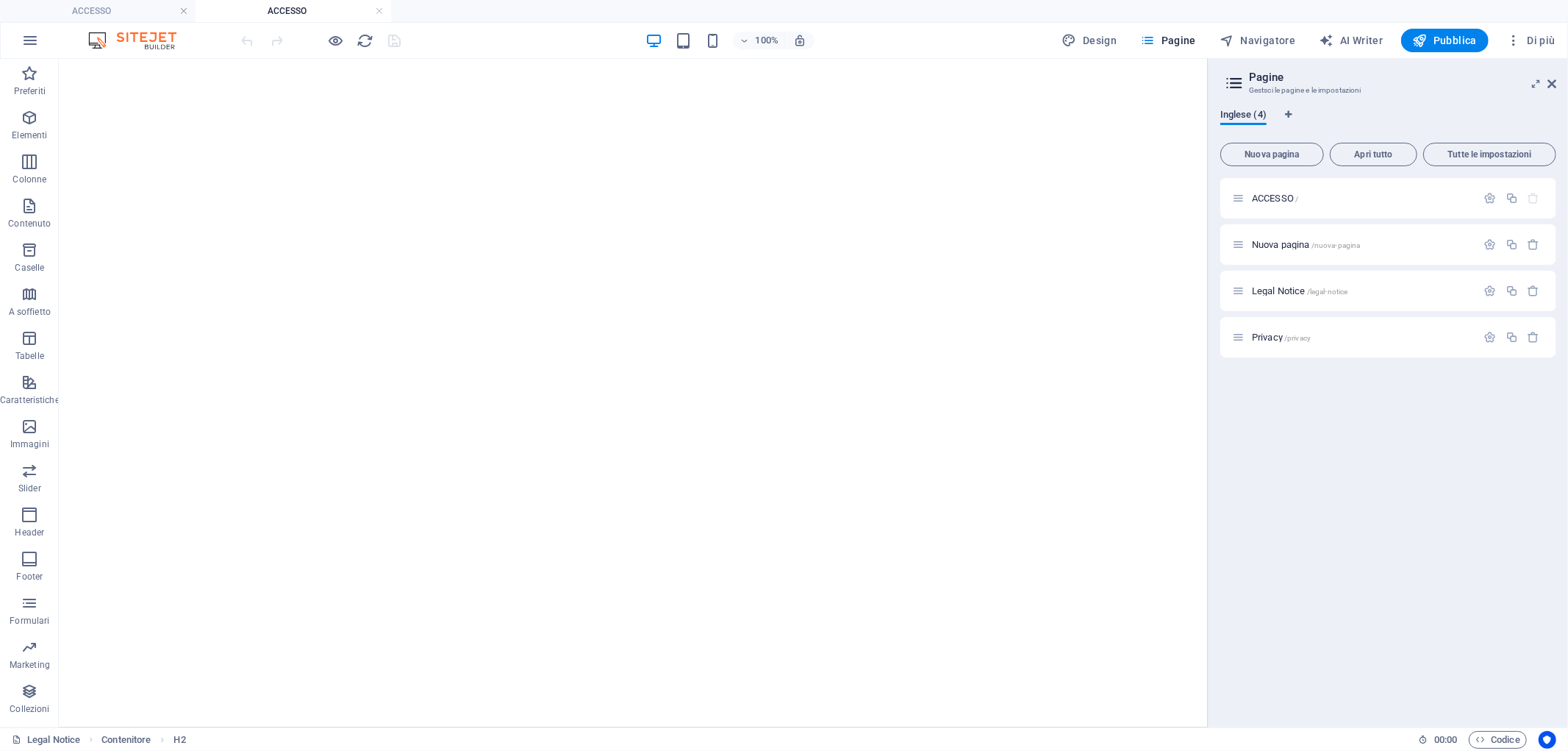
click at [1254, 115] on span "Inglese (4)" at bounding box center [1243, 116] width 46 height 21
click at [150, 15] on h4 "ACCESSO" at bounding box center [98, 12] width 196 height 16
click at [181, 12] on link at bounding box center [183, 11] width 9 height 14
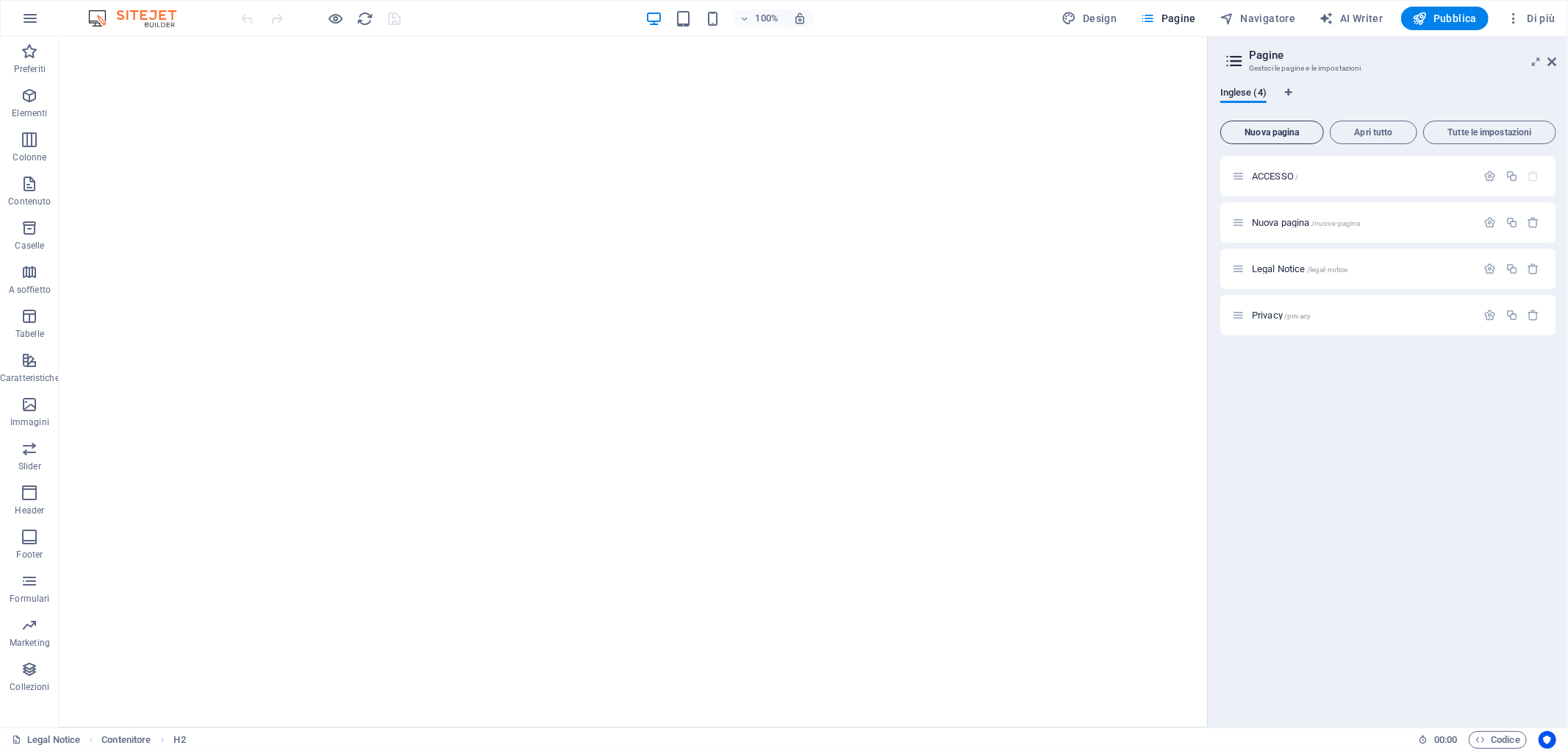
click at [1270, 137] on button "Nuova pagina" at bounding box center [1272, 132] width 104 height 24
drag, startPoint x: 1270, startPoint y: 137, endPoint x: 1236, endPoint y: 156, distance: 38.9
click at [1236, 156] on div "Nuova pagina Apri tutto Tutte le impostazioni ACCESSO / Nuova pagina /nuova-pag…" at bounding box center [1388, 415] width 336 height 601
click at [1373, 121] on button "Apri tutto" at bounding box center [1374, 132] width 87 height 24
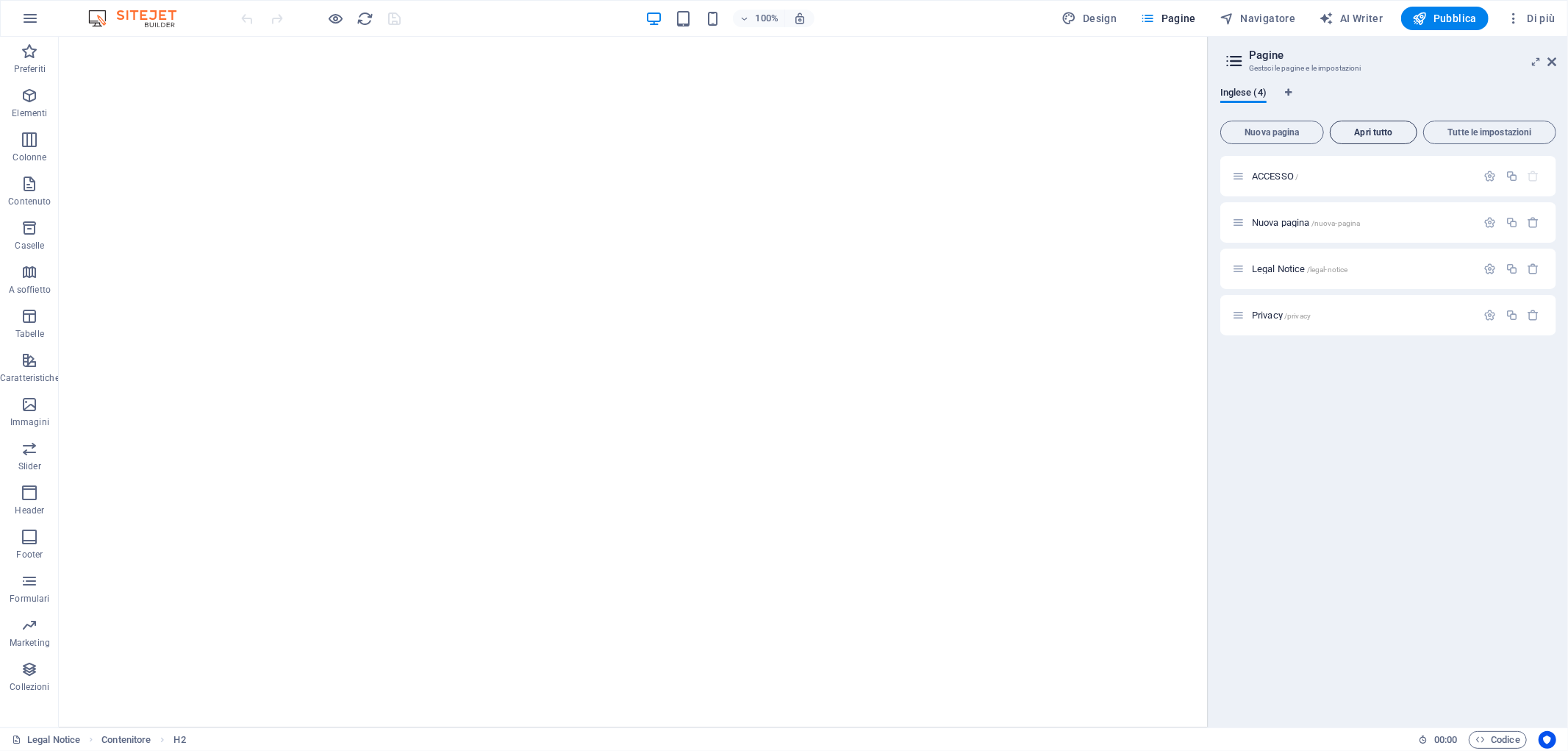
click at [1373, 121] on button "Apri tutto" at bounding box center [1374, 132] width 87 height 24
click at [1411, 129] on span "Tutte le impostazioni" at bounding box center [1490, 132] width 120 height 9
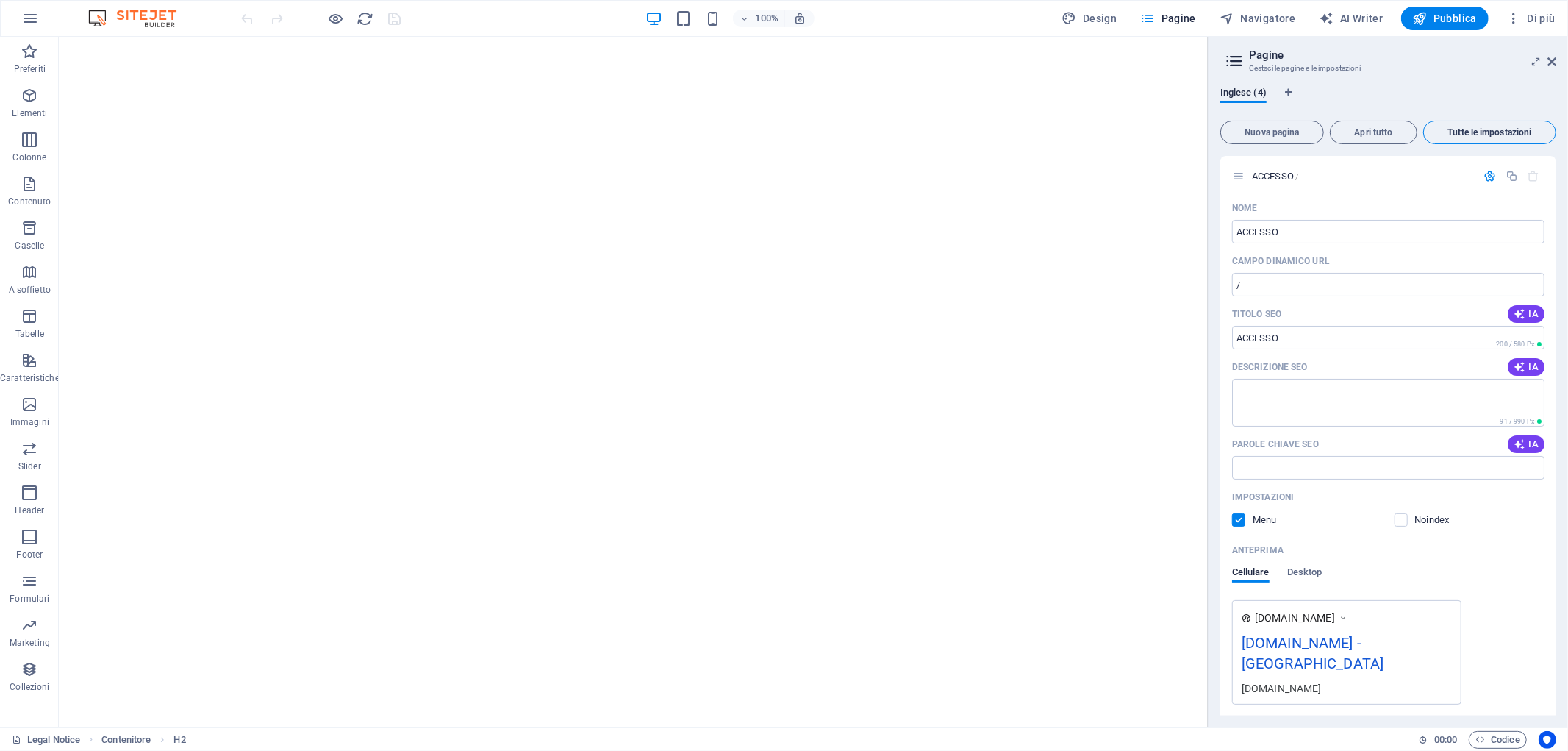
scroll to position [1578, 0]
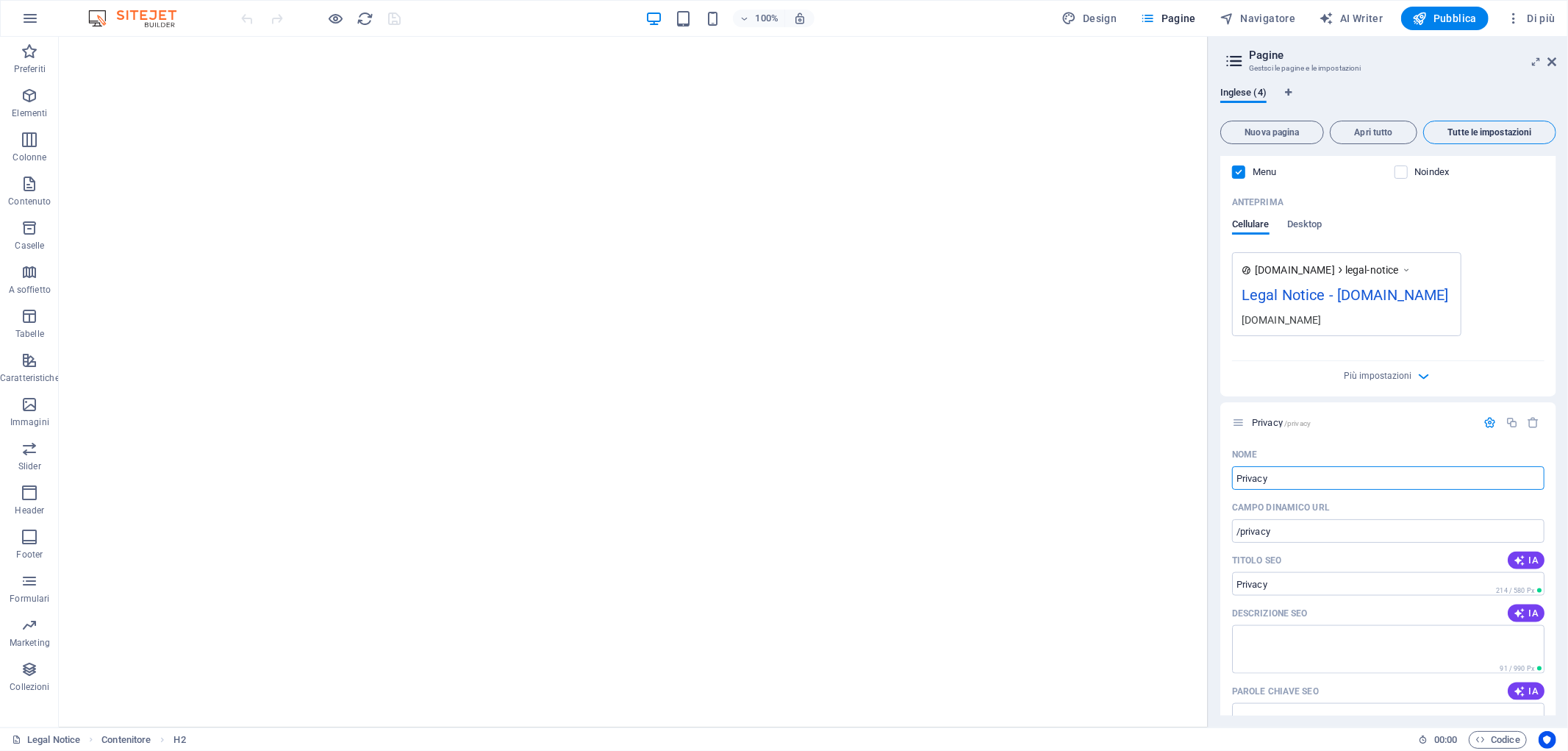
click at [1411, 129] on span "Tutte le impostazioni" at bounding box center [1490, 132] width 120 height 9
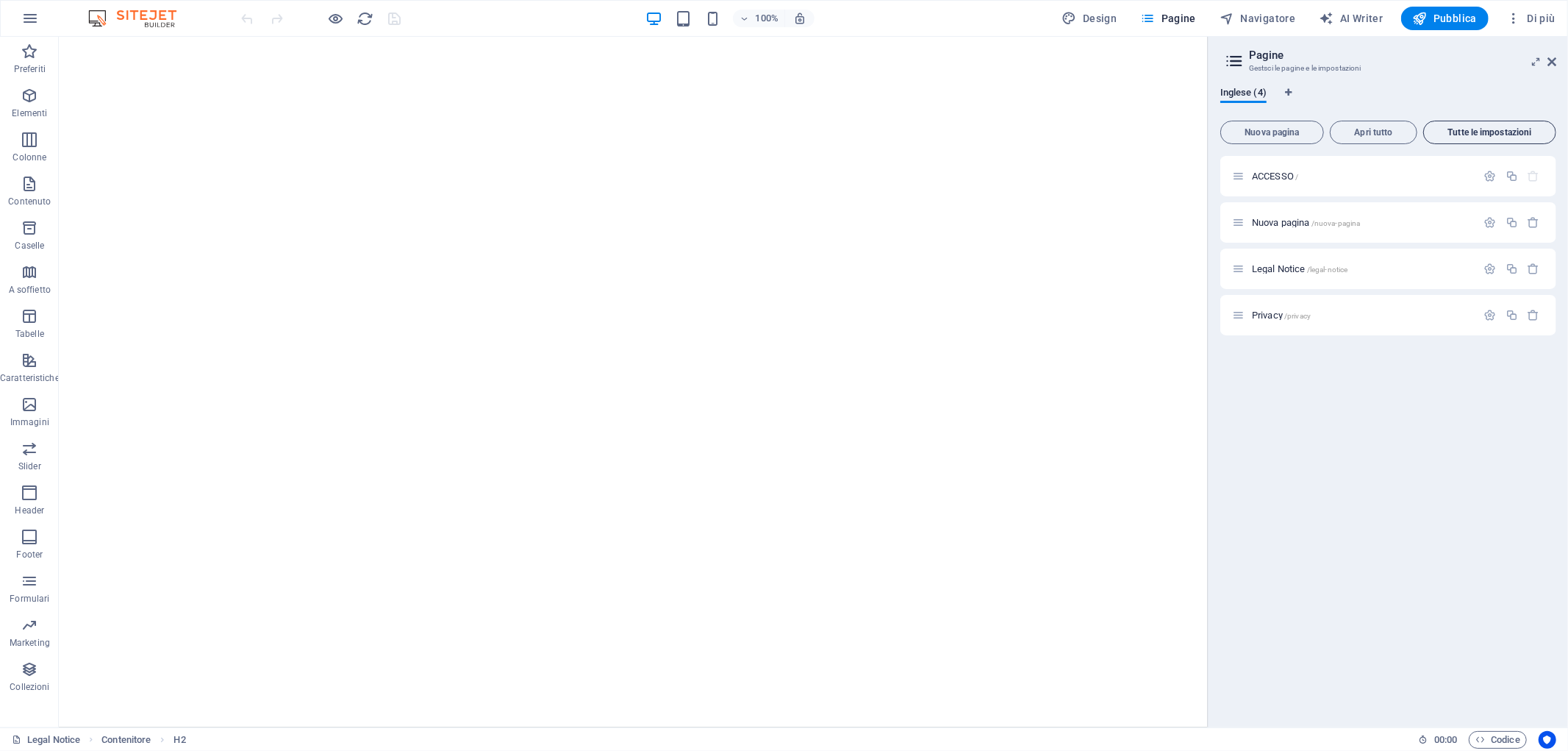
scroll to position [0, 0]
click at [1285, 90] on icon "Schede lingua" at bounding box center [1288, 92] width 7 height 9
click at [1289, 90] on icon "Schede lingua" at bounding box center [1288, 92] width 7 height 9
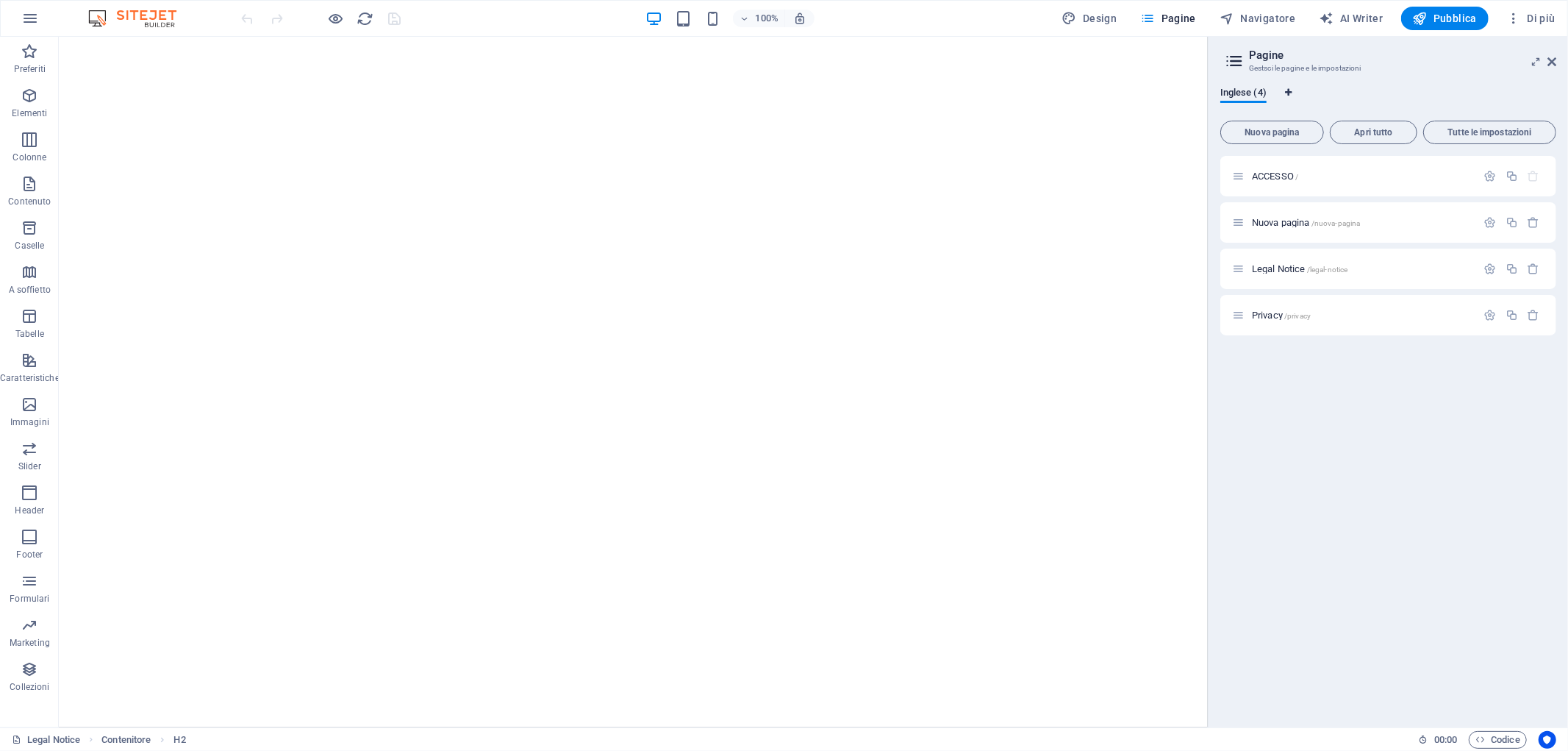
click at [1289, 90] on icon "Schede lingua" at bounding box center [1288, 92] width 7 height 9
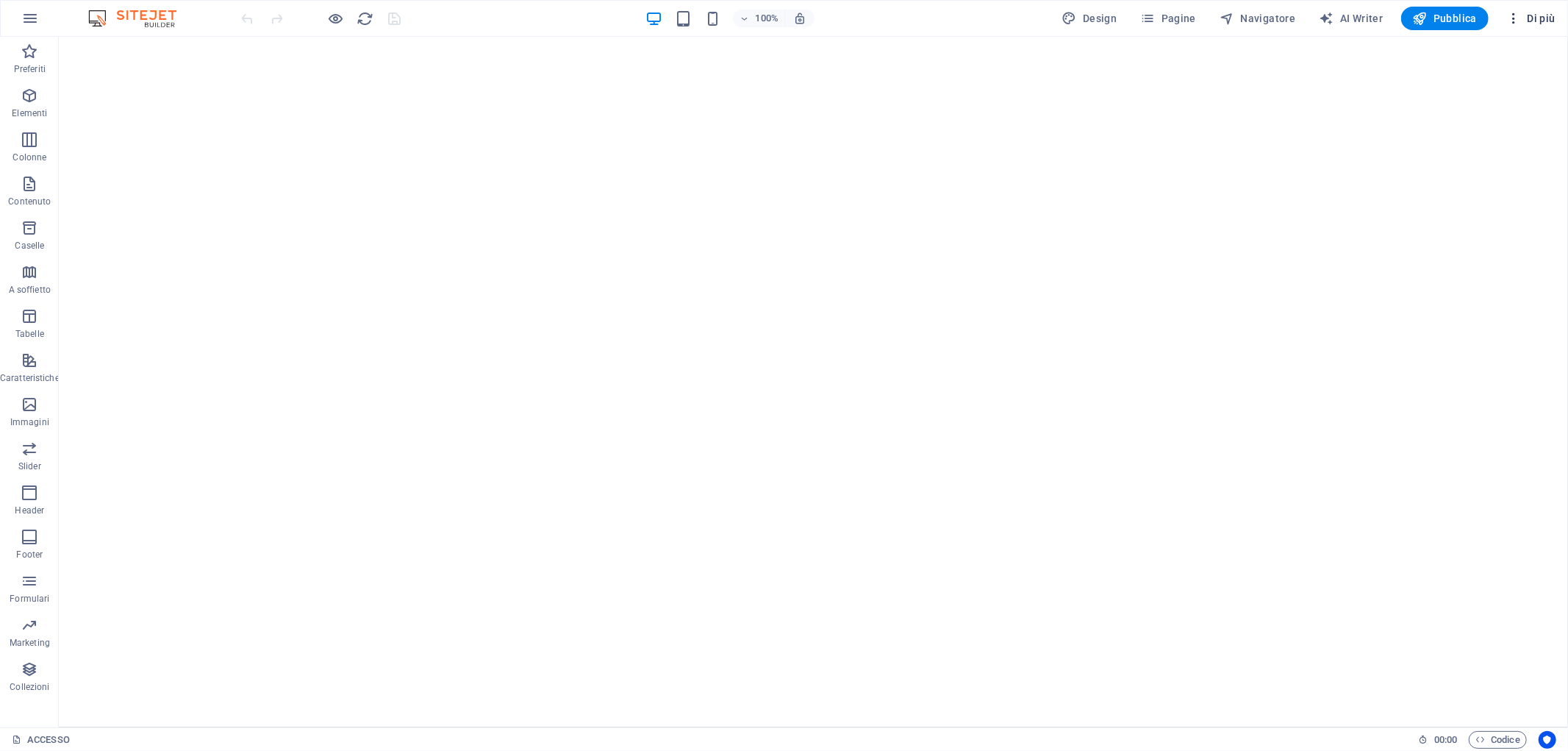
click at [1519, 16] on icon "button" at bounding box center [1514, 18] width 15 height 15
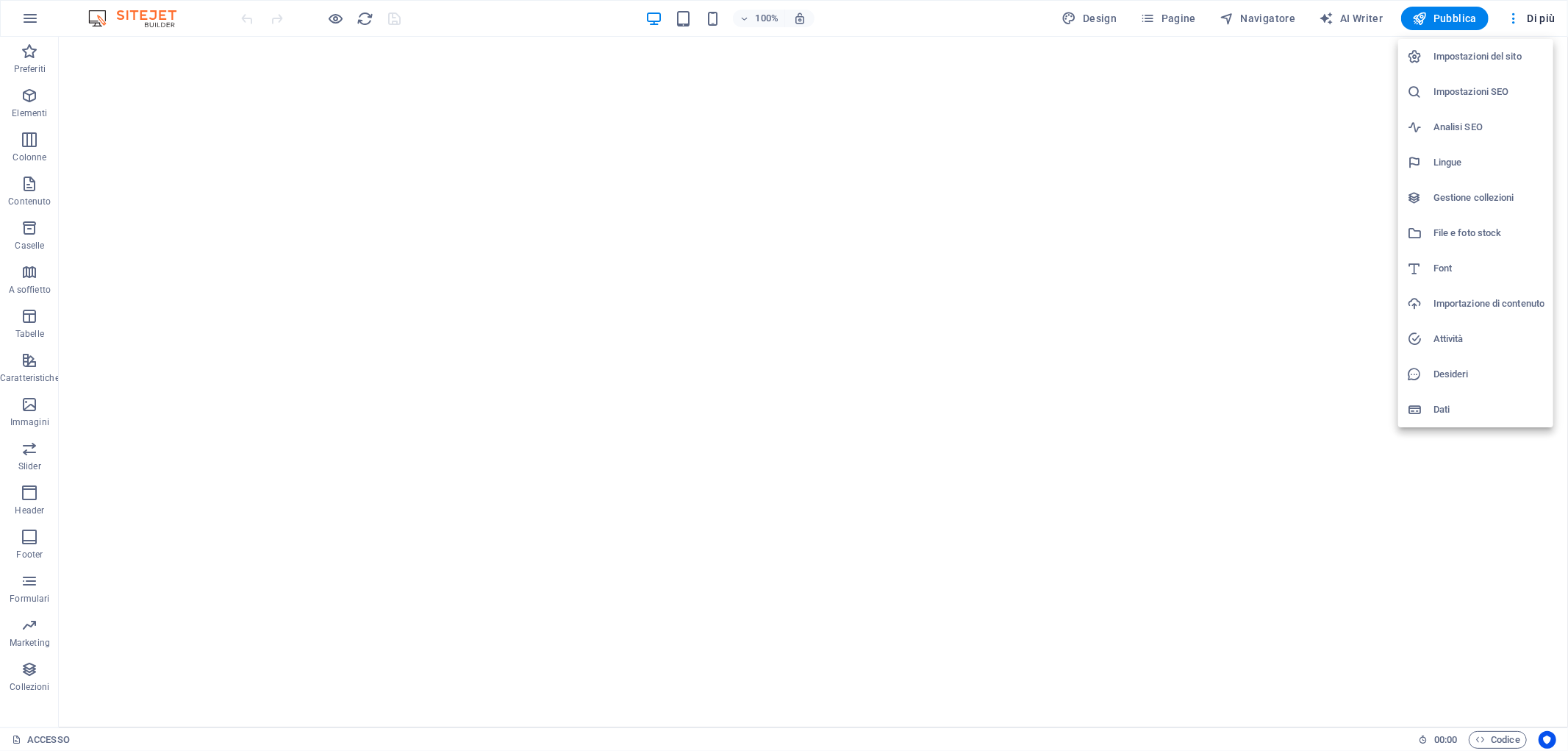
click at [1376, 436] on div at bounding box center [784, 375] width 1568 height 751
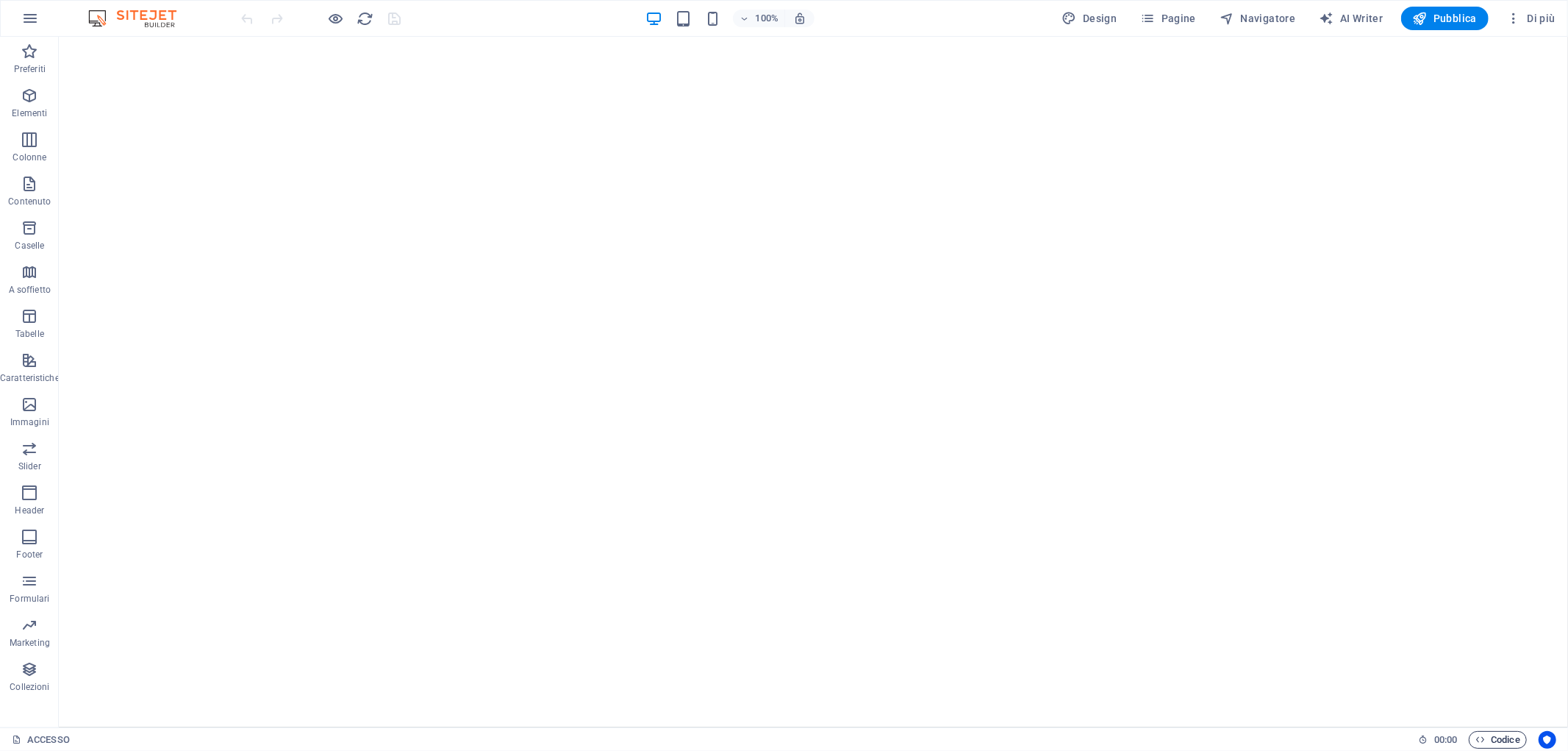
click at [1483, 744] on icon "button" at bounding box center [1481, 739] width 10 height 10
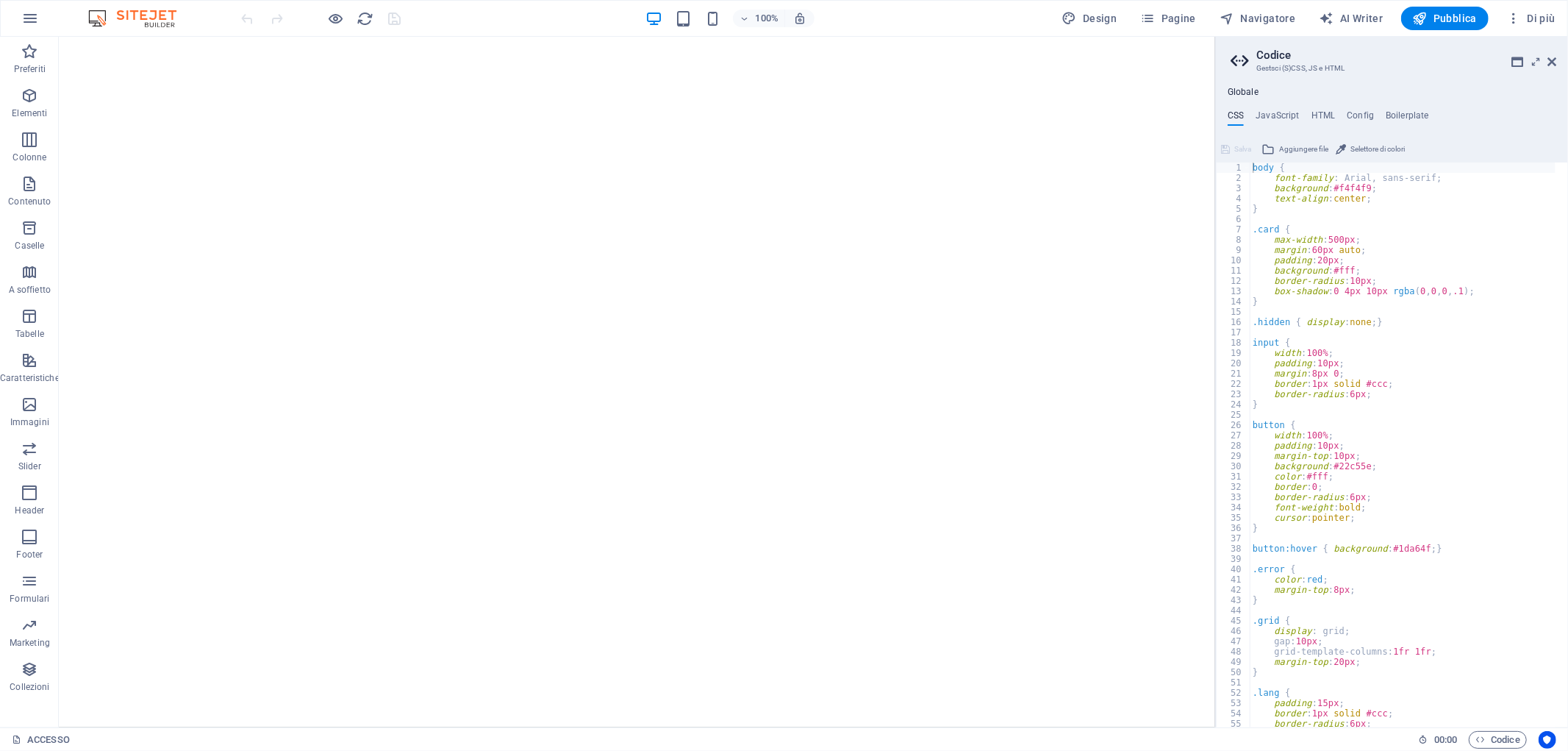
click at [8, 735] on div "ACCESSO 00 : 00 Codice" at bounding box center [784, 739] width 1568 height 24
click at [12, 736] on icon at bounding box center [16, 739] width 10 height 10
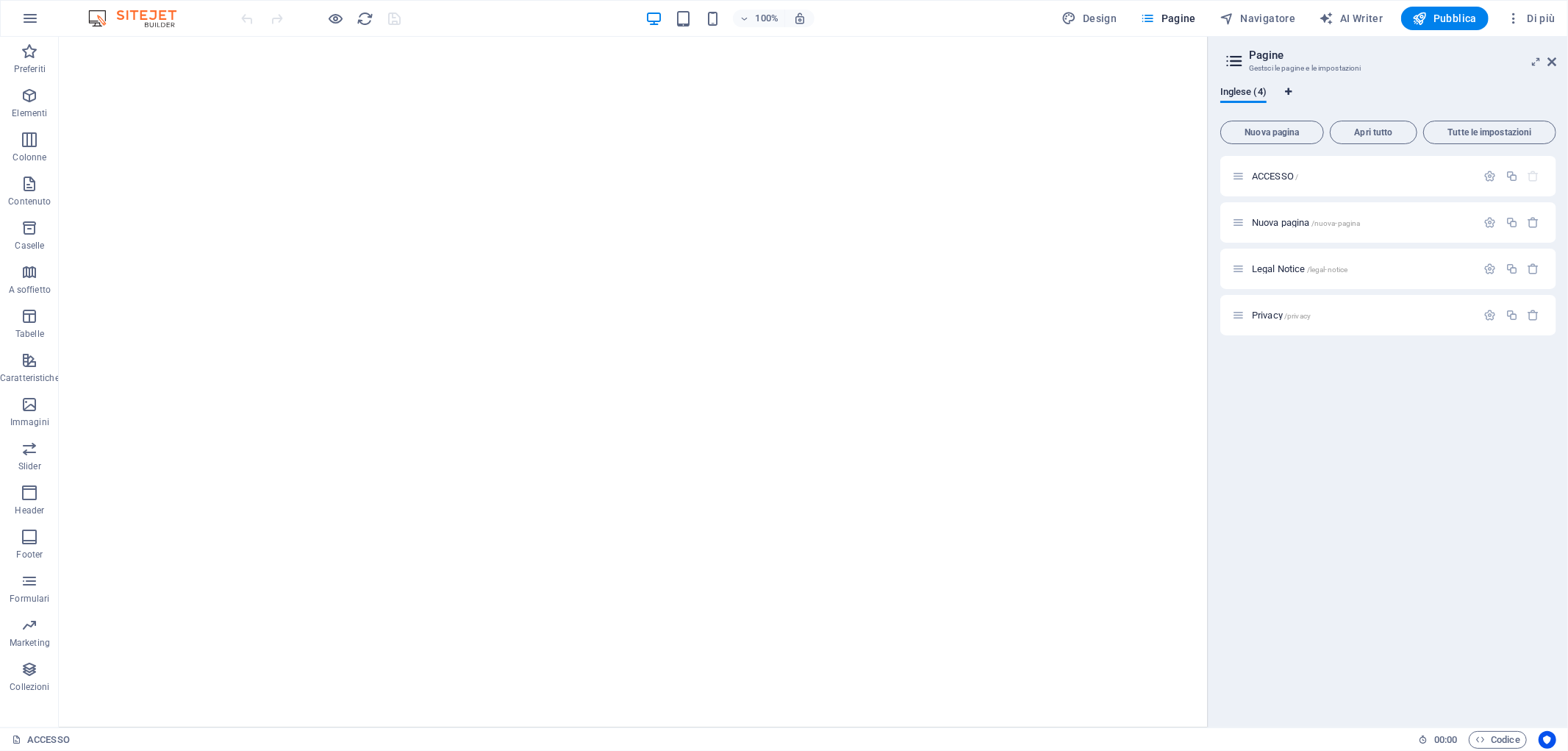
click at [1288, 87] on button "Schede lingua" at bounding box center [1288, 95] width 9 height 16
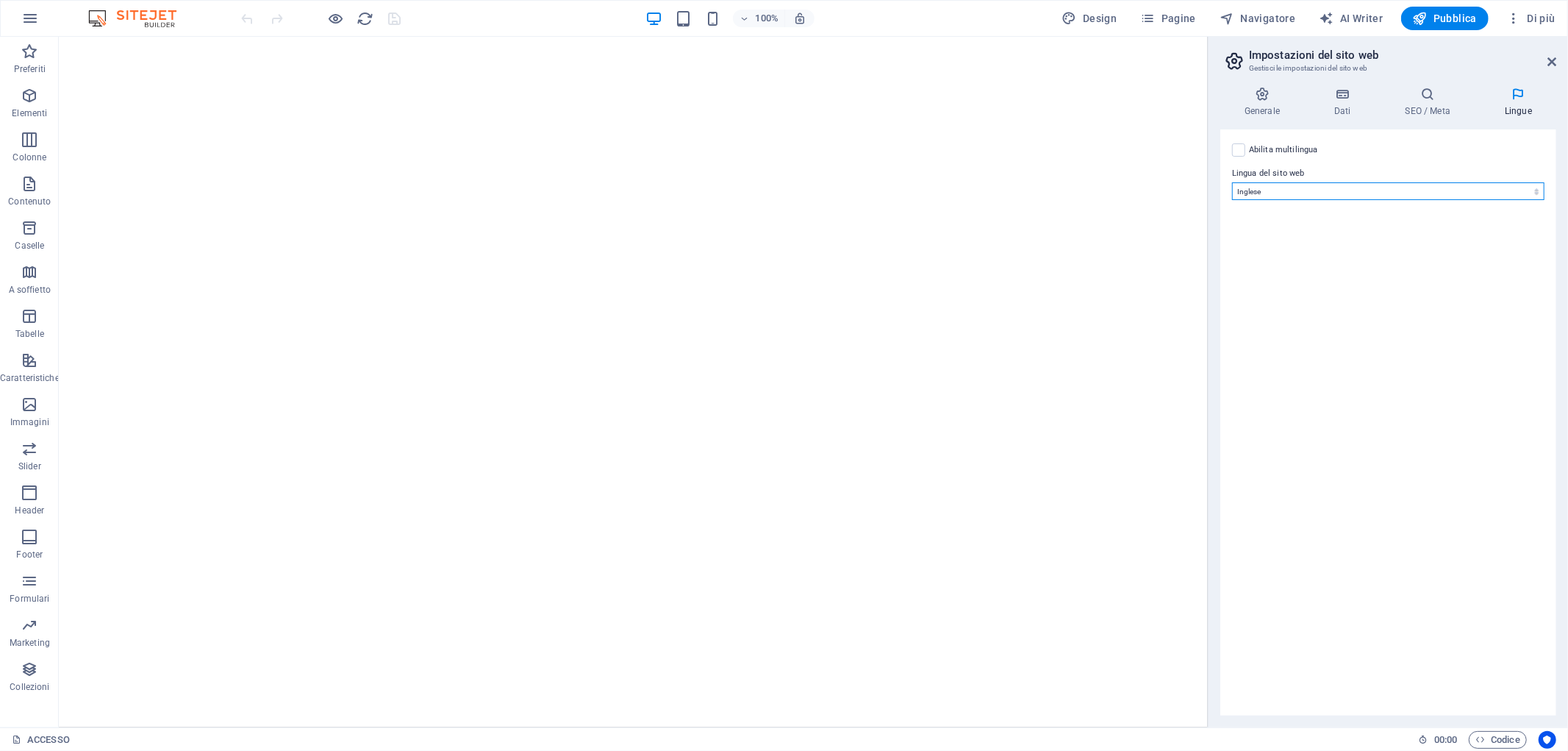
click at [1270, 189] on select "Abkhazian Afar Afrikaans Akan [PERSON_NAME] Amharic Arabo [GEOGRAPHIC_DATA] Arm…" at bounding box center [1389, 191] width 312 height 17
select select "75"
click at [1233, 183] on select "Abkhazian Afar Afrikaans Akan [PERSON_NAME] Amharic Arabo [GEOGRAPHIC_DATA] Arm…" at bounding box center [1389, 191] width 312 height 17
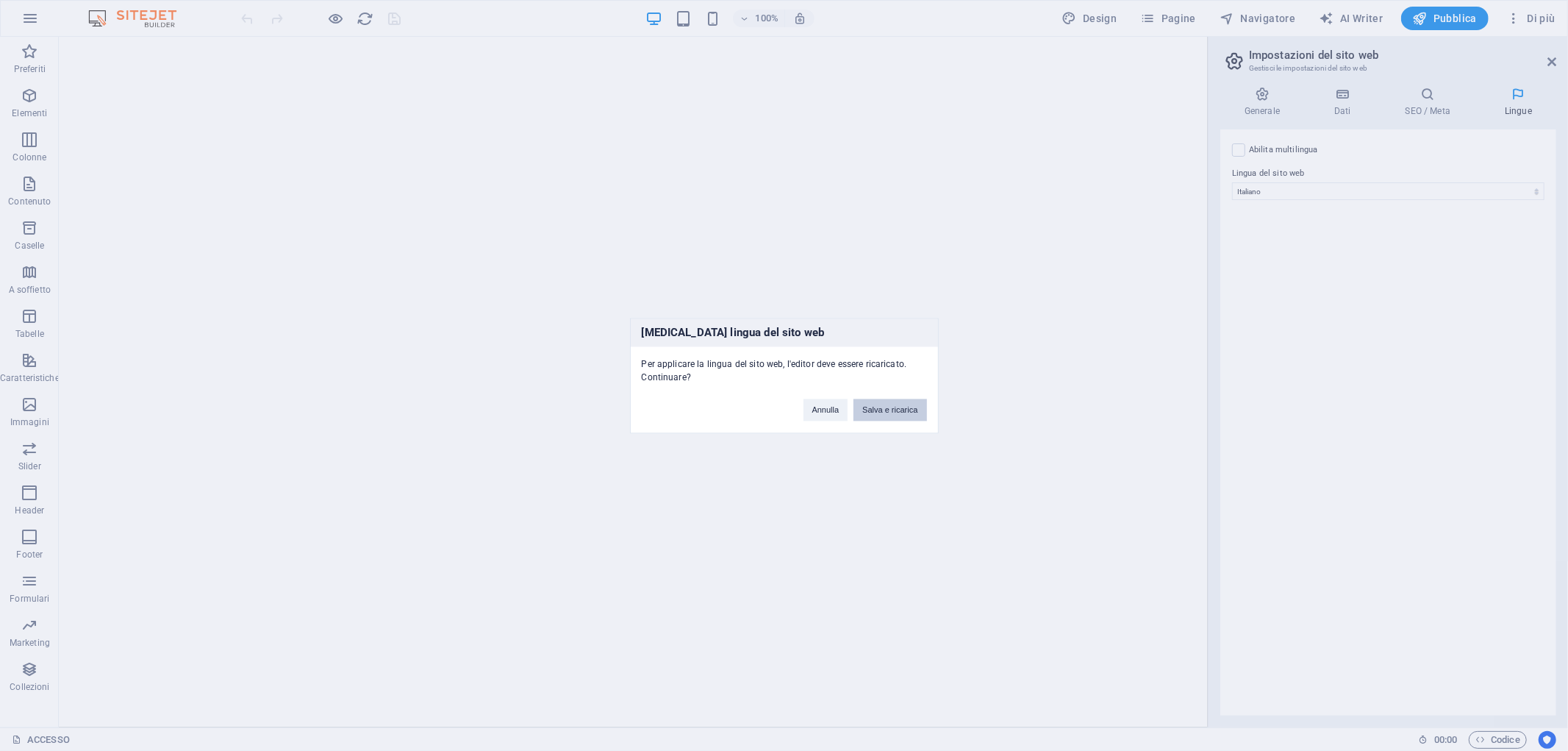
click at [884, 406] on button "Salva e ricarica" at bounding box center [890, 410] width 73 height 22
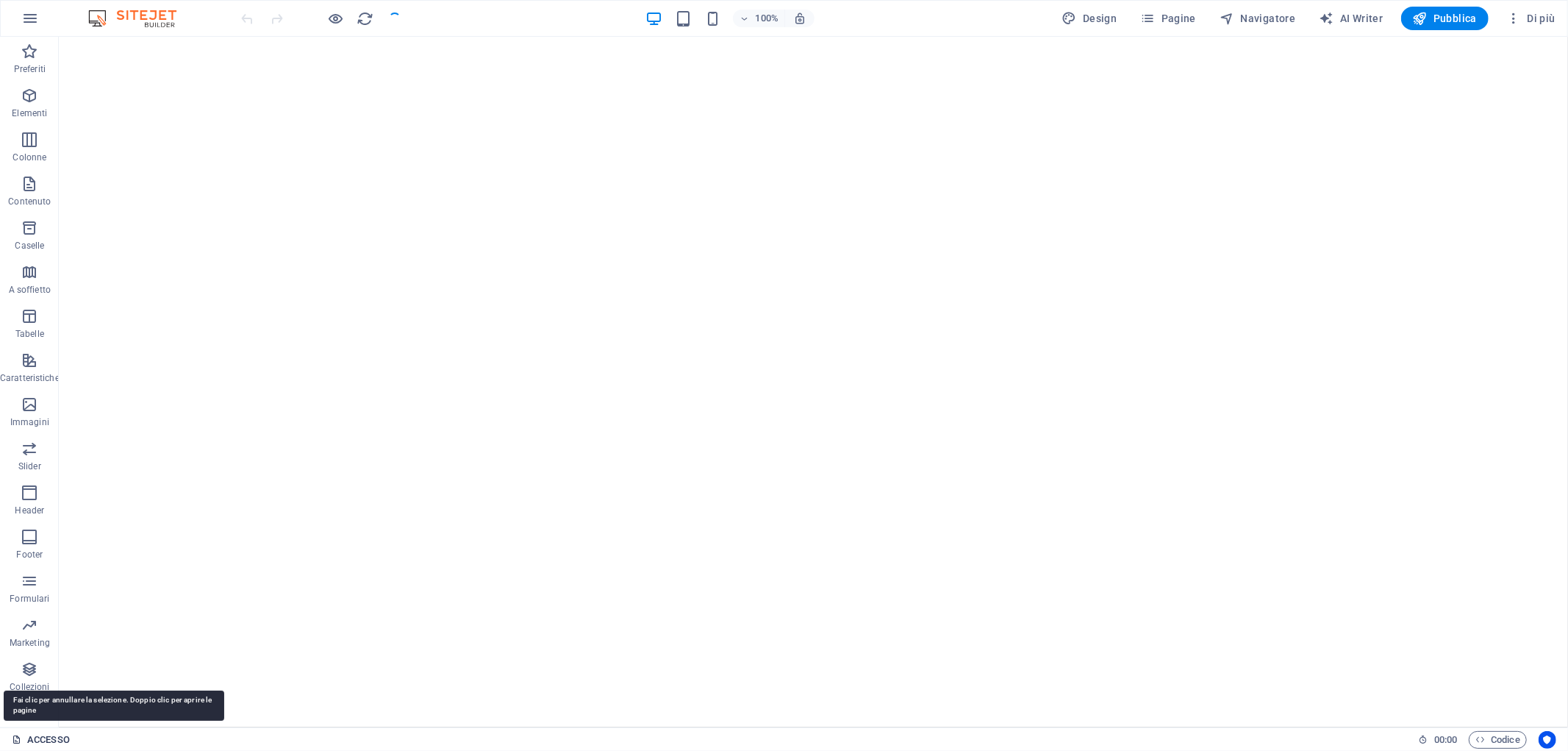
click at [18, 740] on icon at bounding box center [16, 739] width 10 height 10
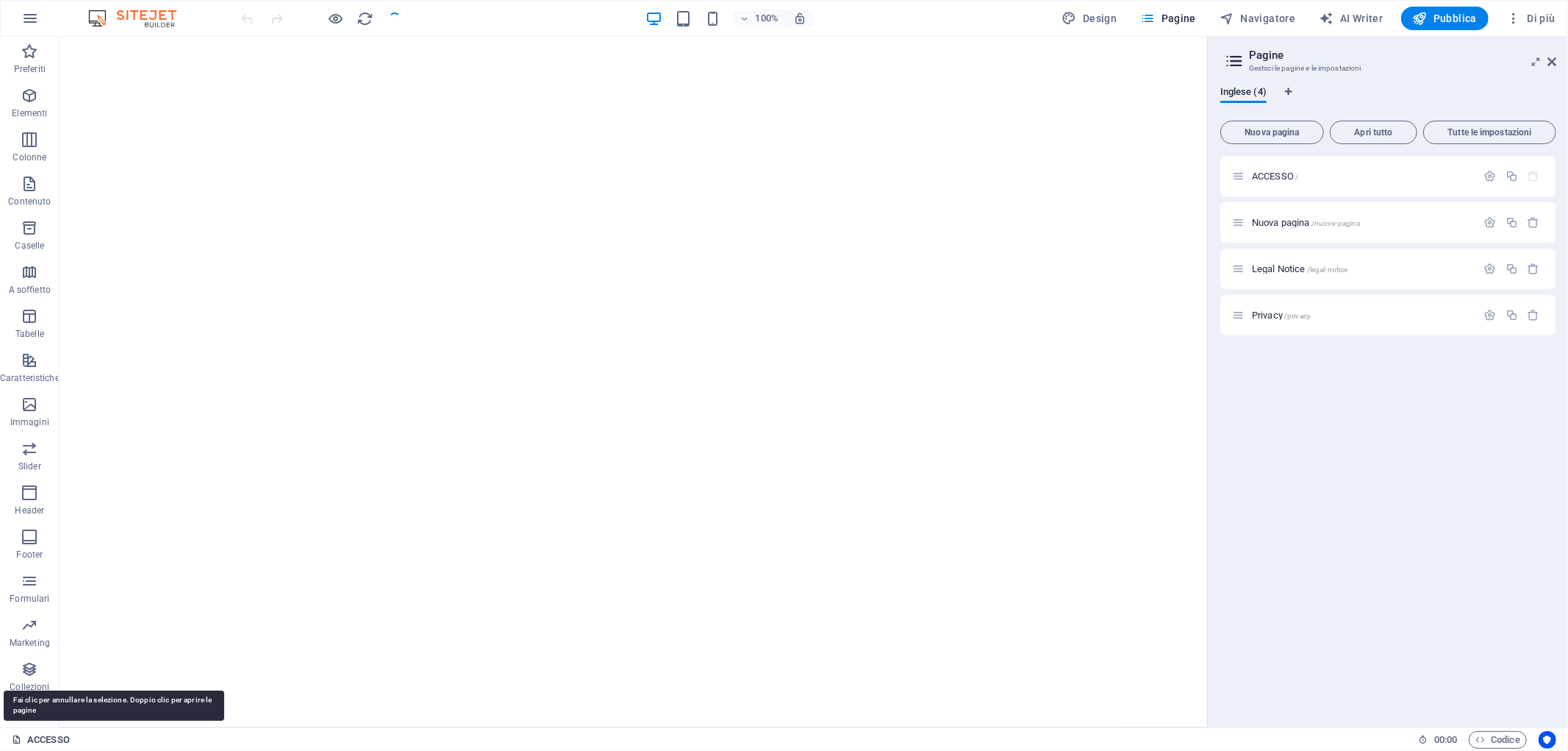
click at [18, 740] on icon at bounding box center [16, 739] width 10 height 10
click at [1288, 87] on button "Schede lingua" at bounding box center [1288, 95] width 9 height 16
select select "75"
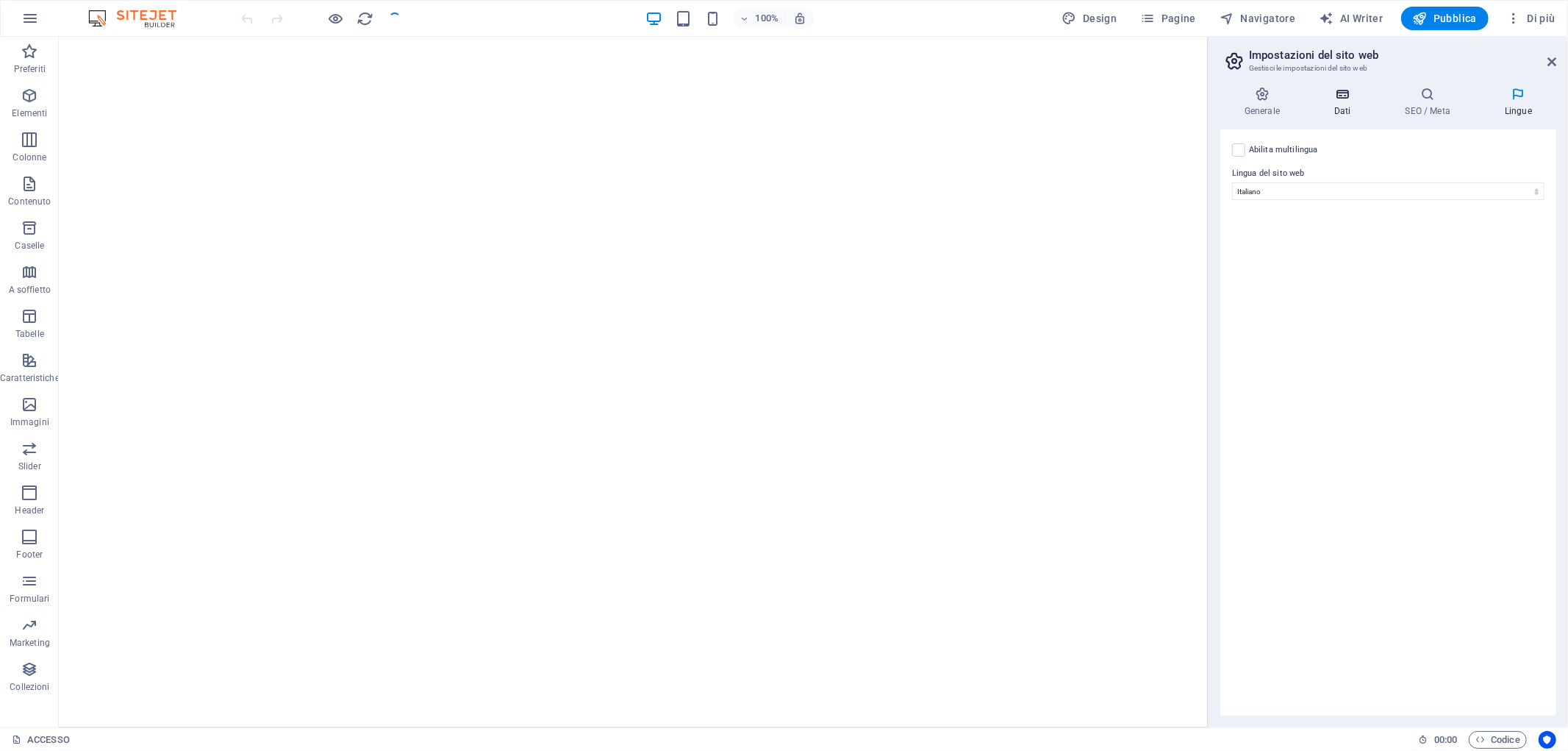
click at [1332, 91] on icon at bounding box center [1344, 95] width 66 height 15
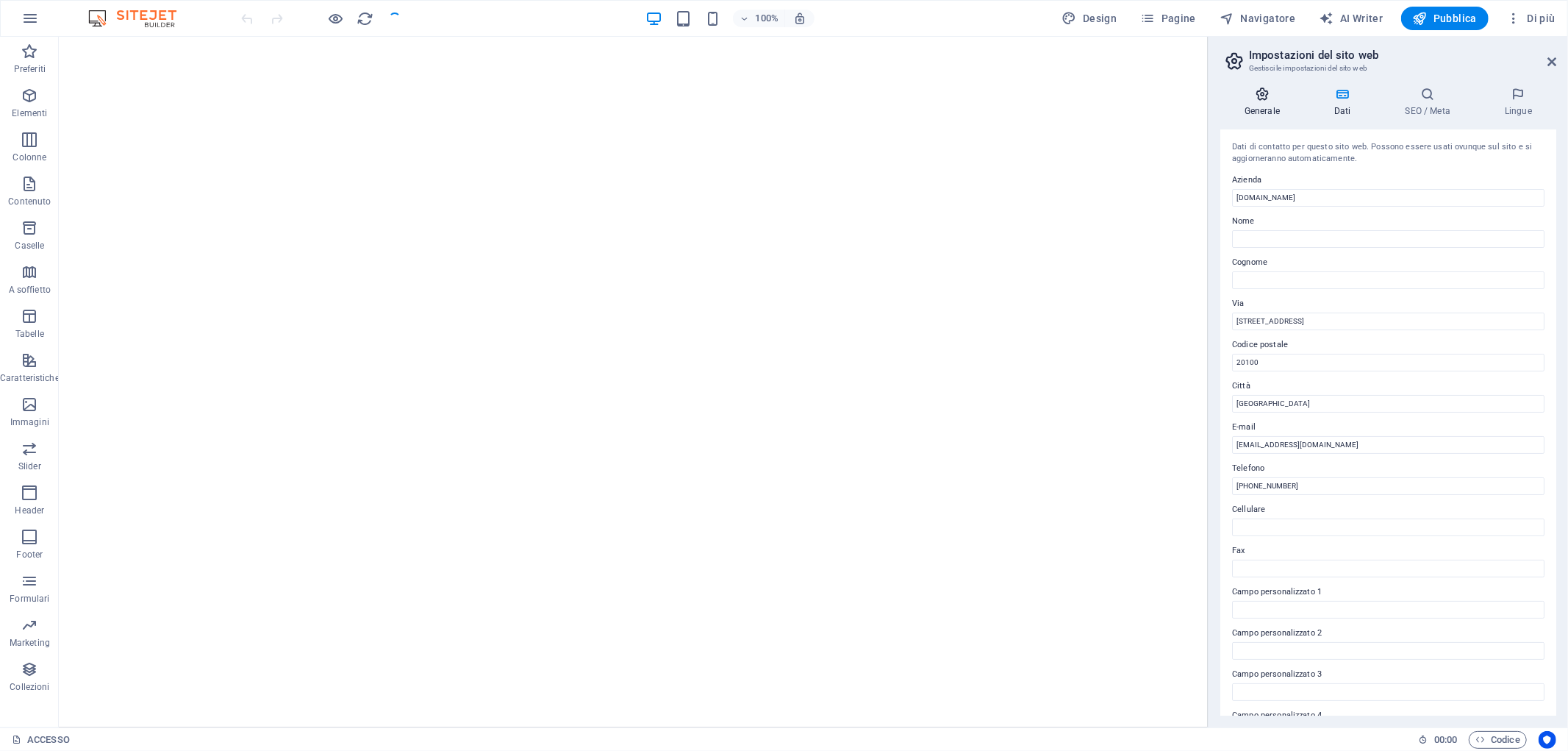
click at [1284, 89] on icon at bounding box center [1262, 95] width 84 height 15
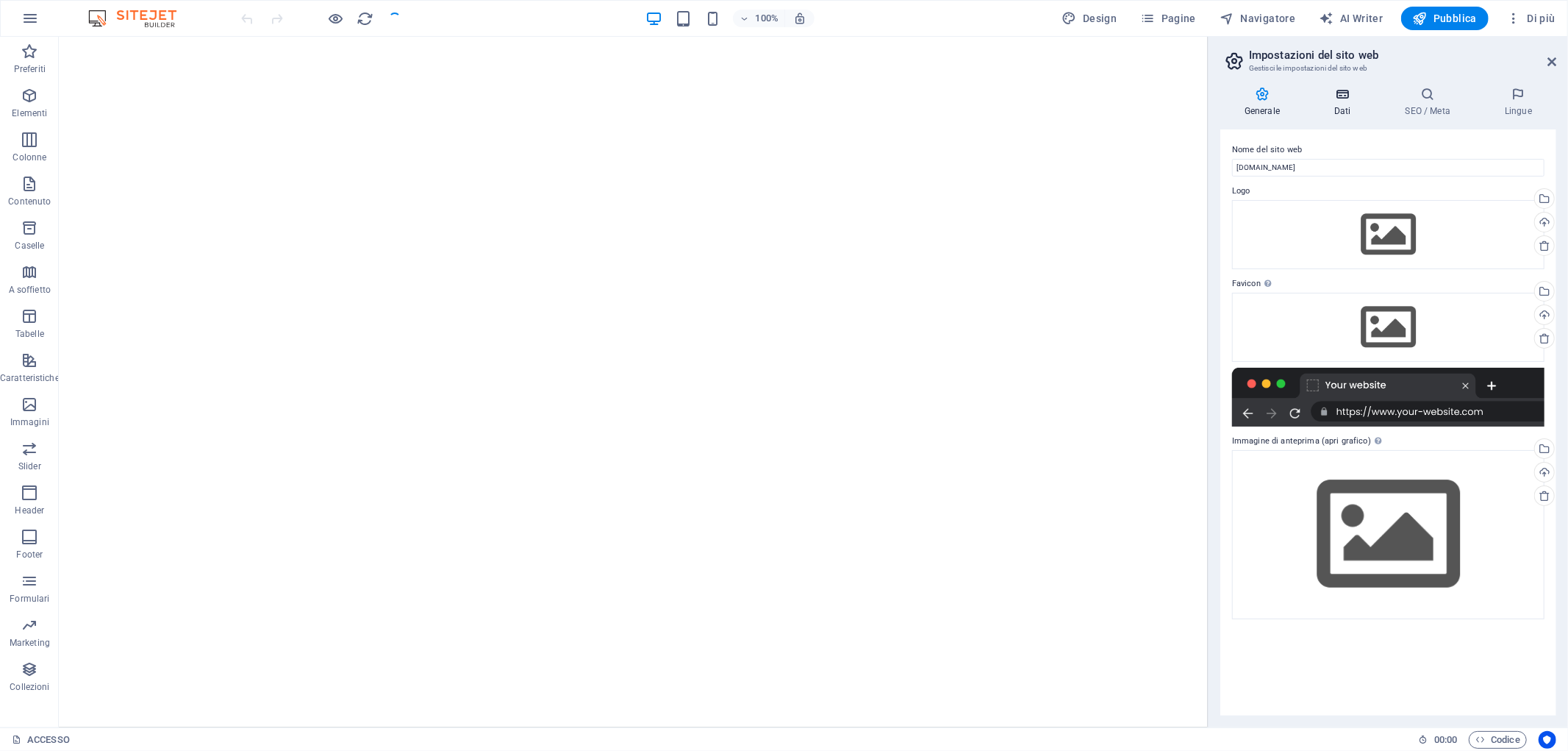
click at [1339, 94] on icon at bounding box center [1344, 95] width 66 height 15
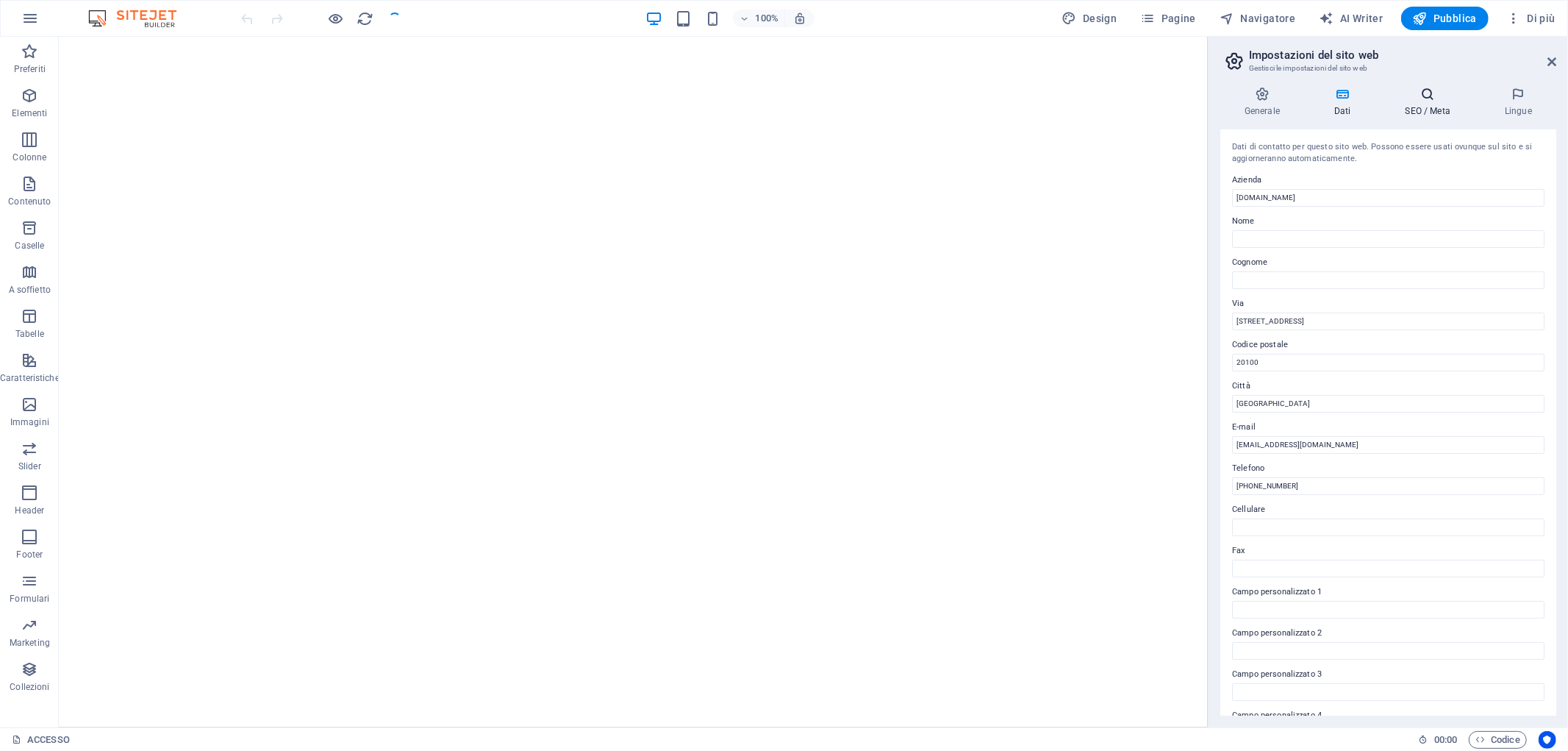
click at [1434, 109] on h4 "SEO / Meta" at bounding box center [1431, 103] width 99 height 31
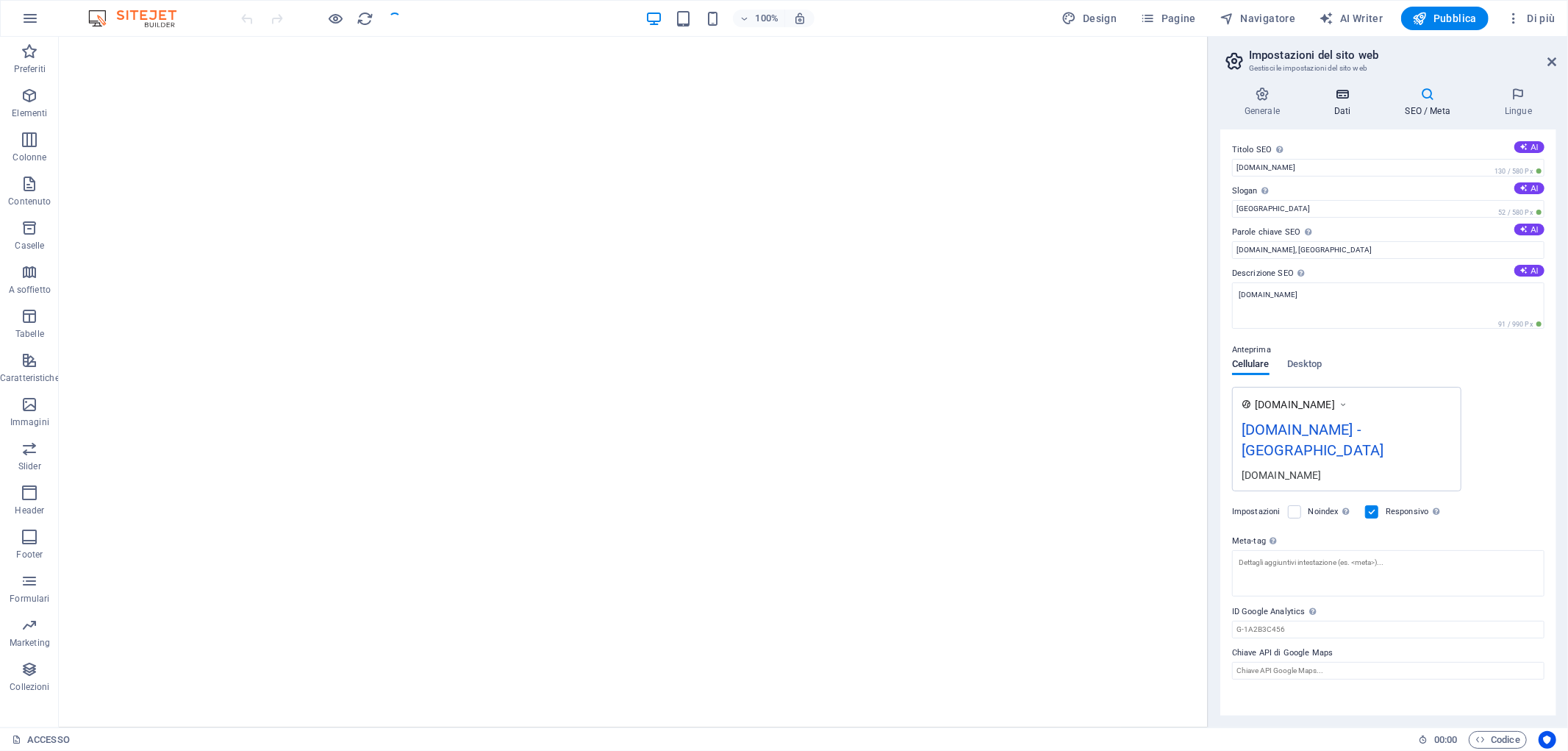
click at [1337, 93] on icon at bounding box center [1344, 95] width 66 height 15
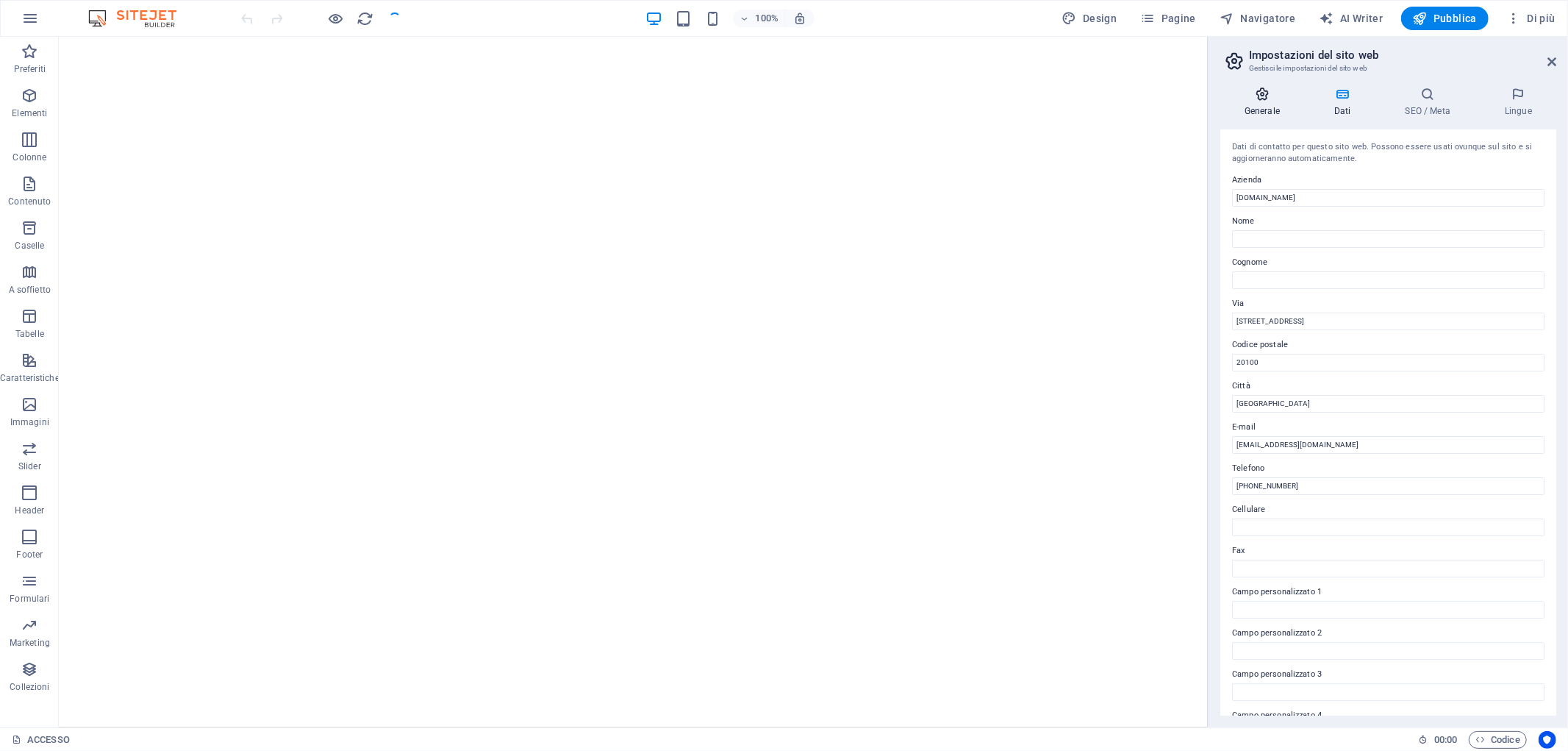
click at [1274, 94] on icon at bounding box center [1262, 95] width 84 height 15
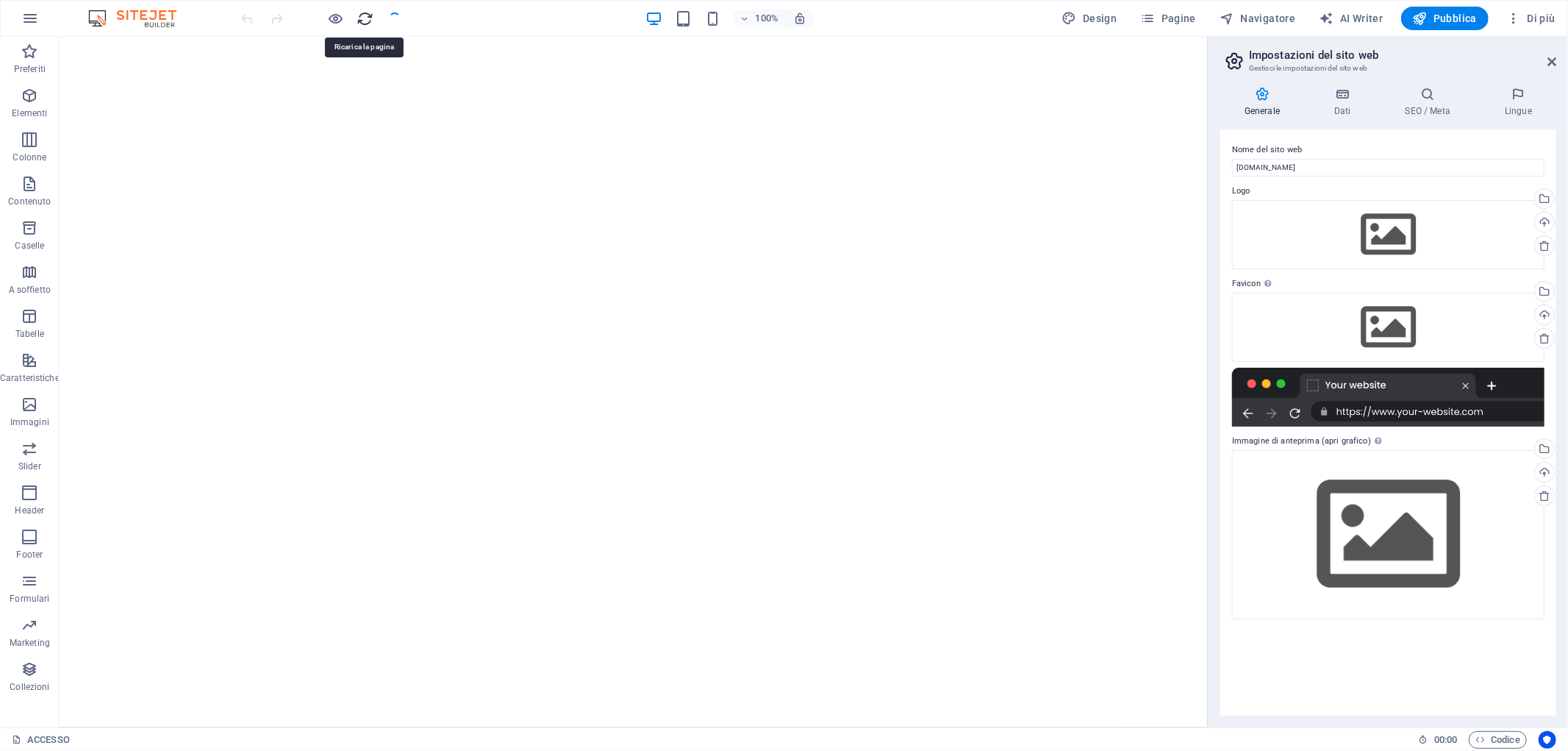
click at [362, 17] on icon "reload" at bounding box center [366, 19] width 17 height 17
